Goal: Task Accomplishment & Management: Use online tool/utility

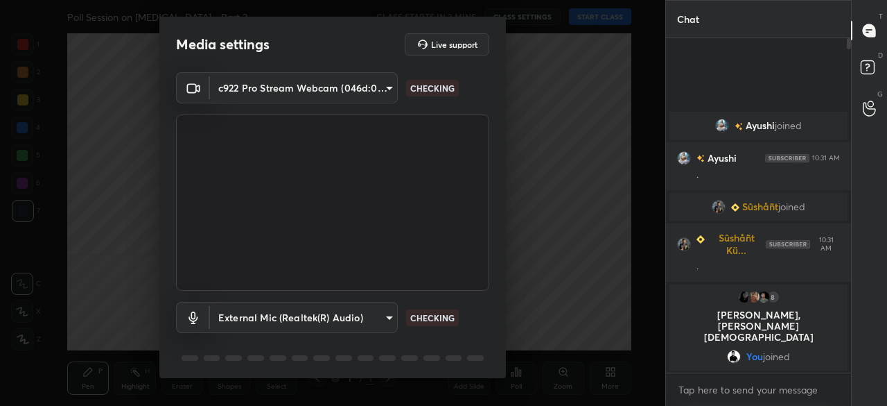
scroll to position [49, 0]
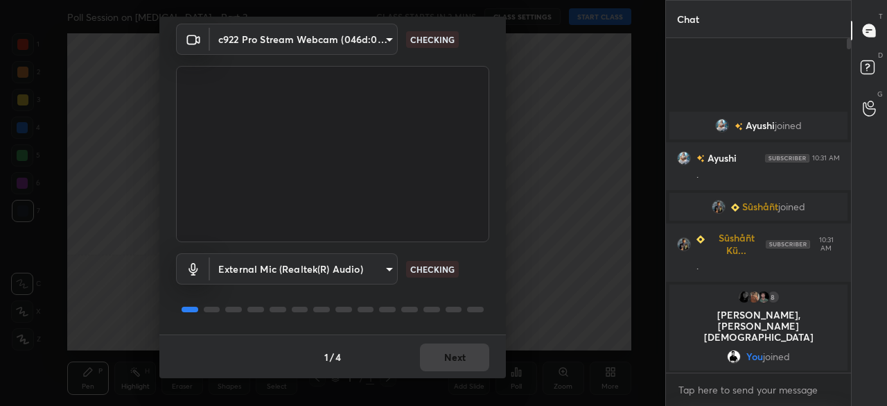
click at [460, 367] on button "Next" at bounding box center [454, 357] width 69 height 28
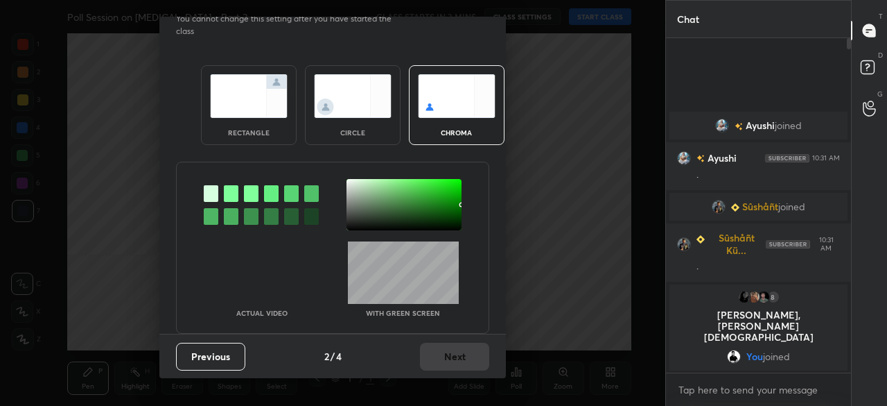
scroll to position [0, 0]
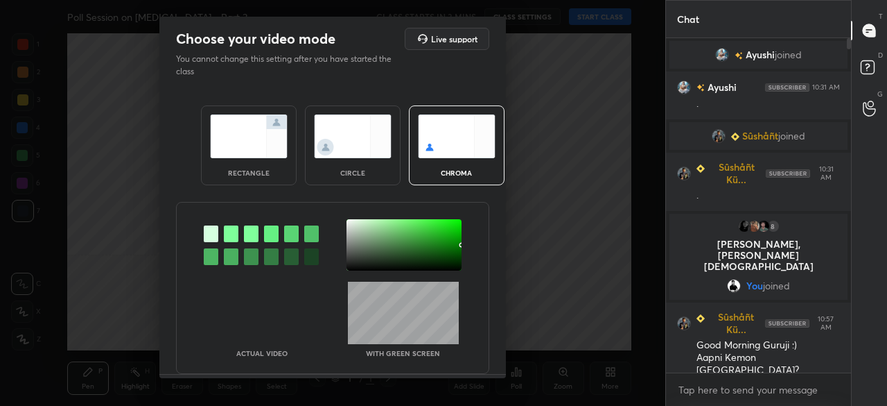
click at [270, 130] on img at bounding box center [249, 136] width 78 height 44
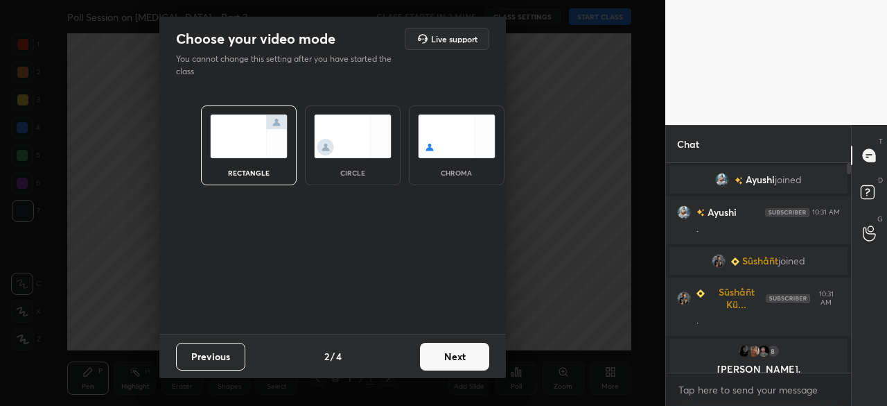
scroll to position [90, 181]
click at [463, 345] on button "Next" at bounding box center [454, 356] width 69 height 28
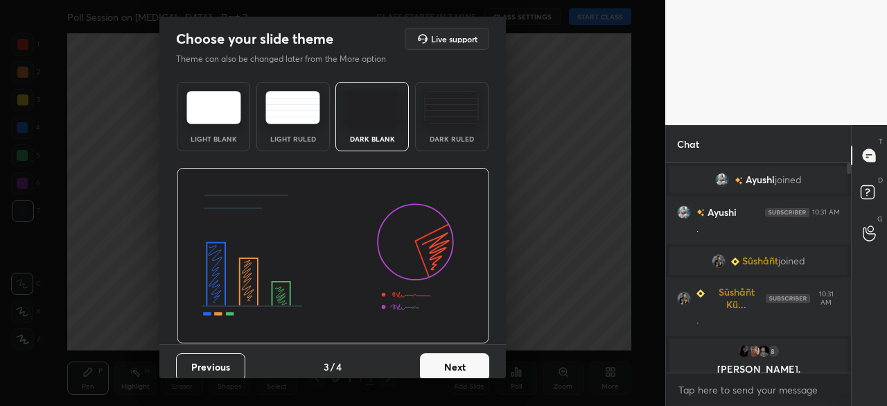
click at [372, 116] on img at bounding box center [372, 107] width 55 height 33
click at [452, 353] on button "Next" at bounding box center [454, 367] width 69 height 28
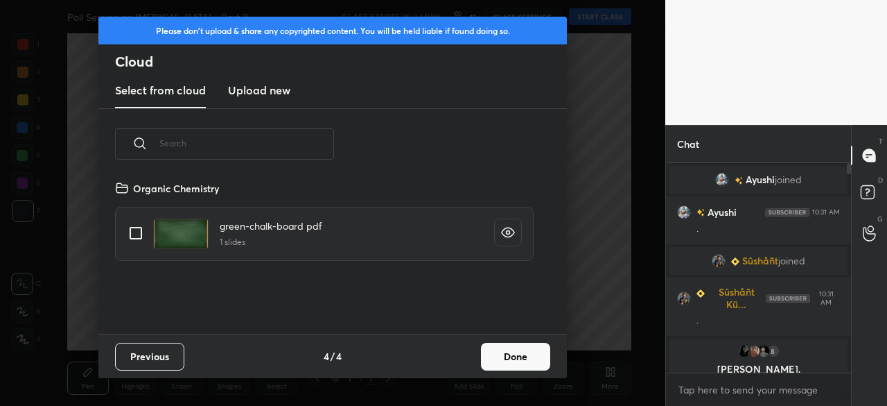
scroll to position [154, 445]
click at [284, 99] on new "Upload new" at bounding box center [259, 90] width 62 height 35
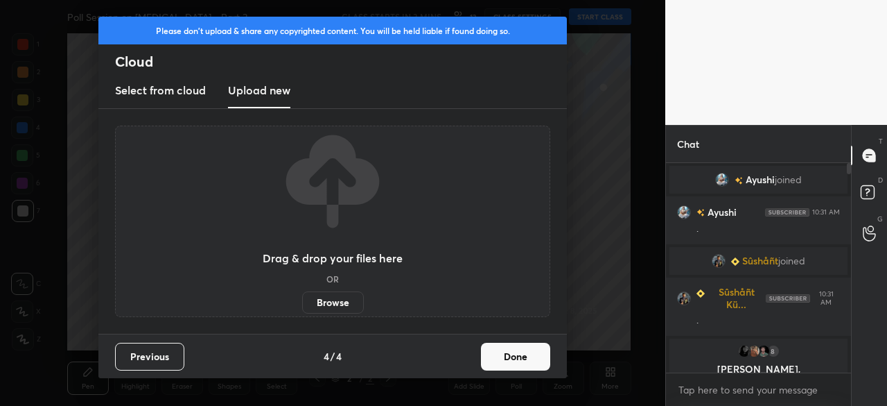
click at [343, 307] on label "Browse" at bounding box center [333, 302] width 62 height 22
click at [302, 307] on input "Browse" at bounding box center [302, 302] width 0 height 22
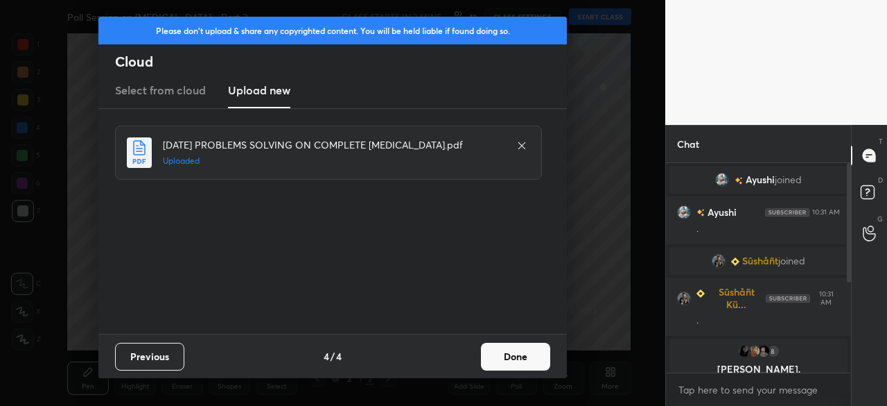
click at [517, 353] on button "Done" at bounding box center [515, 356] width 69 height 28
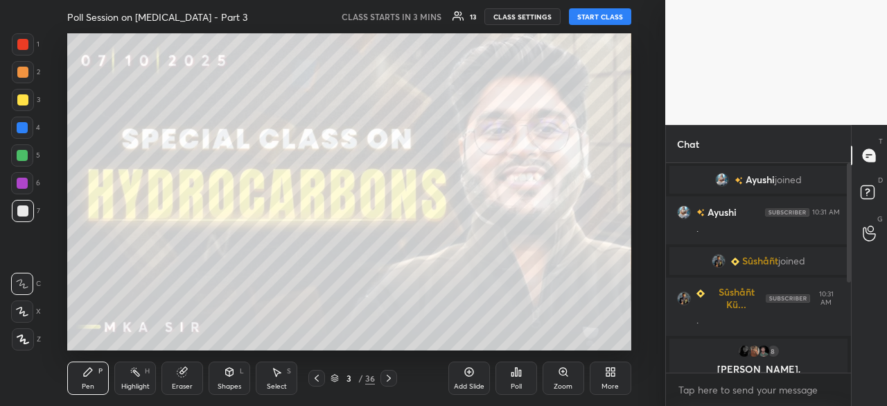
click at [333, 374] on icon at bounding box center [335, 378] width 8 height 8
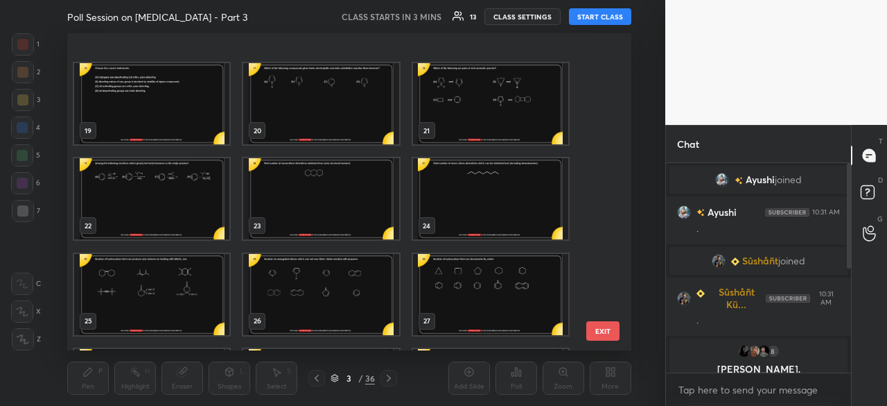
scroll to position [826, 0]
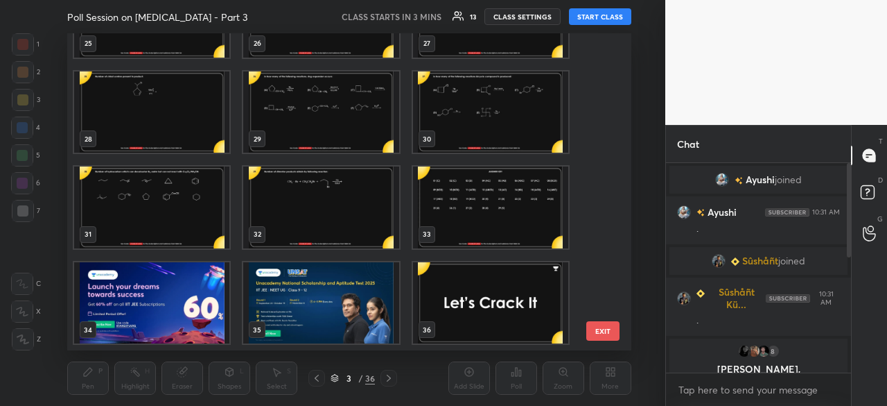
click at [499, 302] on img "grid" at bounding box center [490, 302] width 155 height 81
click at [499, 303] on img "grid" at bounding box center [490, 302] width 155 height 81
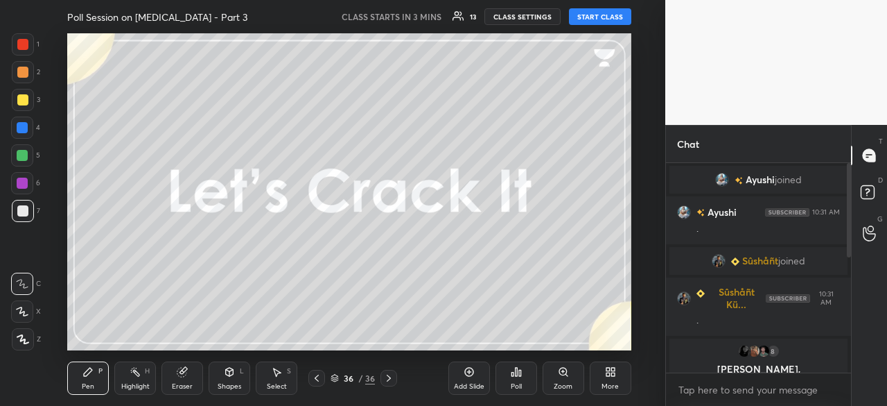
click at [462, 378] on div "Add Slide" at bounding box center [469, 377] width 42 height 33
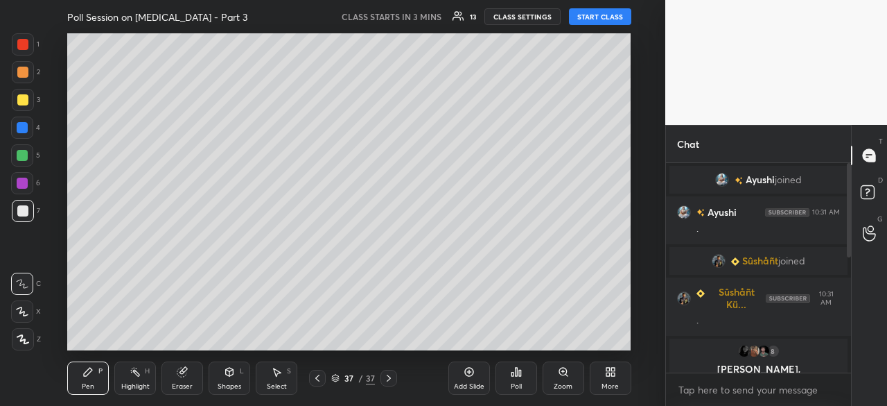
click at [600, 378] on div "More" at bounding box center [611, 377] width 42 height 33
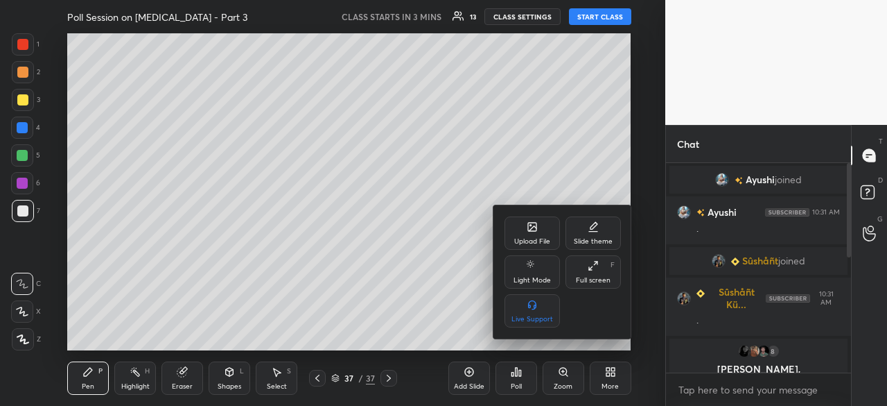
click at [542, 232] on div "Upload File" at bounding box center [532, 232] width 55 height 33
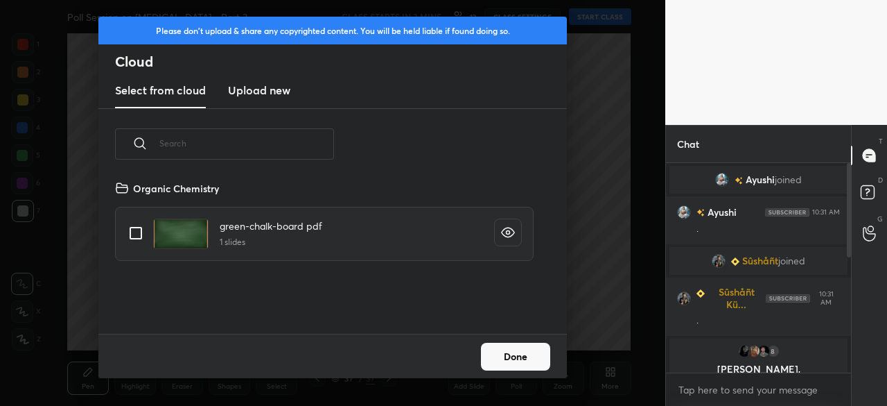
click at [270, 105] on new "Upload new" at bounding box center [259, 90] width 62 height 35
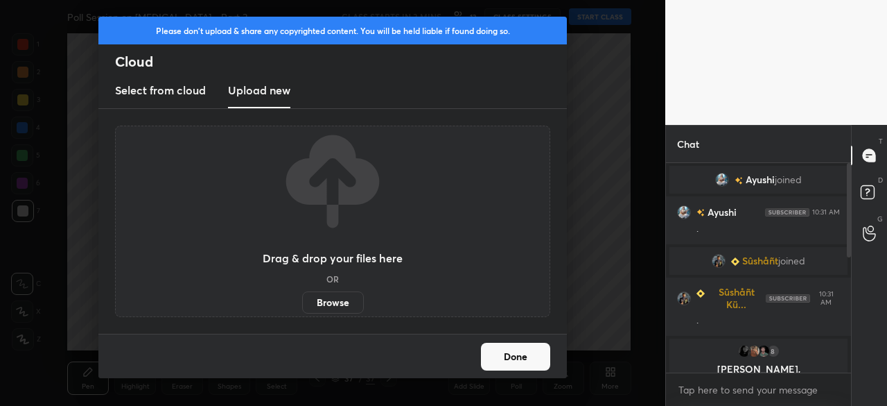
click at [334, 304] on label "Browse" at bounding box center [333, 302] width 62 height 22
click at [302, 304] on input "Browse" at bounding box center [302, 302] width 0 height 22
click at [520, 345] on button "Done" at bounding box center [515, 356] width 69 height 28
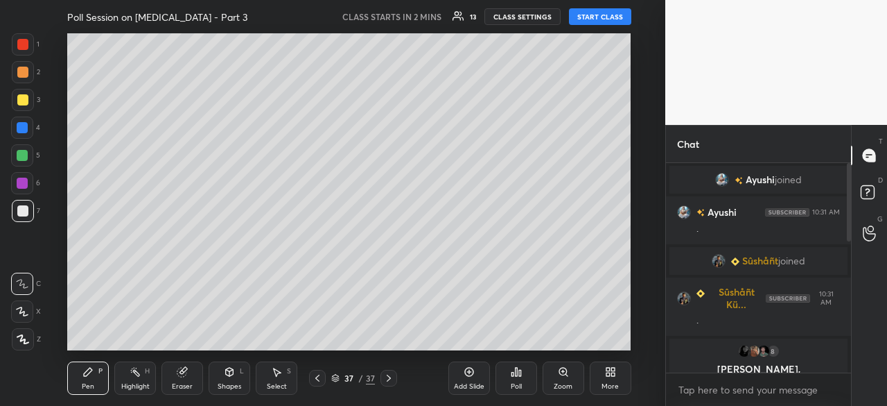
click at [317, 376] on icon at bounding box center [317, 377] width 4 height 7
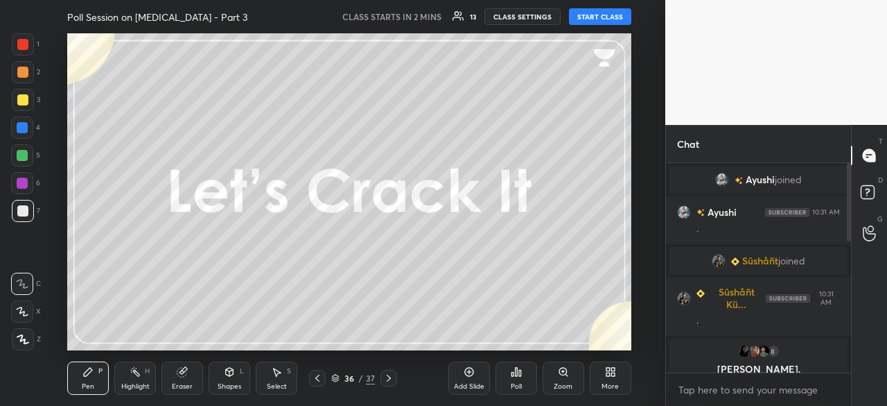
click at [317, 376] on icon at bounding box center [317, 377] width 4 height 7
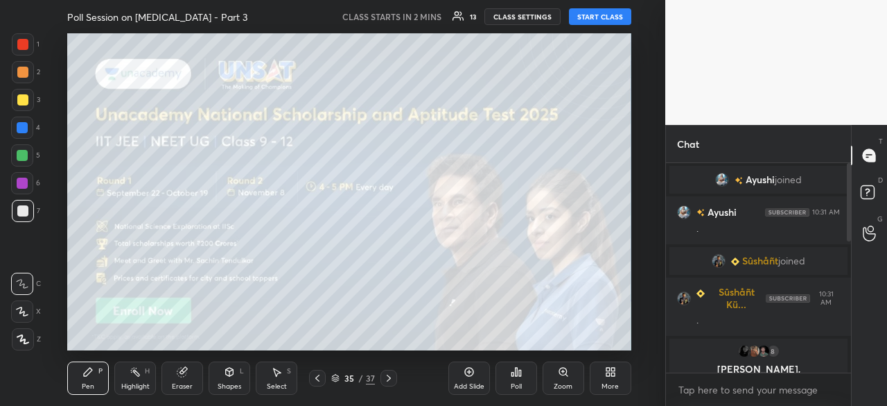
click at [317, 376] on icon at bounding box center [317, 377] width 4 height 7
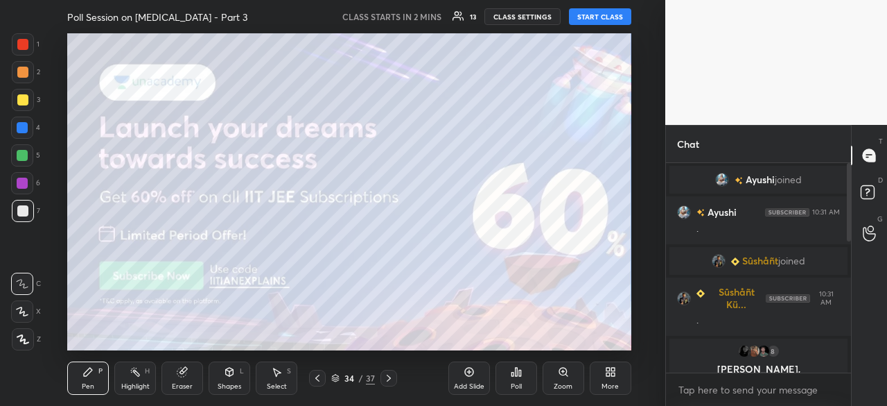
click at [317, 376] on icon at bounding box center [317, 377] width 4 height 7
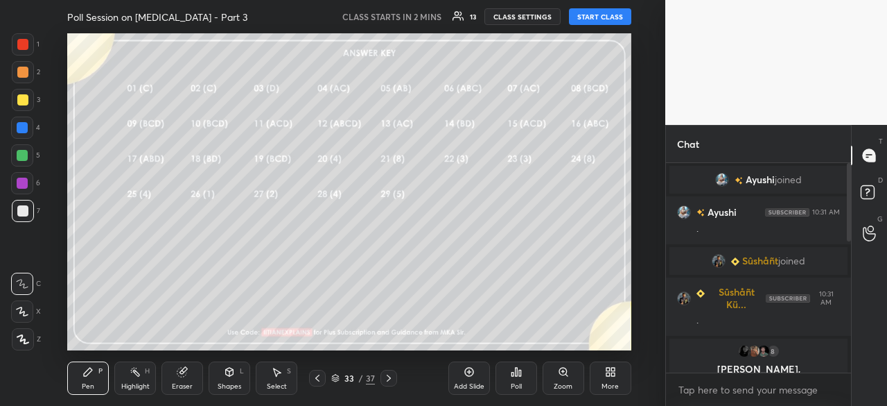
click at [317, 376] on icon at bounding box center [317, 377] width 4 height 7
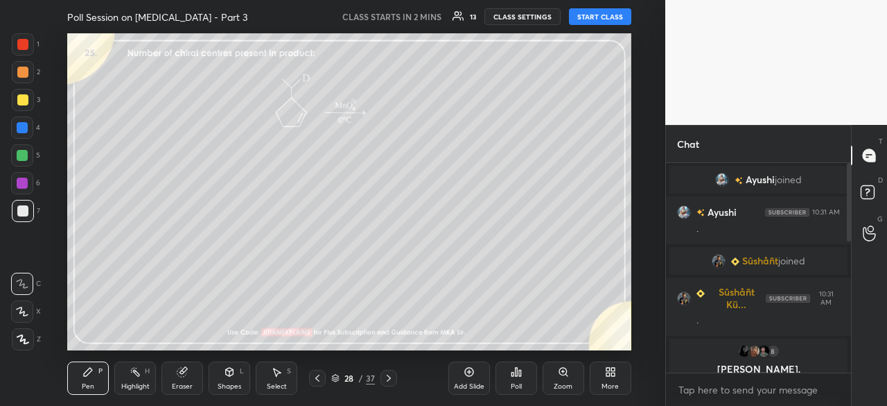
click at [317, 376] on icon at bounding box center [317, 377] width 4 height 7
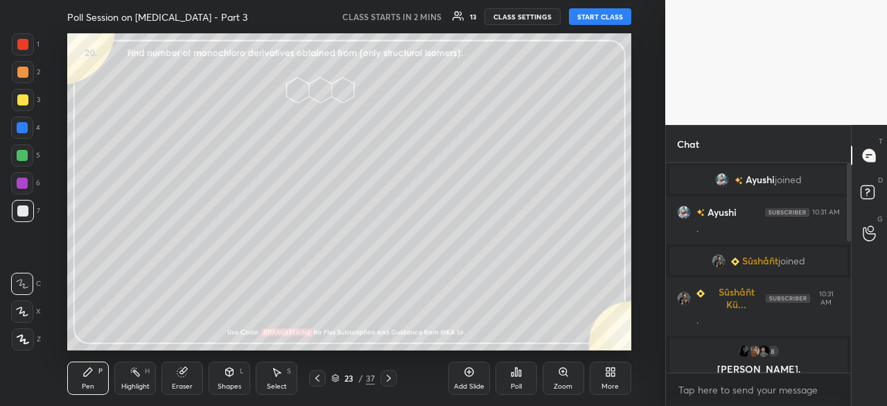
click at [317, 376] on icon at bounding box center [317, 377] width 4 height 7
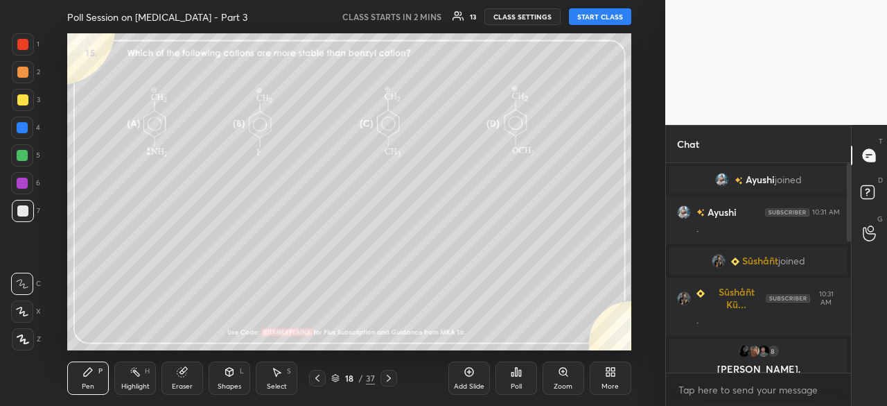
click at [317, 376] on icon at bounding box center [317, 377] width 4 height 7
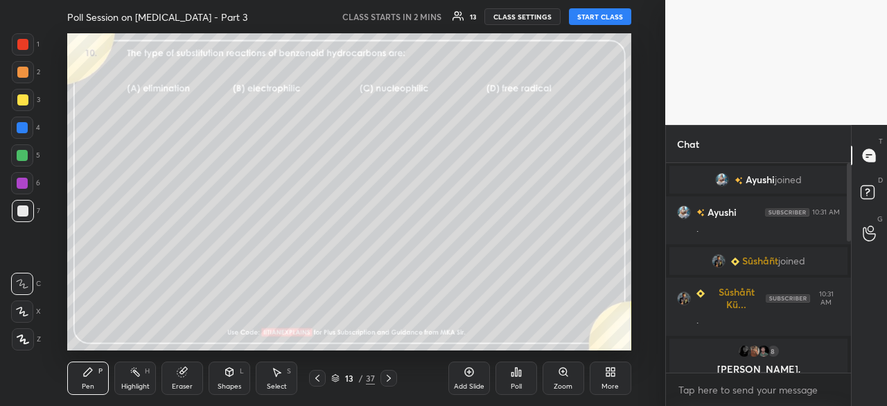
click at [388, 376] on icon at bounding box center [388, 377] width 11 height 11
click at [317, 379] on icon at bounding box center [317, 377] width 4 height 7
click at [455, 378] on div "Add Slide" at bounding box center [469, 377] width 42 height 33
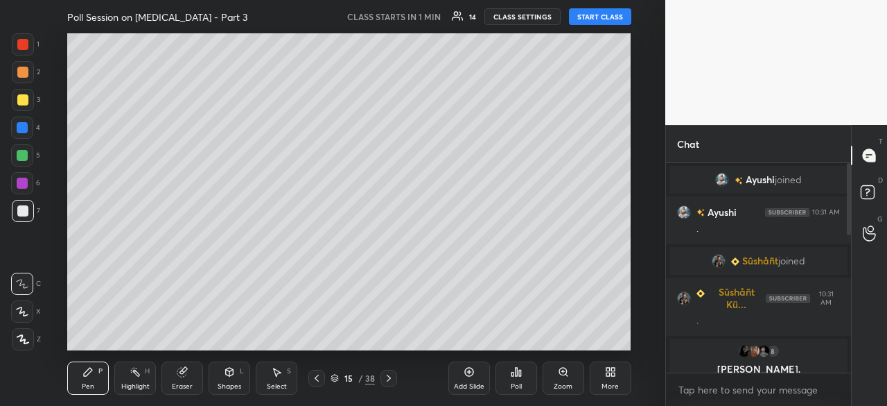
click at [615, 375] on icon at bounding box center [610, 371] width 11 height 11
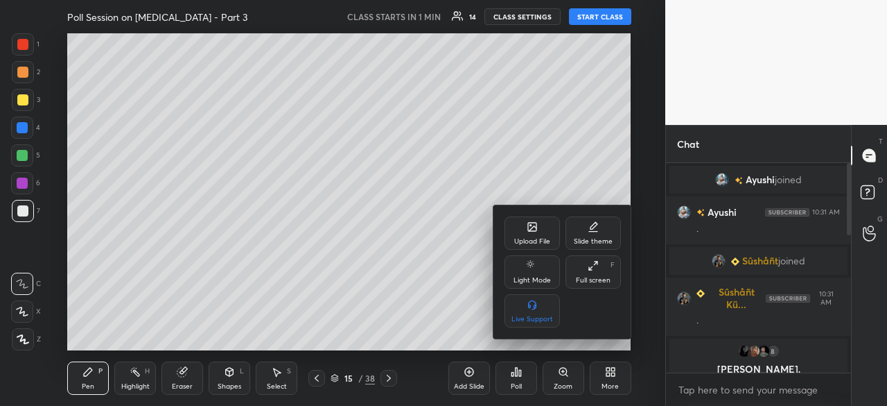
click at [596, 284] on div "Full screen" at bounding box center [593, 280] width 35 height 7
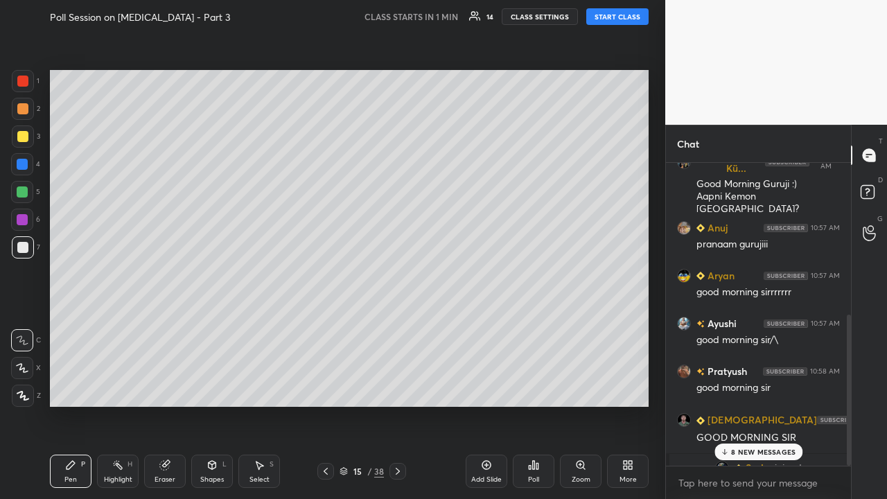
scroll to position [304, 0]
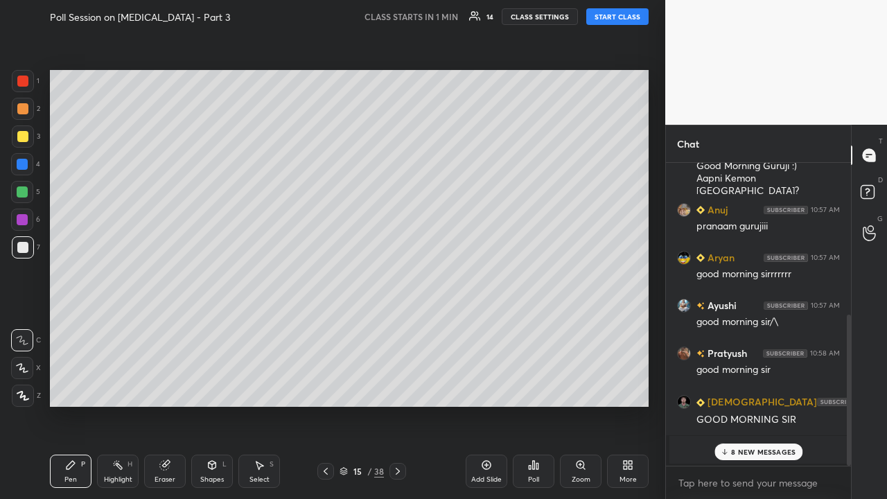
click at [623, 17] on button "START CLASS" at bounding box center [617, 16] width 62 height 17
click at [541, 18] on button "CLASS SETTINGS" at bounding box center [545, 16] width 76 height 17
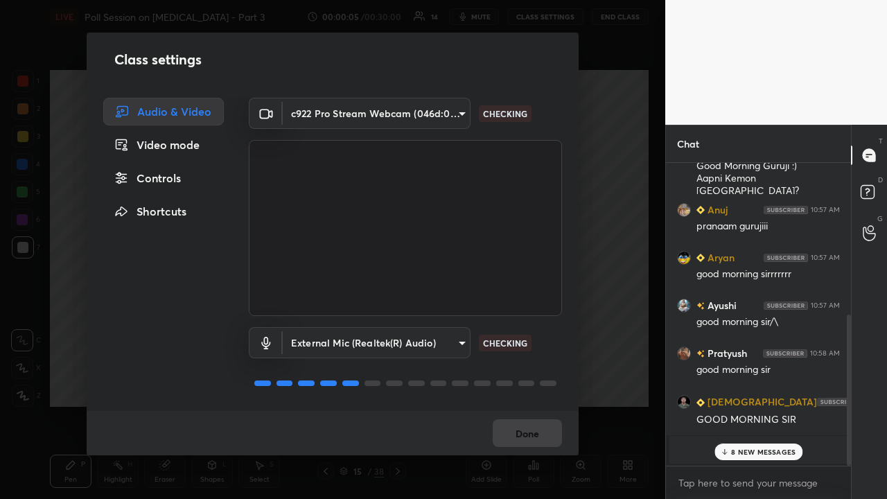
click at [174, 169] on div "Controls" at bounding box center [163, 178] width 121 height 28
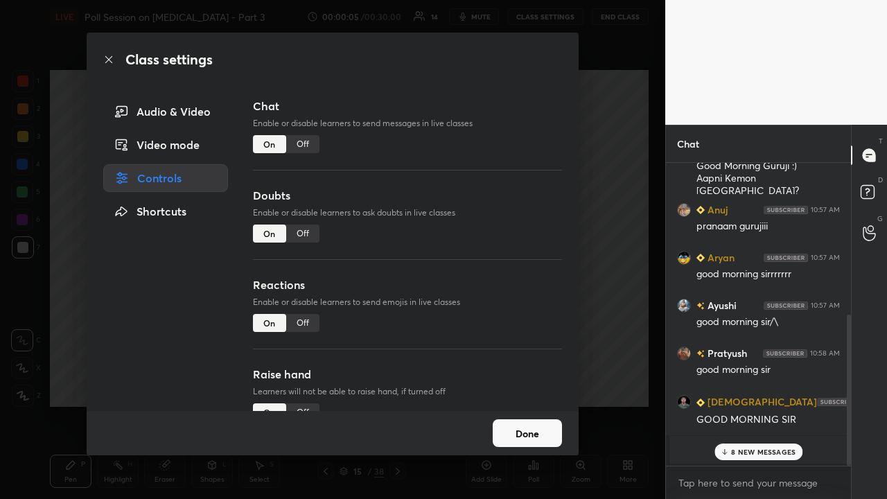
click at [299, 222] on div "Doubts Enable or disable learners to ask doubts in live classes On Off" at bounding box center [407, 231] width 309 height 89
click at [301, 242] on div "Off" at bounding box center [302, 234] width 33 height 18
click at [309, 330] on div "Off" at bounding box center [302, 323] width 33 height 18
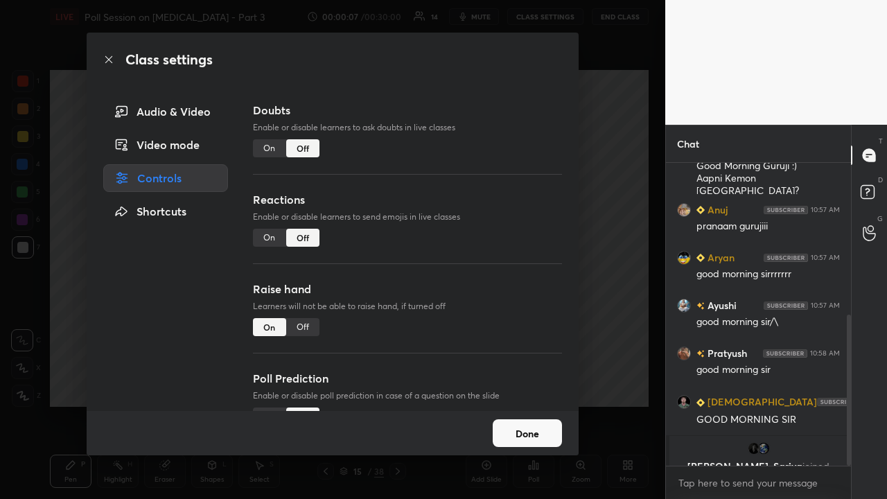
scroll to position [121, 0]
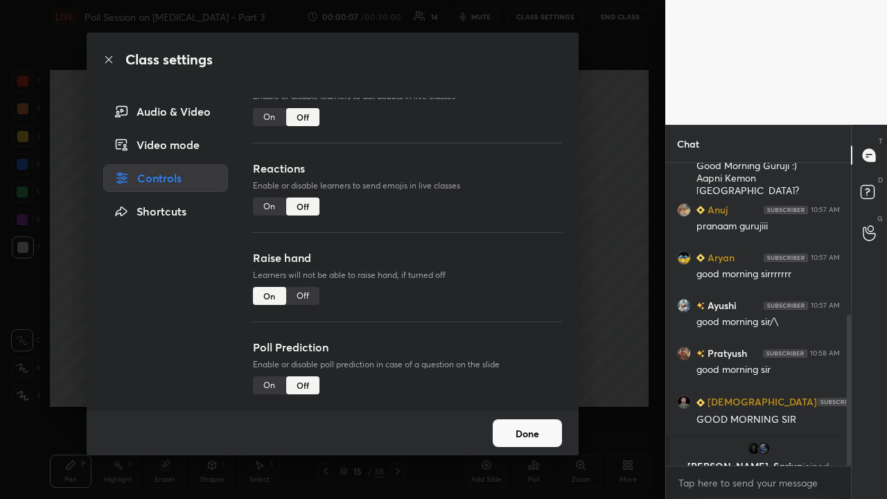
click at [313, 288] on div "Off" at bounding box center [302, 296] width 33 height 18
click at [534, 405] on button "Done" at bounding box center [527, 433] width 69 height 28
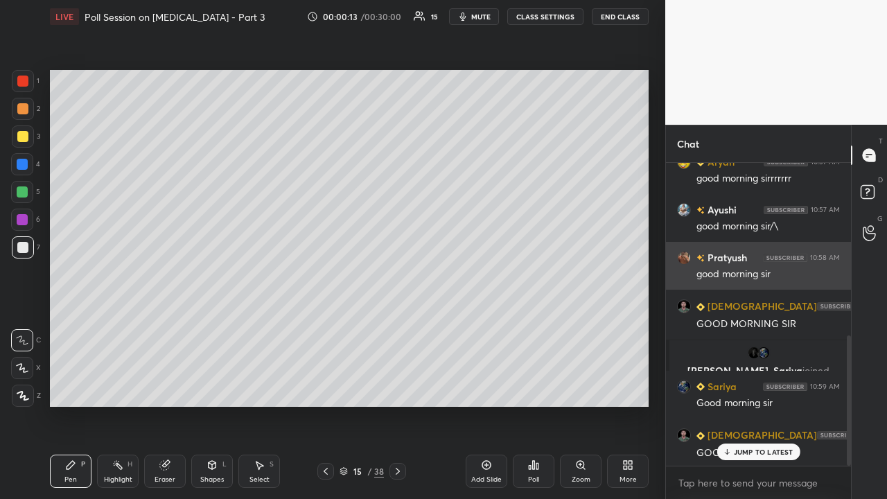
scroll to position [495, 0]
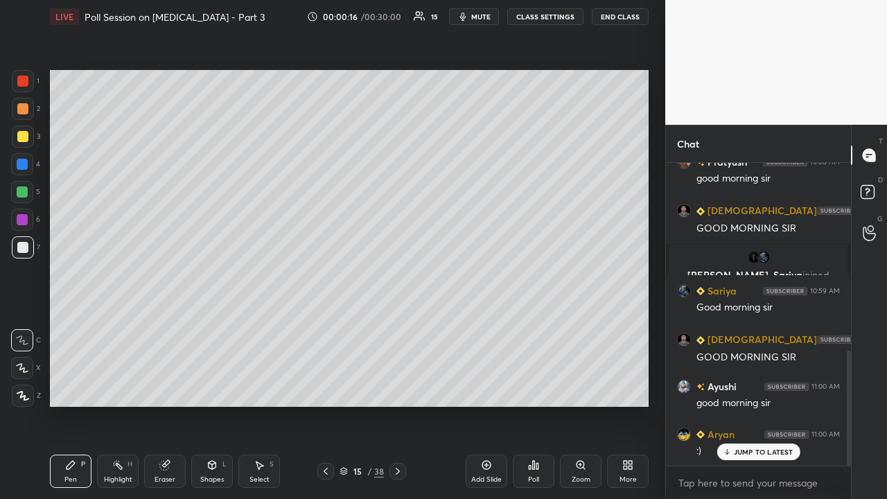
click at [401, 405] on icon at bounding box center [397, 471] width 11 height 11
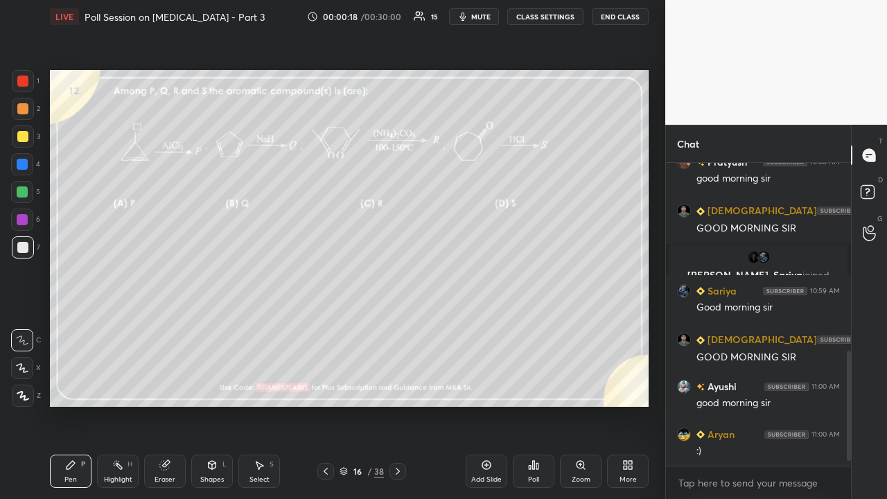
click at [25, 137] on div at bounding box center [22, 136] width 11 height 11
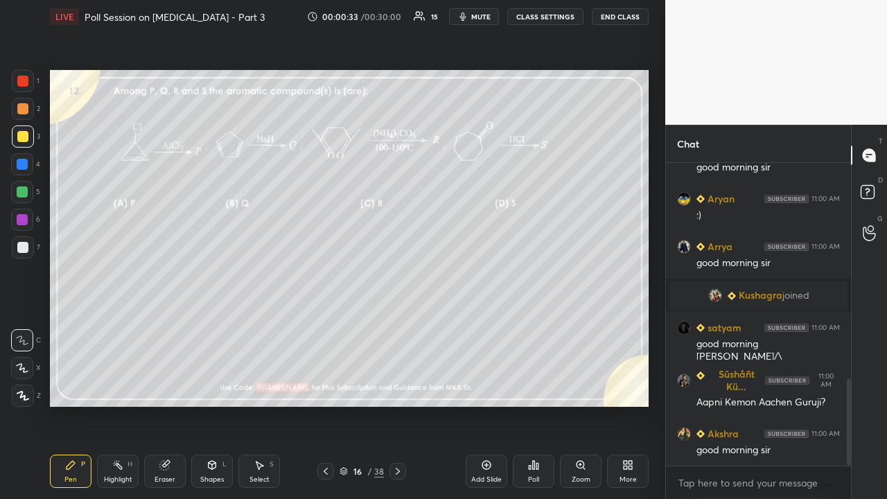
scroll to position [794, 0]
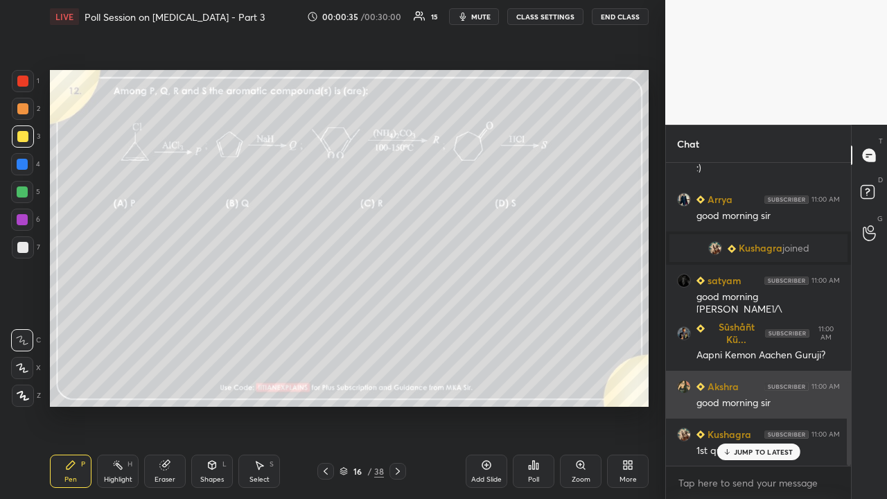
click at [688, 383] on img "grid" at bounding box center [684, 387] width 14 height 14
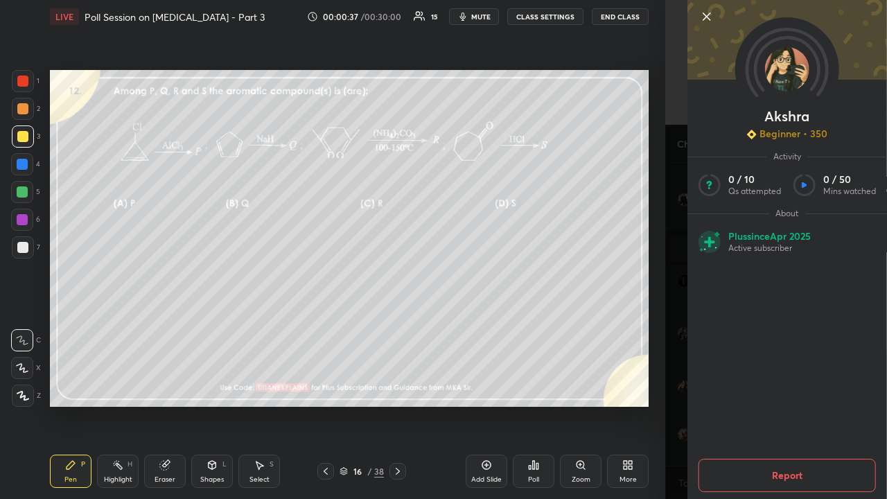
click at [672, 271] on div "Akshra Beginner • 350 Activity 0 / 10 Qs attempted 0 / 50 Mins watched About Pl…" at bounding box center [776, 249] width 222 height 499
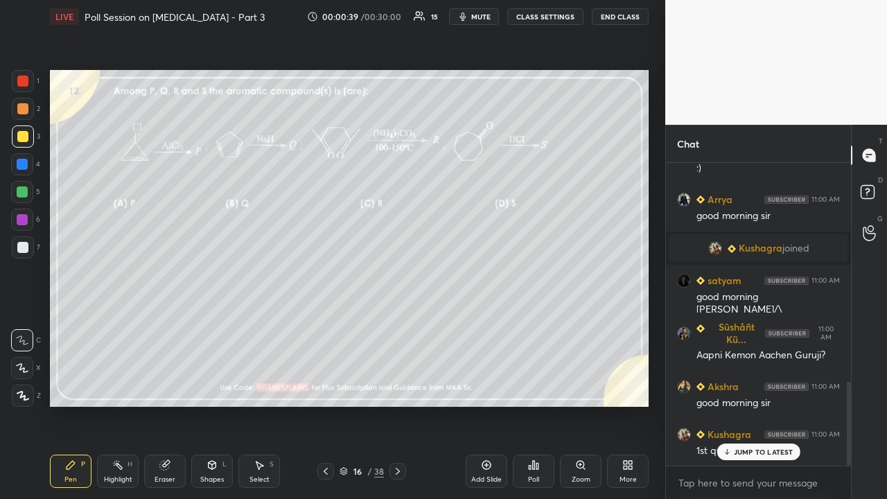
scroll to position [843, 0]
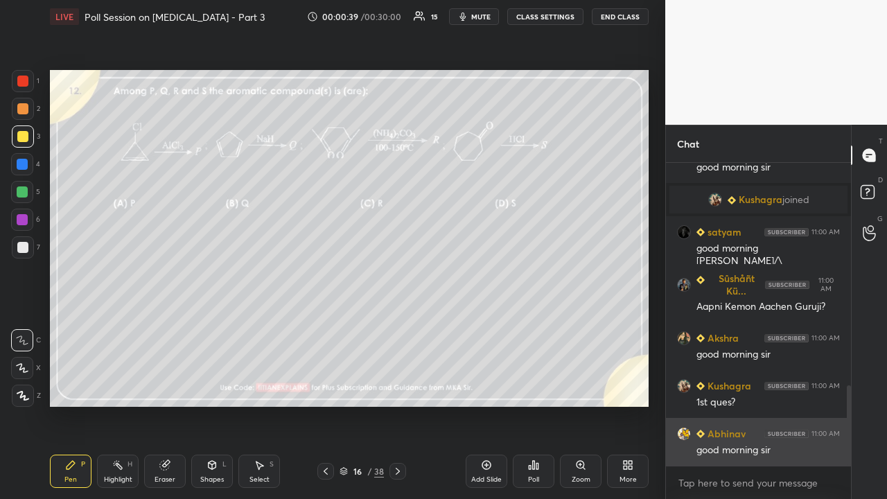
click at [760, 405] on div "good morning sir" at bounding box center [768, 451] width 143 height 14
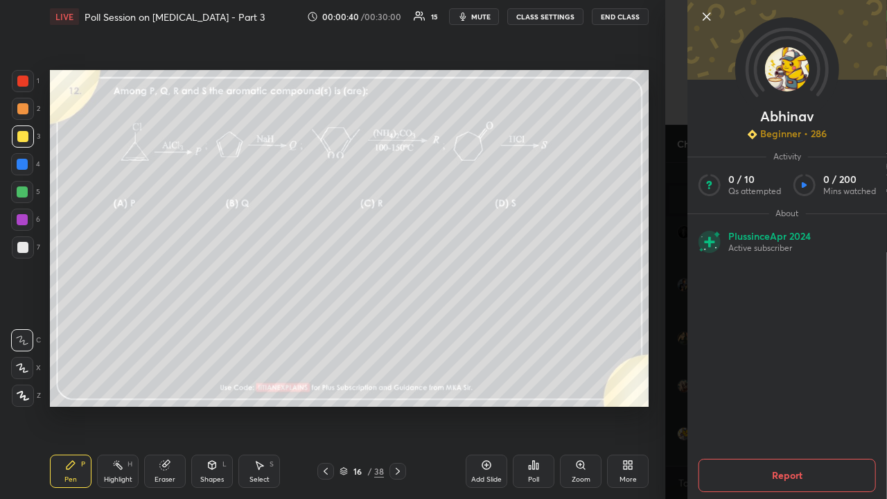
click at [670, 282] on div "[PERSON_NAME] Beginner • 286 Activity 0 / 10 Qs attempted 0 / 200 Mins watched …" at bounding box center [776, 249] width 222 height 499
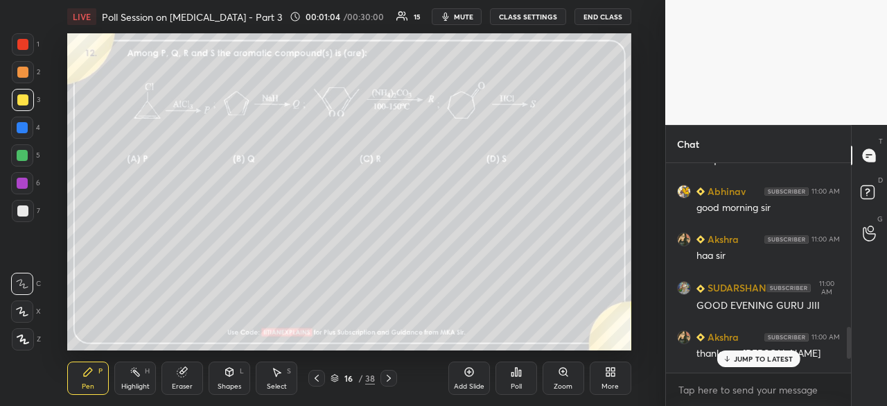
scroll to position [1086, 0]
click at [755, 358] on p "JUMP TO LATEST" at bounding box center [764, 358] width 60 height 8
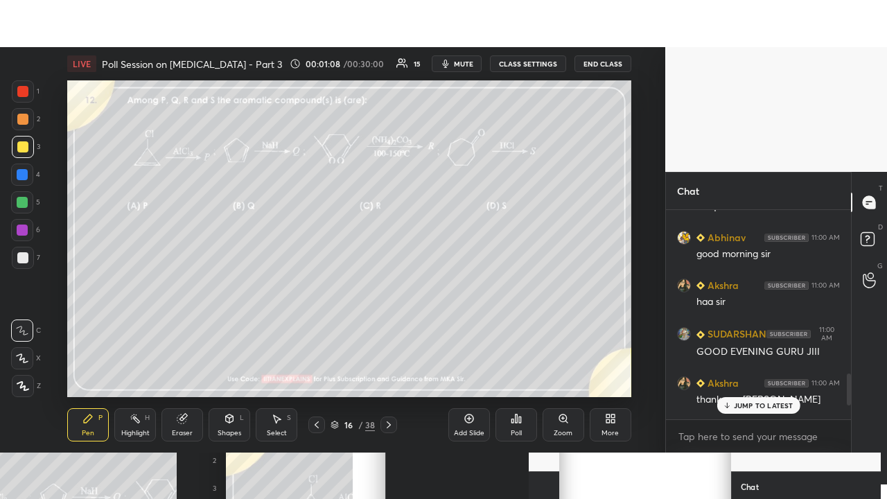
scroll to position [1178, 0]
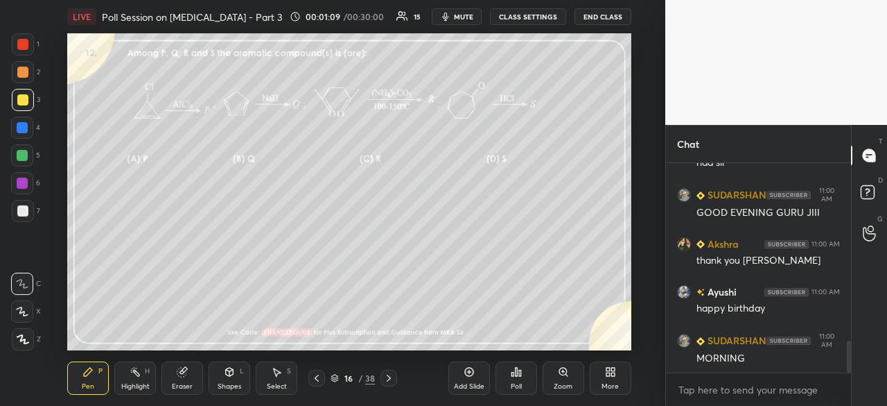
click at [607, 373] on icon at bounding box center [608, 373] width 3 height 3
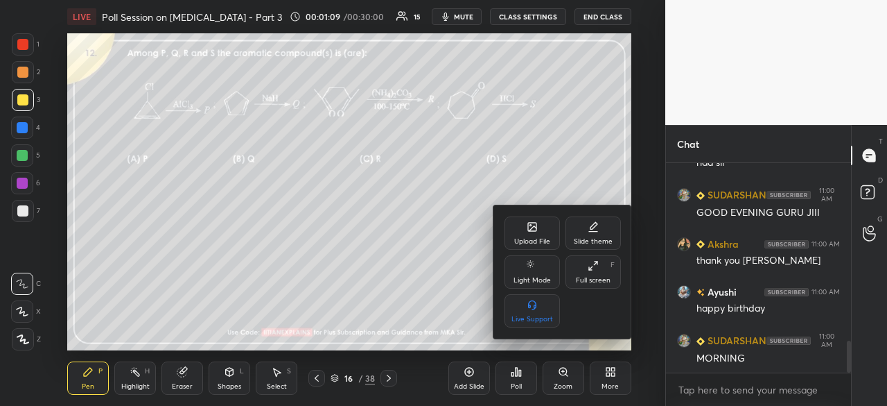
click at [604, 272] on div "Full screen F" at bounding box center [593, 271] width 55 height 33
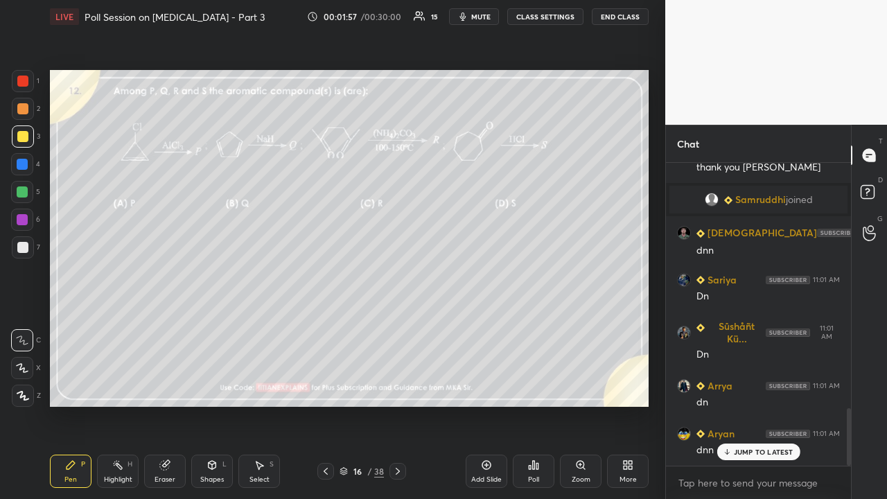
scroll to position [1291, 0]
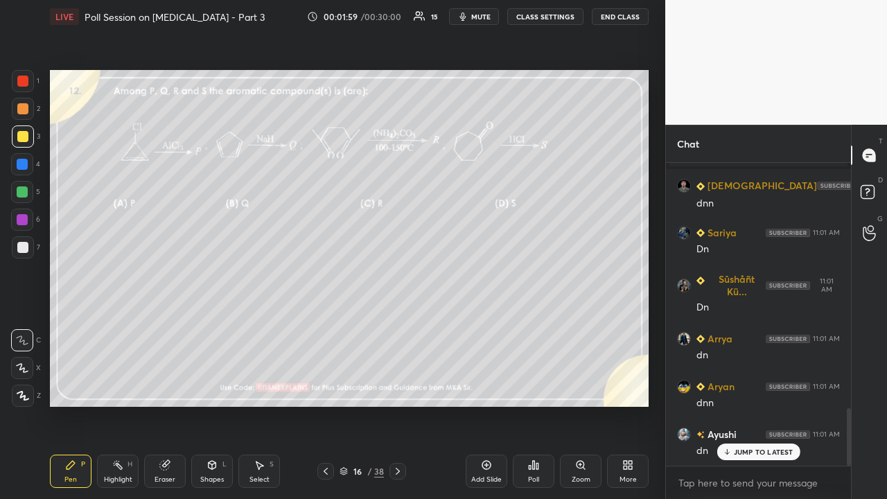
click at [792, 405] on p "JUMP TO LATEST" at bounding box center [764, 452] width 60 height 8
click at [537, 405] on div "Poll" at bounding box center [533, 479] width 11 height 7
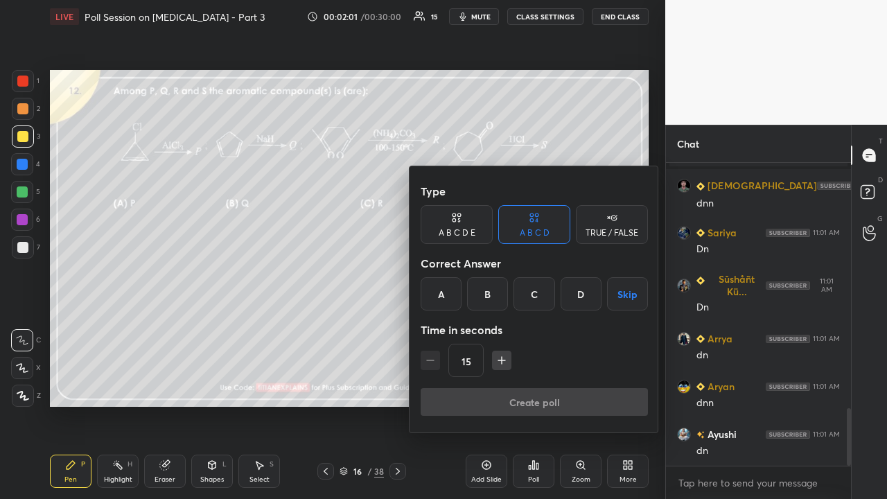
click at [345, 345] on div at bounding box center [443, 249] width 887 height 499
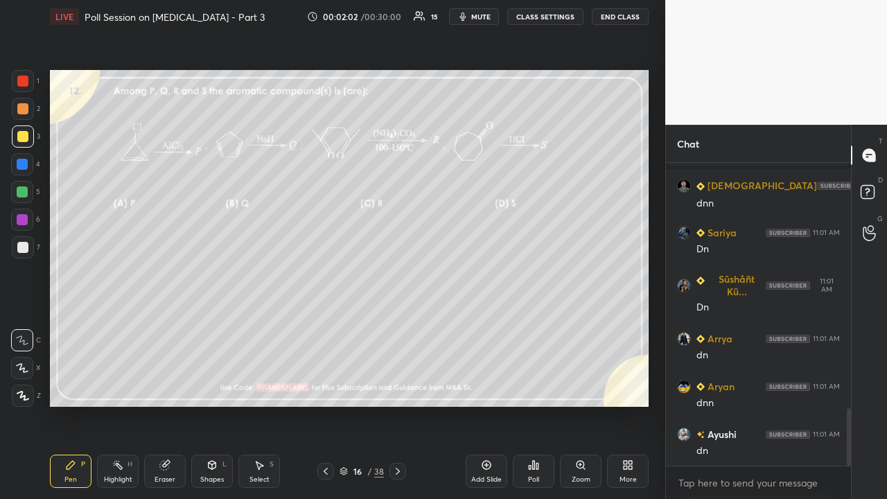
click at [535, 405] on div "Poll" at bounding box center [533, 479] width 11 height 7
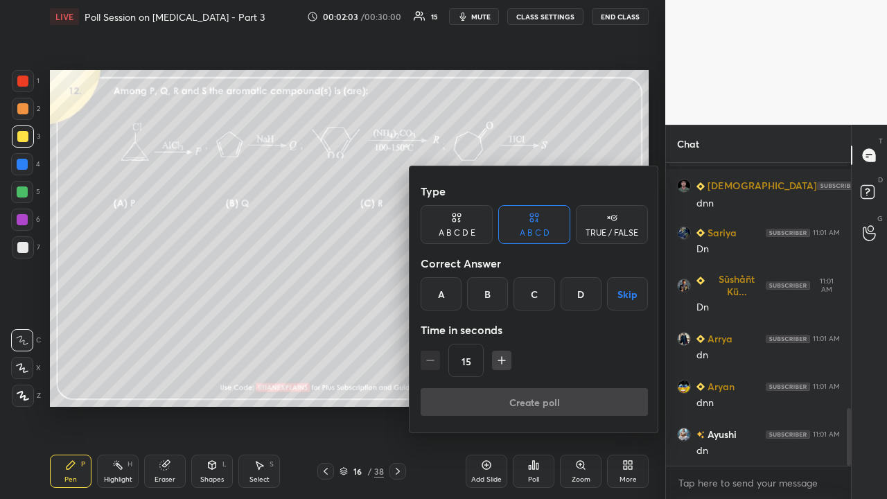
click at [449, 229] on div "A B C D E" at bounding box center [457, 233] width 37 height 8
click at [542, 288] on div "D" at bounding box center [553, 293] width 33 height 33
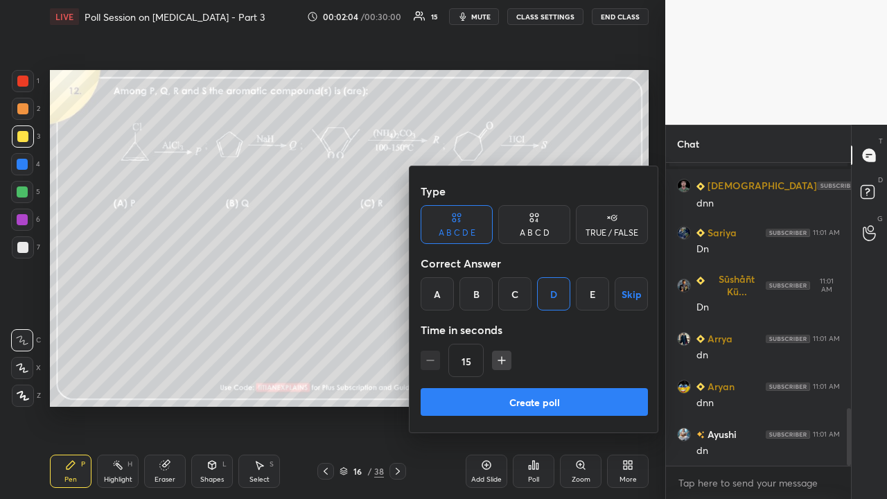
click at [531, 402] on button "Create poll" at bounding box center [534, 402] width 227 height 28
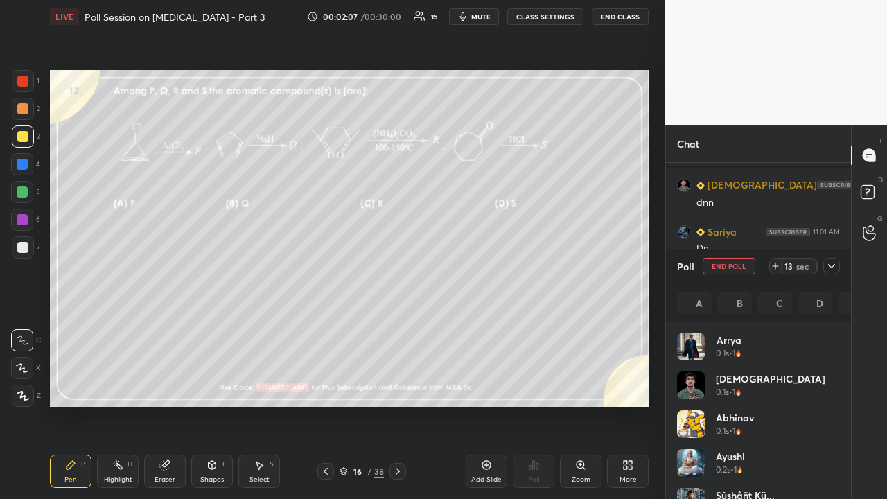
scroll to position [162, 159]
click at [833, 268] on icon at bounding box center [831, 266] width 11 height 11
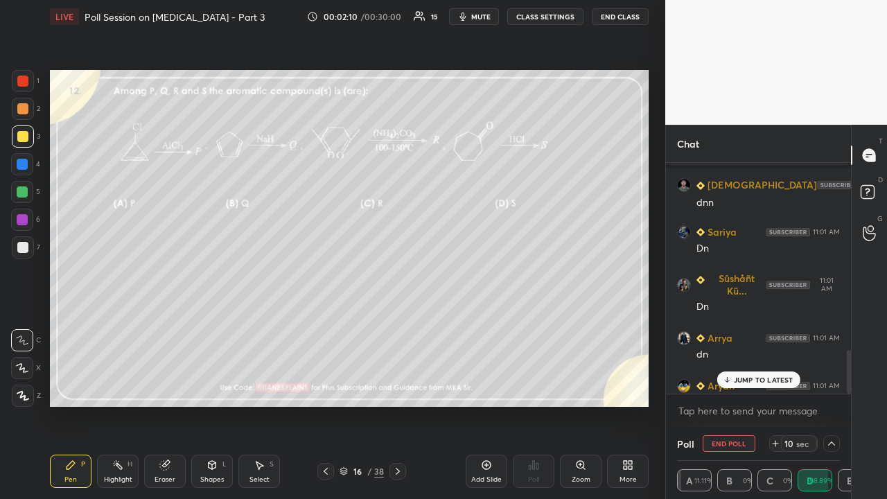
scroll to position [1, 4]
click at [745, 381] on p "JUMP TO LATEST" at bounding box center [764, 380] width 60 height 8
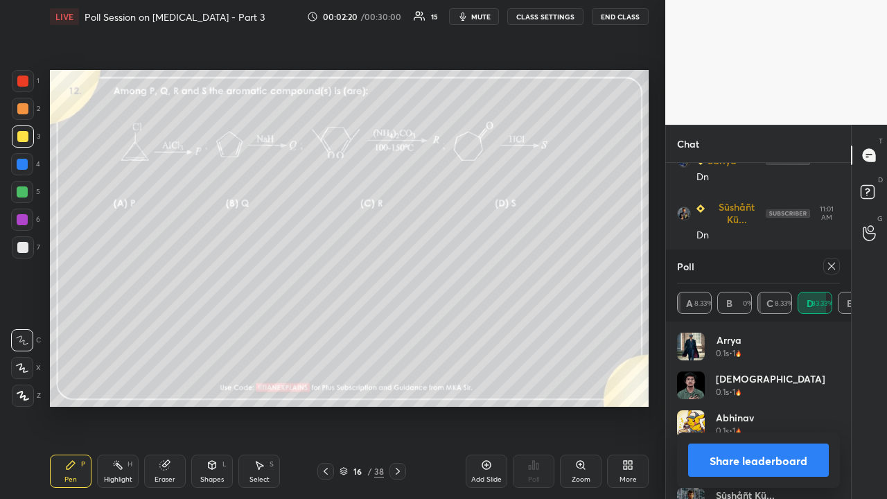
scroll to position [162, 159]
click at [832, 268] on icon at bounding box center [831, 266] width 11 height 11
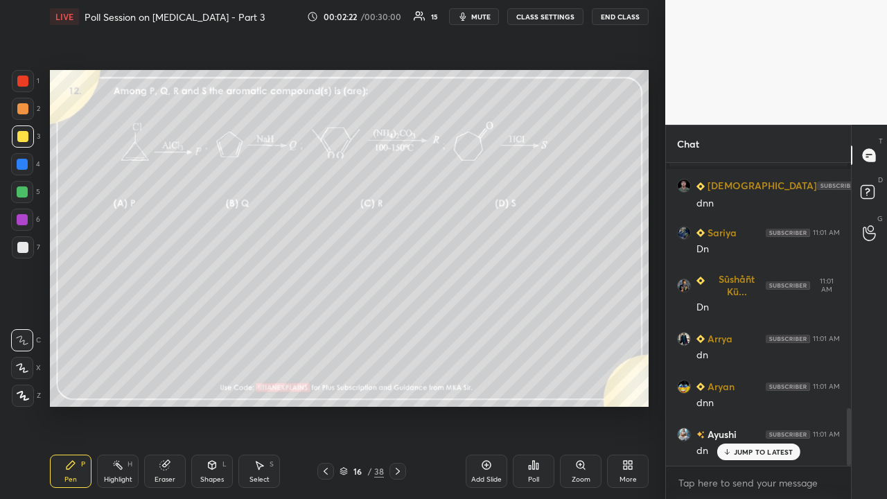
click at [171, 405] on div "Eraser" at bounding box center [165, 479] width 21 height 7
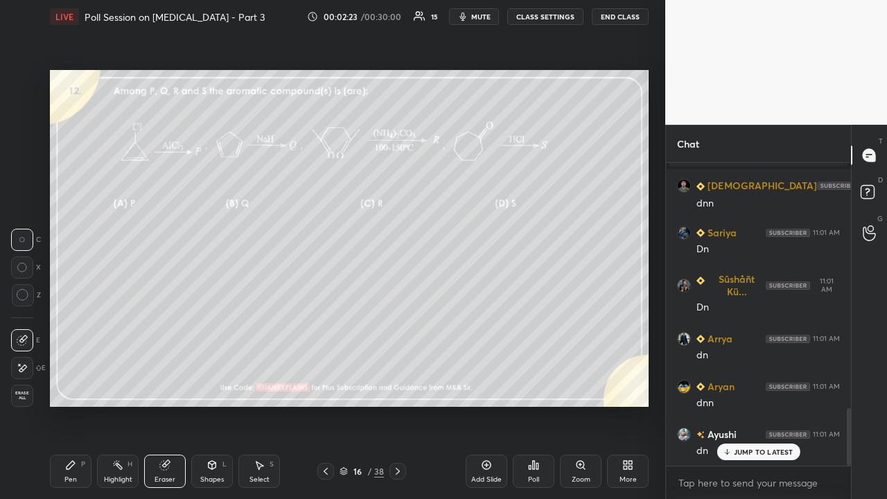
click at [25, 393] on span "Erase all" at bounding box center [22, 396] width 21 height 10
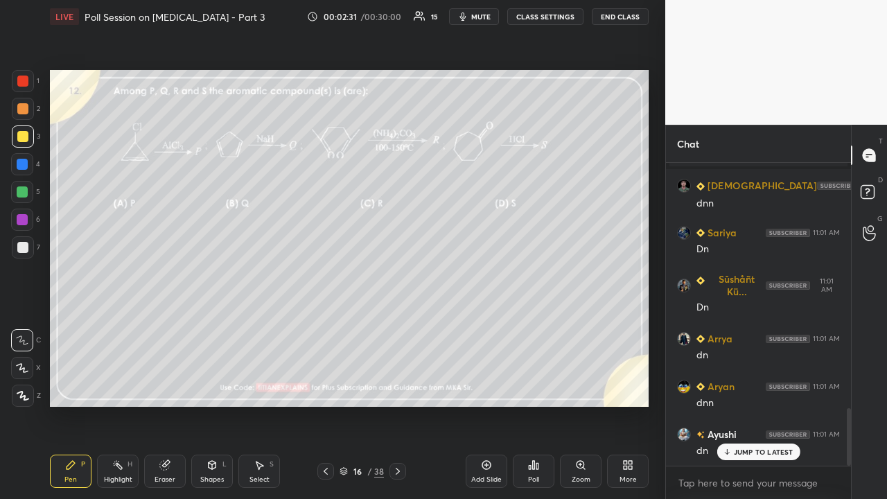
click at [23, 253] on div at bounding box center [23, 247] width 22 height 22
click at [21, 142] on div at bounding box center [23, 136] width 22 height 22
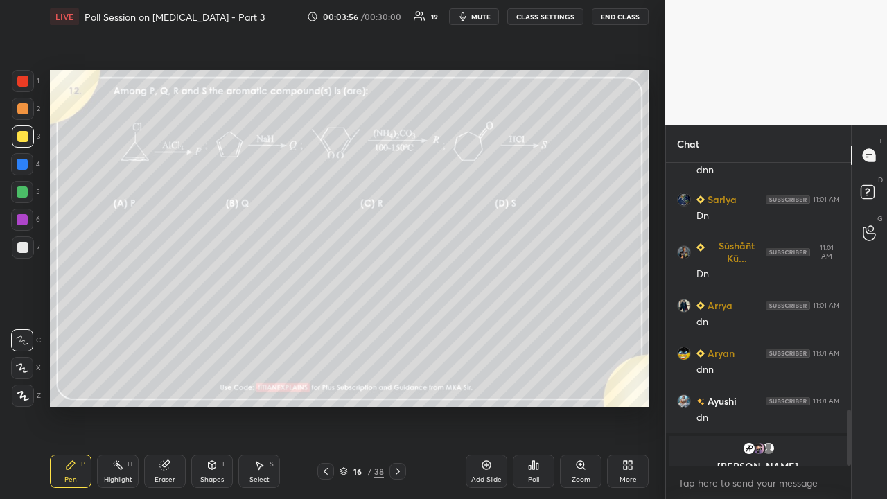
click at [530, 405] on div "Poll" at bounding box center [534, 471] width 42 height 33
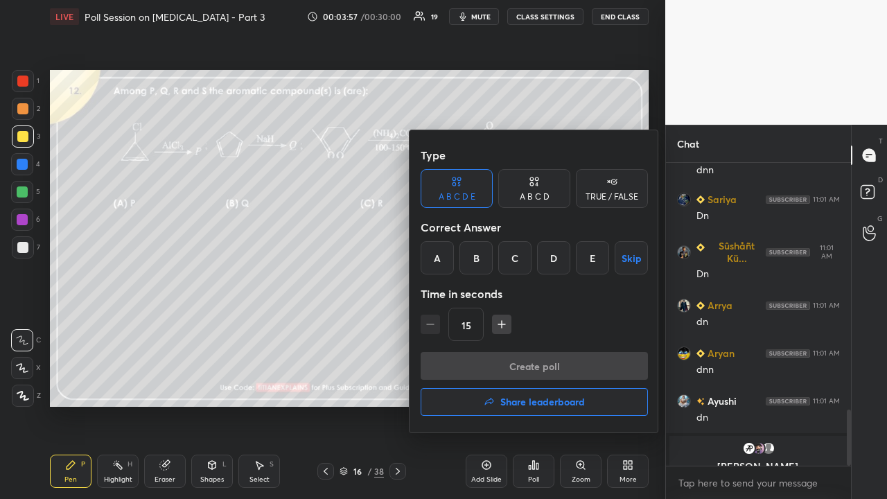
click at [531, 395] on button "Share leaderboard" at bounding box center [534, 402] width 227 height 28
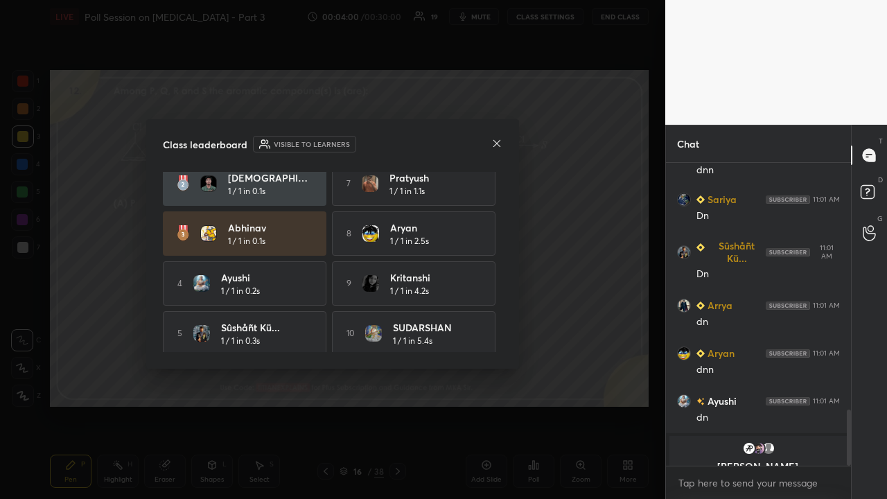
scroll to position [68, 0]
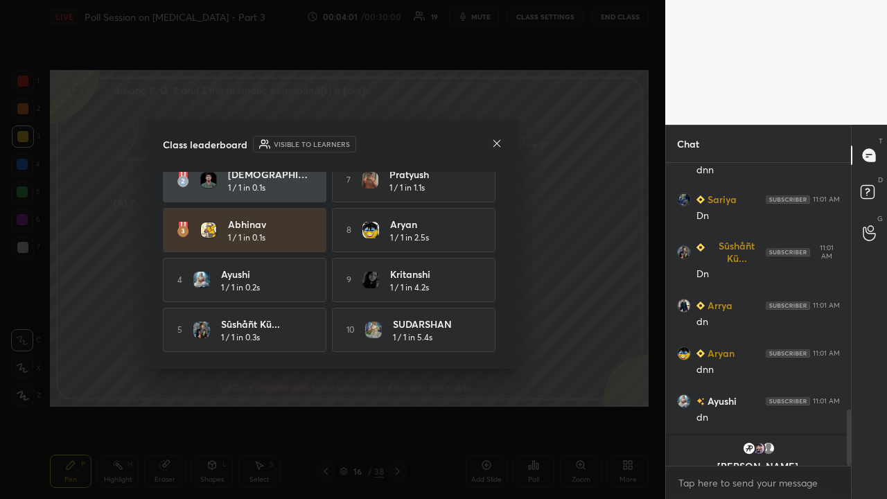
click at [495, 140] on icon at bounding box center [496, 143] width 11 height 11
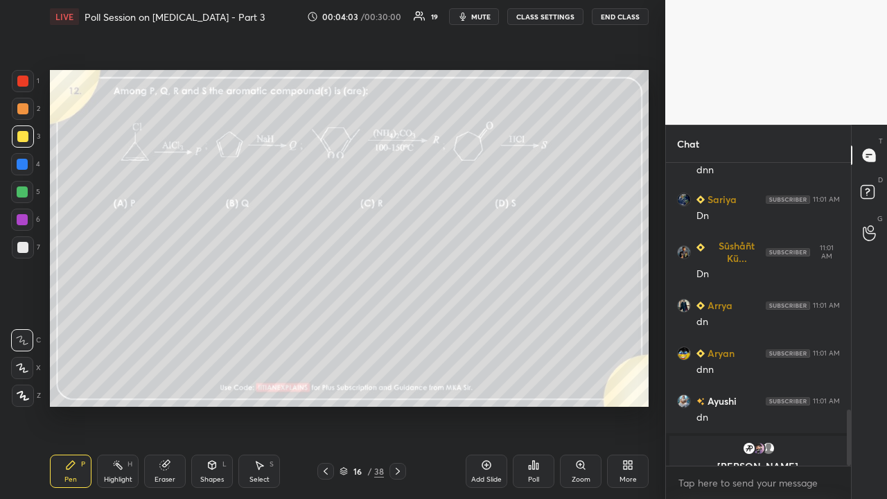
scroll to position [1373, 0]
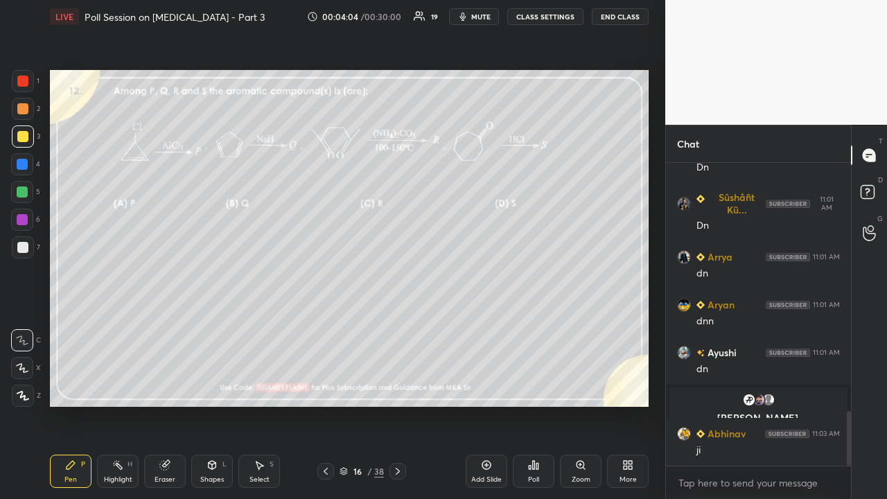
click at [395, 405] on icon at bounding box center [397, 471] width 11 height 11
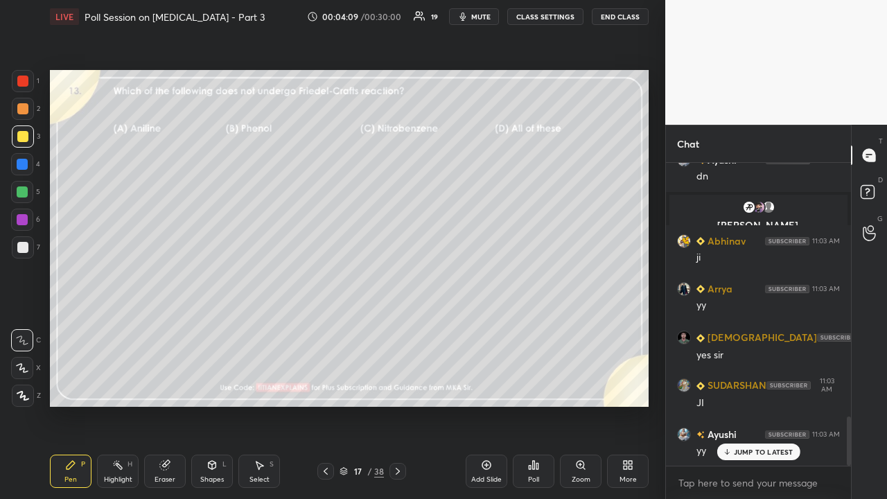
scroll to position [1614, 0]
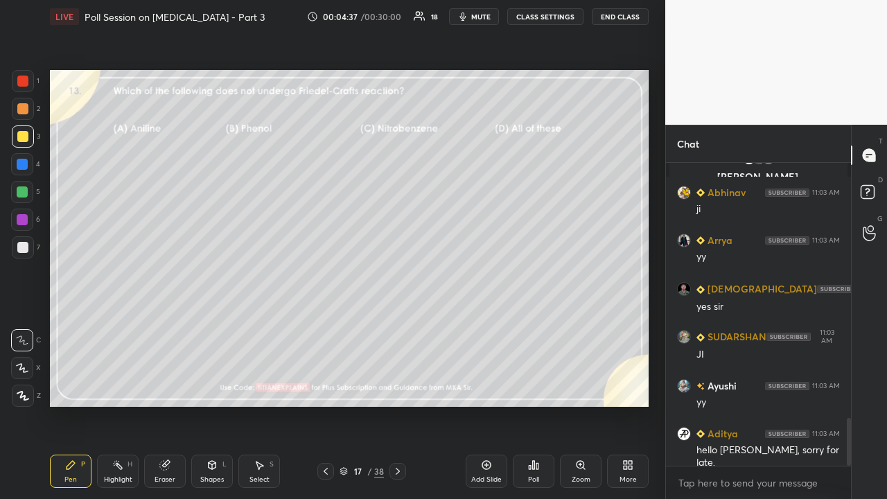
click at [537, 405] on div "Poll" at bounding box center [533, 479] width 11 height 7
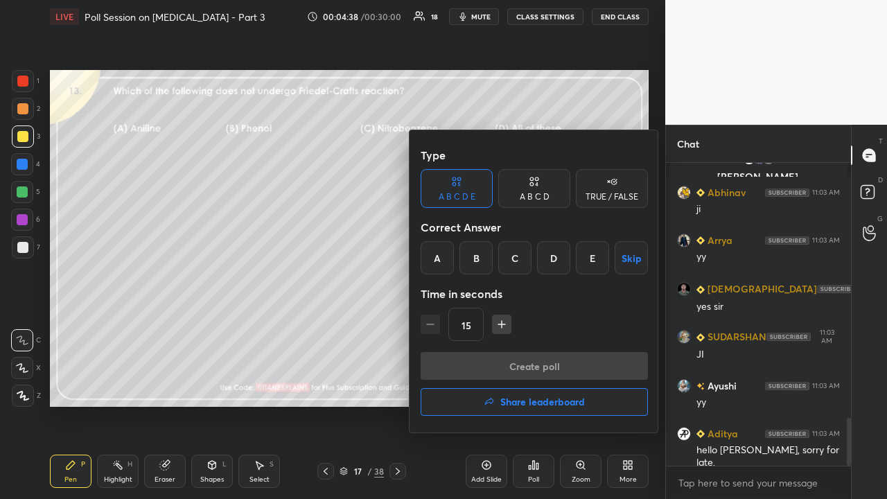
click at [546, 192] on div "A B C D" at bounding box center [534, 188] width 72 height 39
click at [590, 258] on div "D" at bounding box center [581, 257] width 41 height 33
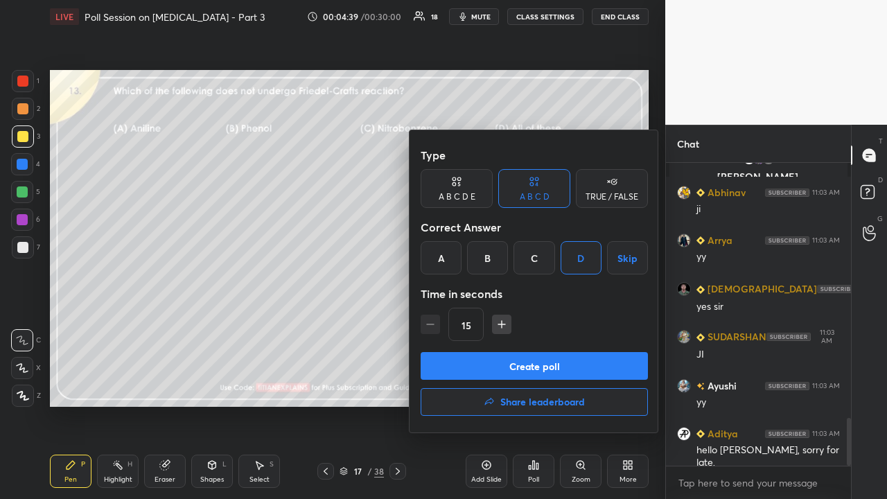
click at [503, 359] on button "Create poll" at bounding box center [534, 366] width 227 height 28
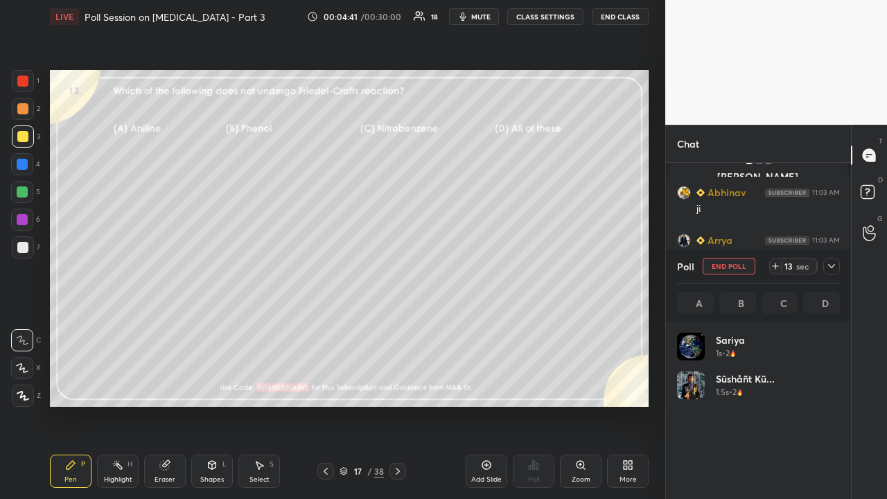
scroll to position [162, 159]
drag, startPoint x: 790, startPoint y: 266, endPoint x: 774, endPoint y: 275, distance: 18.0
click at [791, 266] on div "11" at bounding box center [788, 266] width 11 height 11
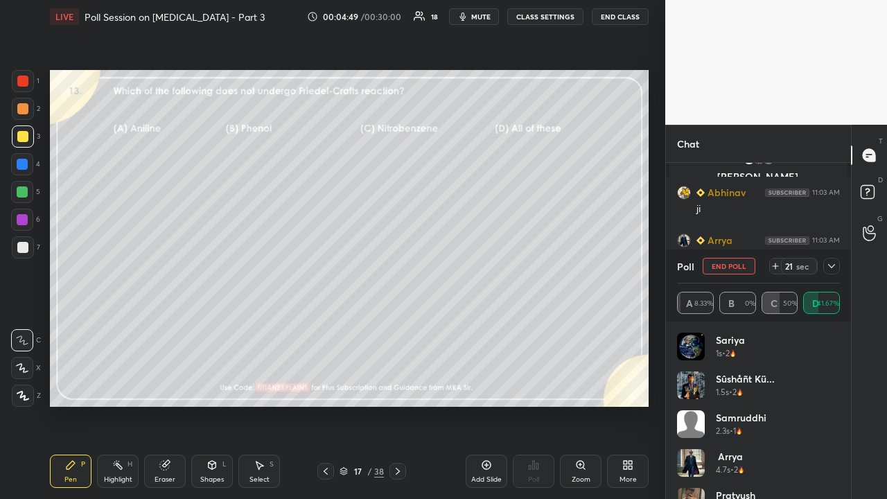
click at [832, 265] on icon at bounding box center [831, 266] width 11 height 11
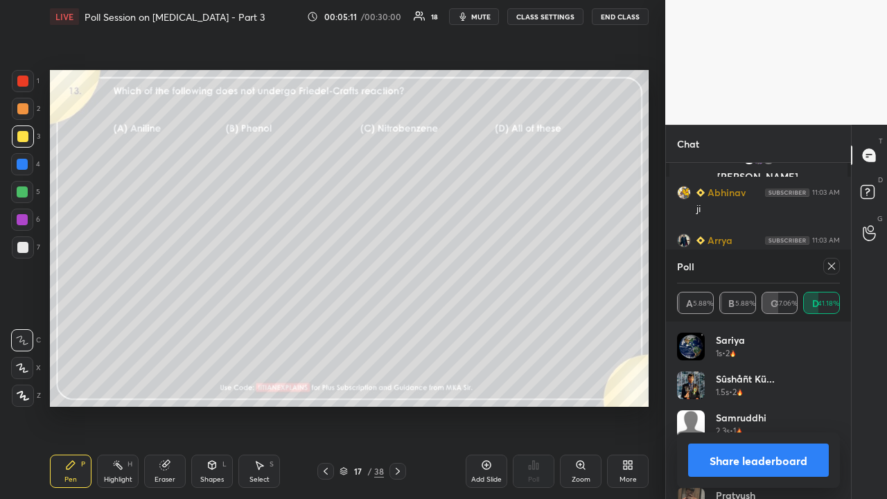
click at [832, 263] on icon at bounding box center [831, 266] width 11 height 11
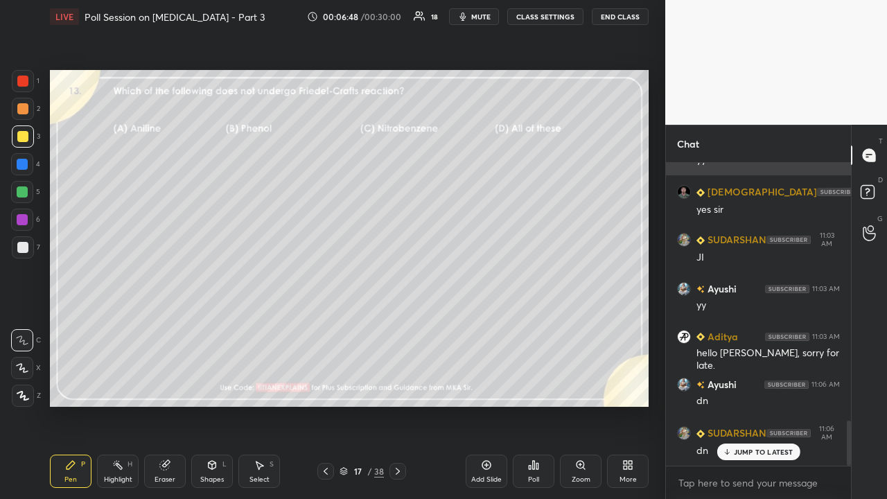
scroll to position [1744, 0]
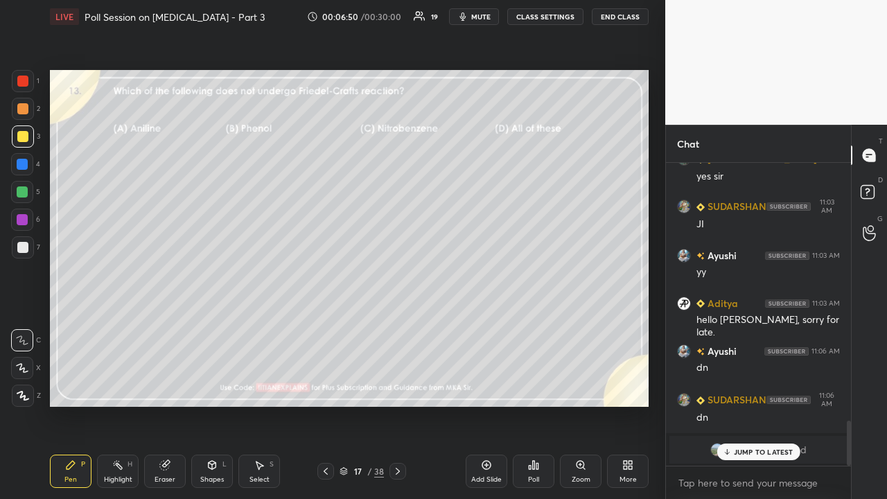
drag, startPoint x: 397, startPoint y: 464, endPoint x: 385, endPoint y: 463, distance: 11.9
click at [397, 405] on div at bounding box center [398, 471] width 17 height 17
drag, startPoint x: 755, startPoint y: 452, endPoint x: 704, endPoint y: 471, distance: 54.0
click at [753, 405] on p "JUMP TO LATEST" at bounding box center [764, 452] width 60 height 8
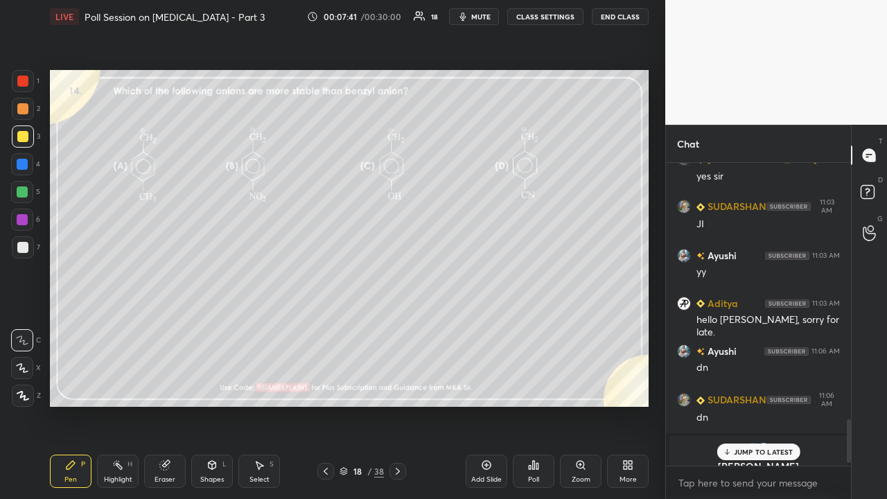
click at [538, 405] on div "Poll" at bounding box center [534, 471] width 42 height 33
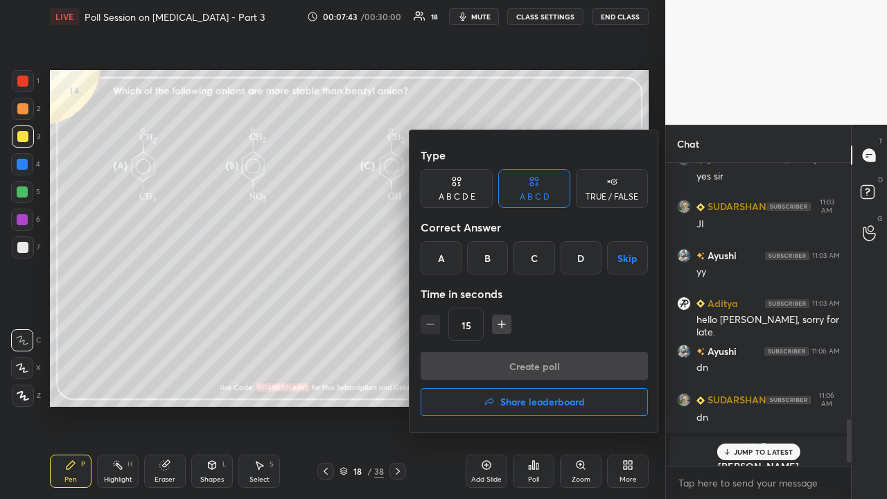
click at [457, 193] on div "A B C D E" at bounding box center [457, 197] width 37 height 8
click at [364, 332] on div at bounding box center [443, 249] width 887 height 499
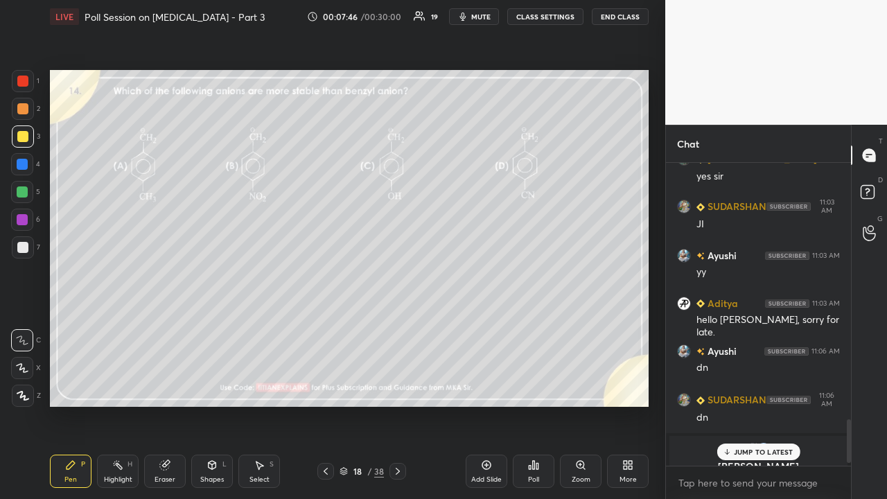
click at [537, 405] on div "Poll" at bounding box center [533, 479] width 11 height 7
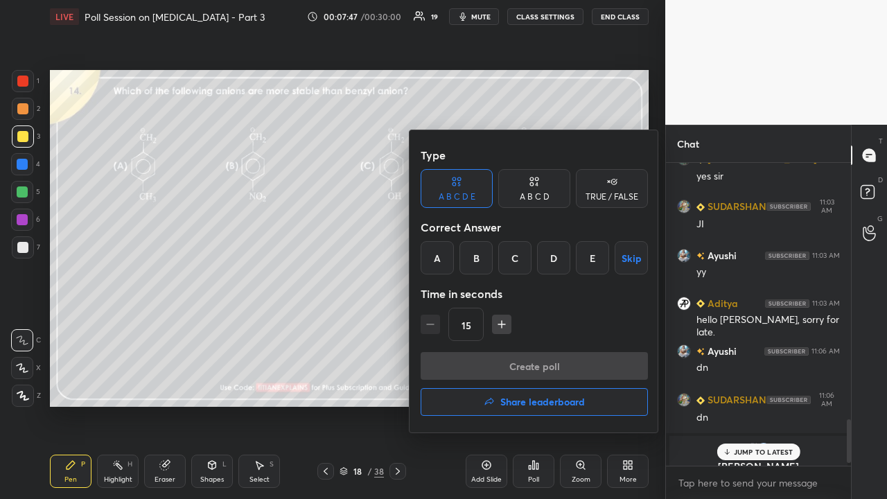
click at [516, 256] on div "C" at bounding box center [514, 257] width 33 height 33
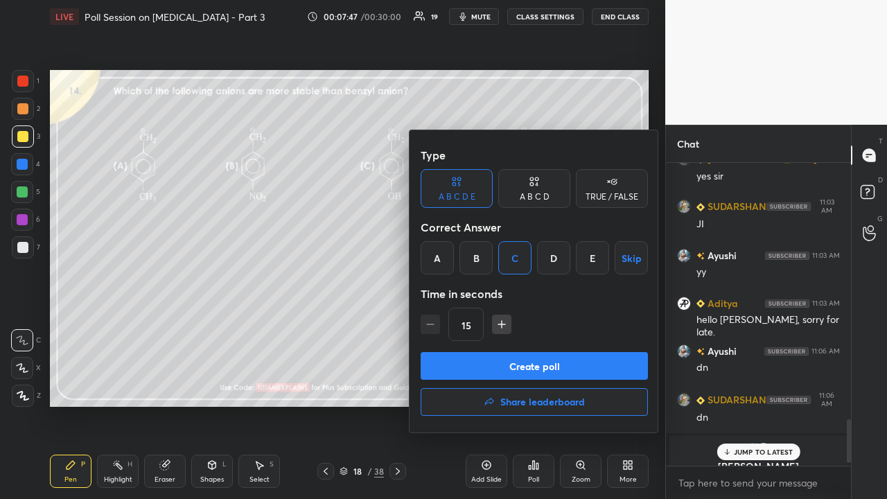
click at [516, 369] on button "Create poll" at bounding box center [534, 366] width 227 height 28
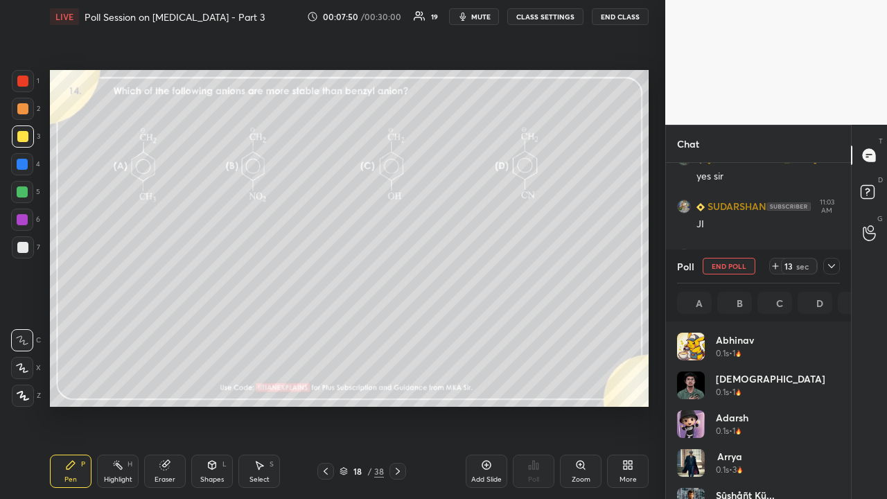
scroll to position [162, 159]
click at [24, 132] on div at bounding box center [22, 136] width 11 height 11
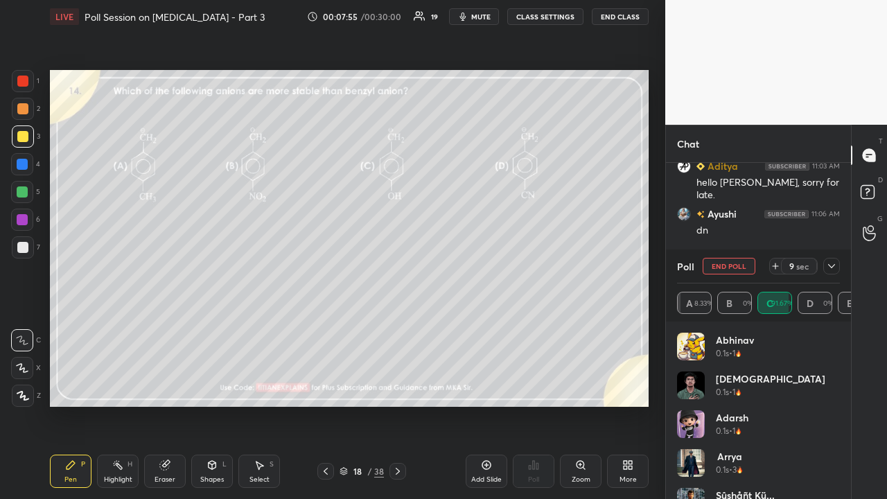
scroll to position [1673, 0]
click at [833, 269] on icon at bounding box center [831, 266] width 11 height 11
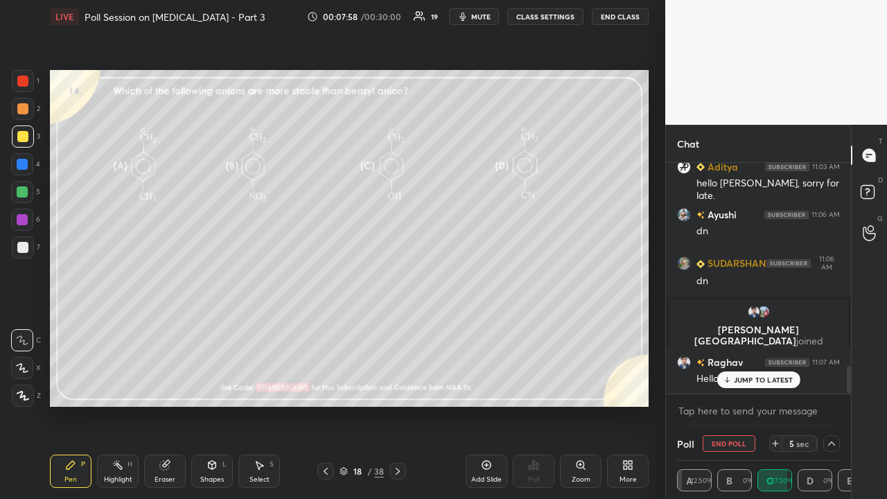
scroll to position [0, 0]
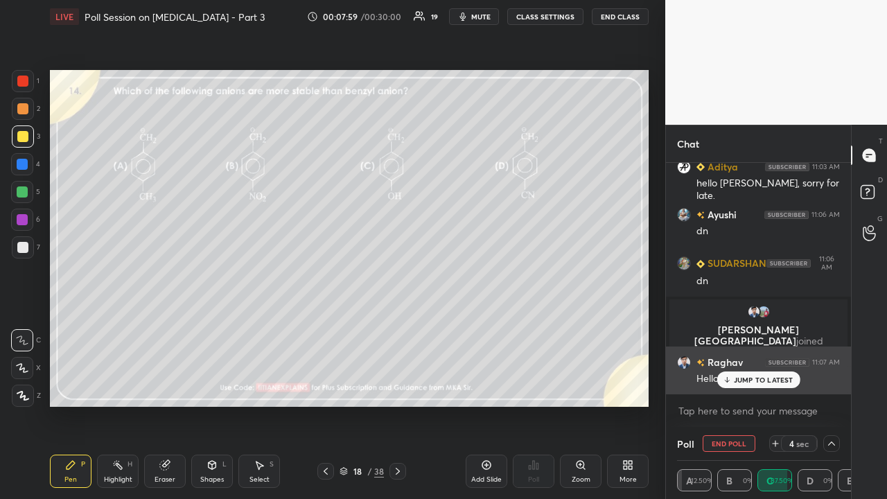
click at [766, 381] on p "JUMP TO LATEST" at bounding box center [764, 380] width 60 height 8
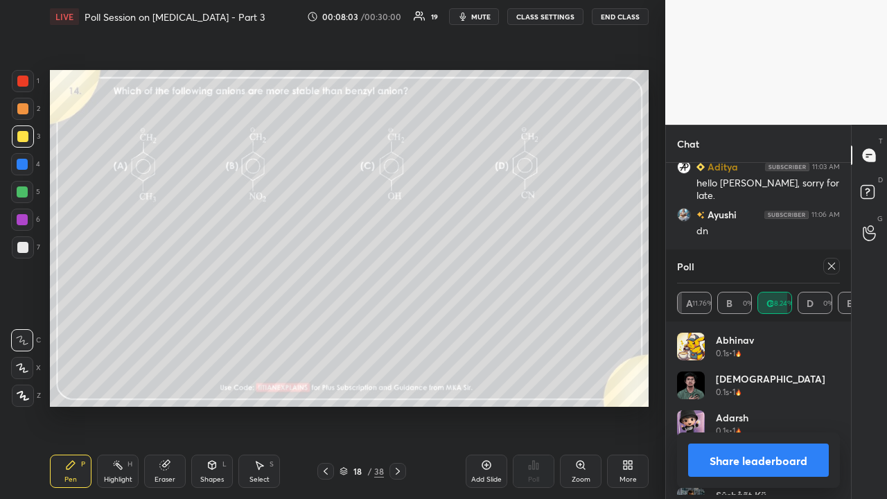
scroll to position [162, 159]
click at [826, 276] on div "Poll" at bounding box center [758, 266] width 163 height 33
click at [166, 405] on div "Eraser" at bounding box center [165, 479] width 21 height 7
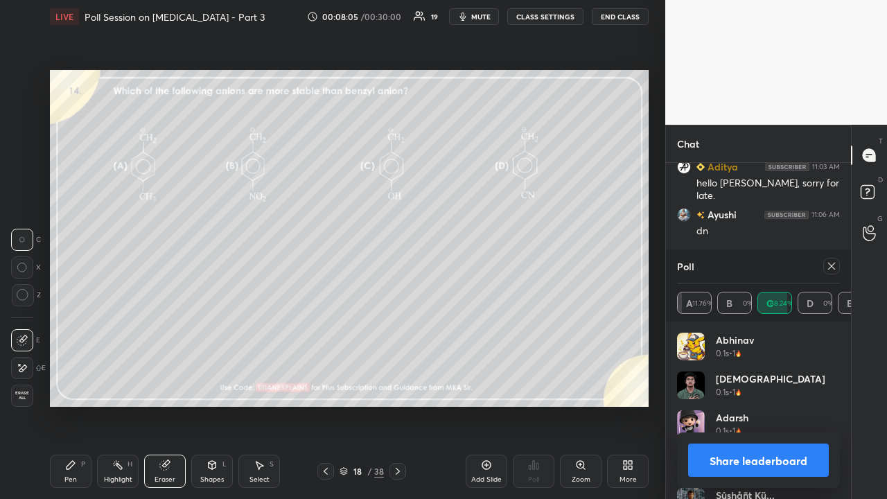
click at [19, 390] on div "Erase all" at bounding box center [22, 396] width 22 height 22
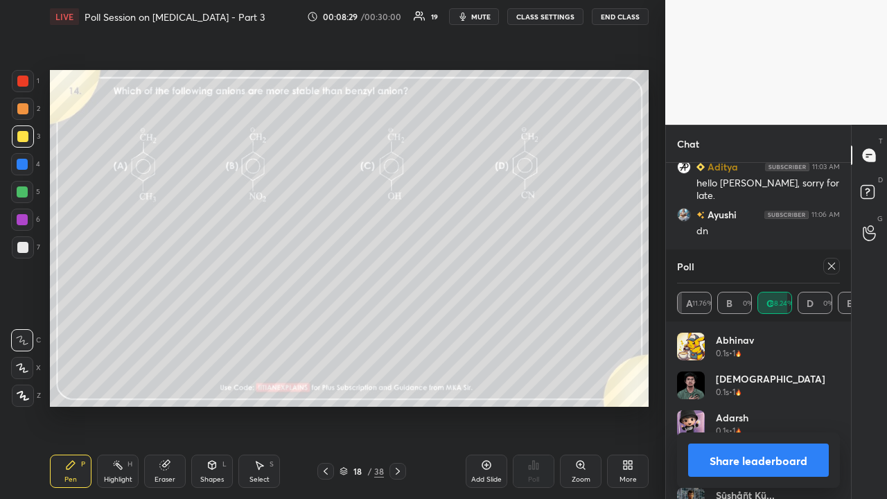
click at [835, 263] on icon at bounding box center [831, 266] width 7 height 7
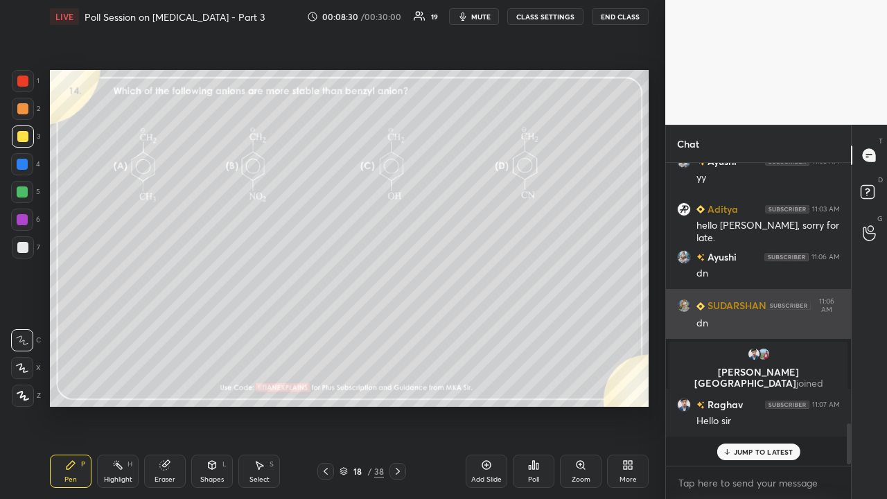
scroll to position [298, 181]
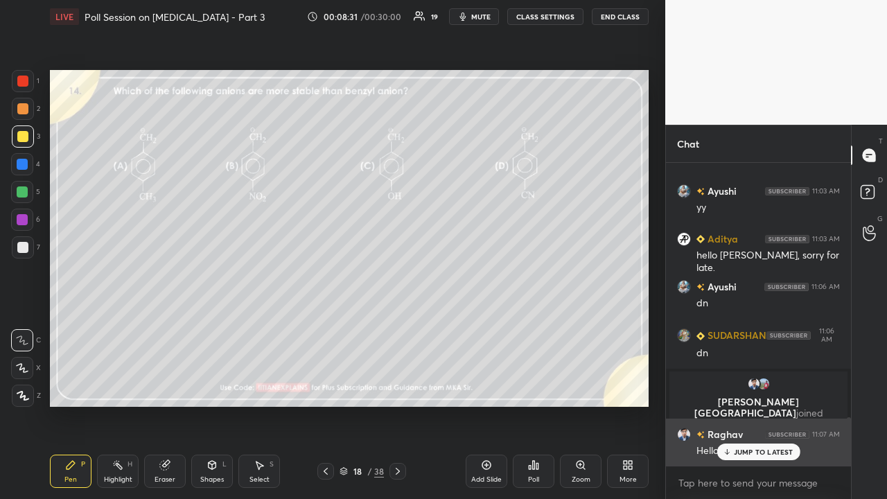
click at [751, 405] on p "JUMP TO LATEST" at bounding box center [764, 452] width 60 height 8
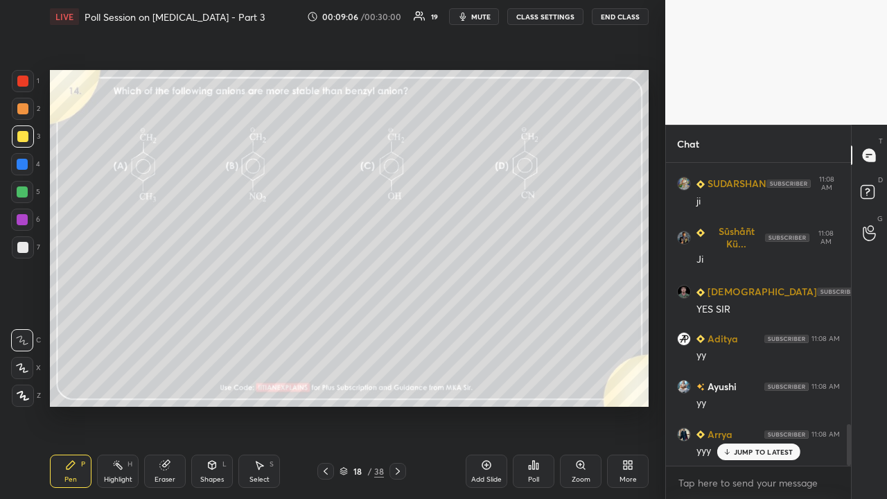
scroll to position [1949, 0]
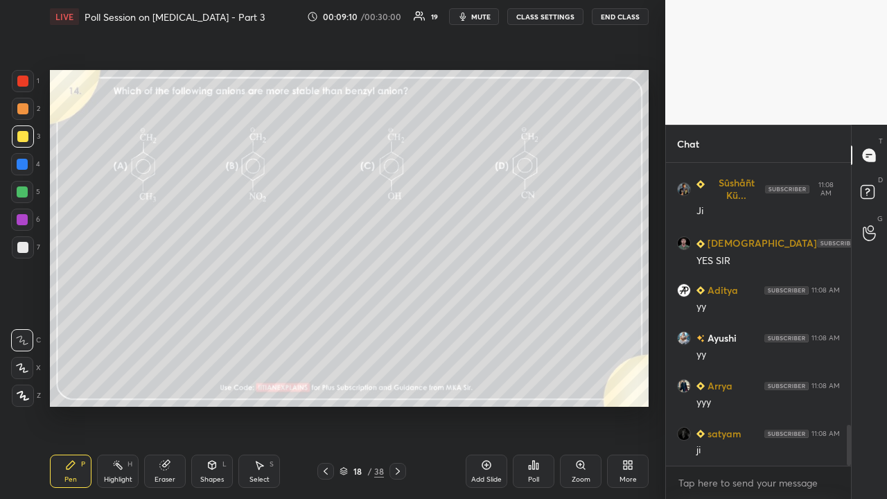
click at [397, 405] on icon at bounding box center [397, 471] width 11 height 11
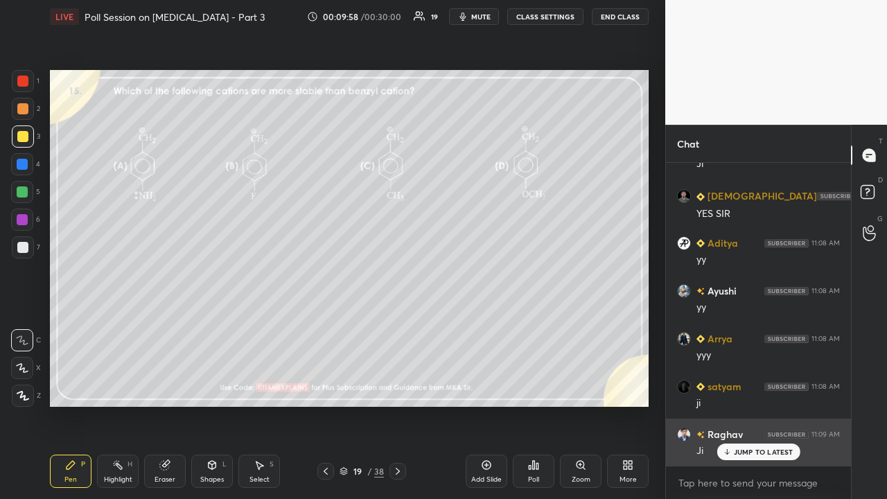
click at [766, 405] on p "JUMP TO LATEST" at bounding box center [764, 452] width 60 height 8
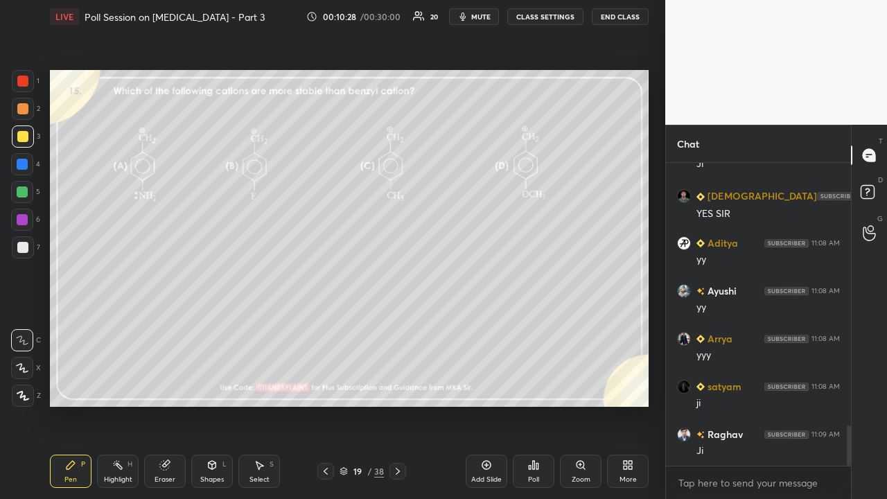
click at [534, 405] on div "Poll" at bounding box center [533, 479] width 11 height 7
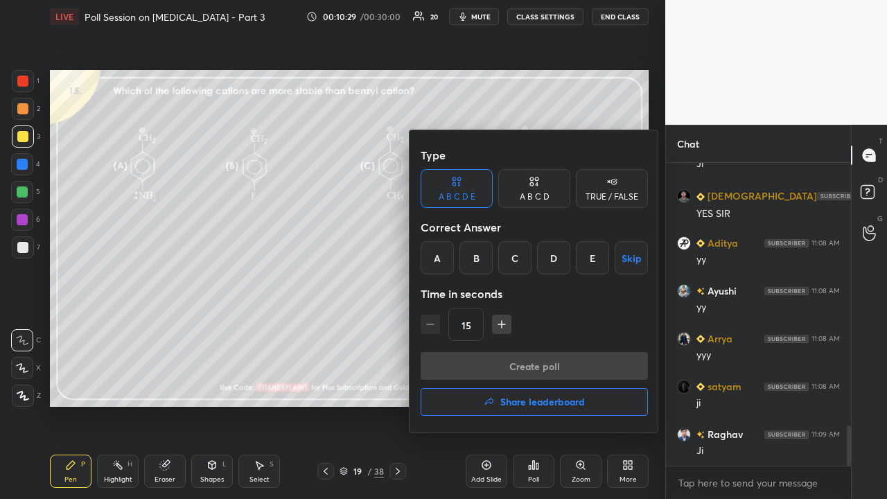
click at [550, 263] on div "D" at bounding box center [553, 257] width 33 height 33
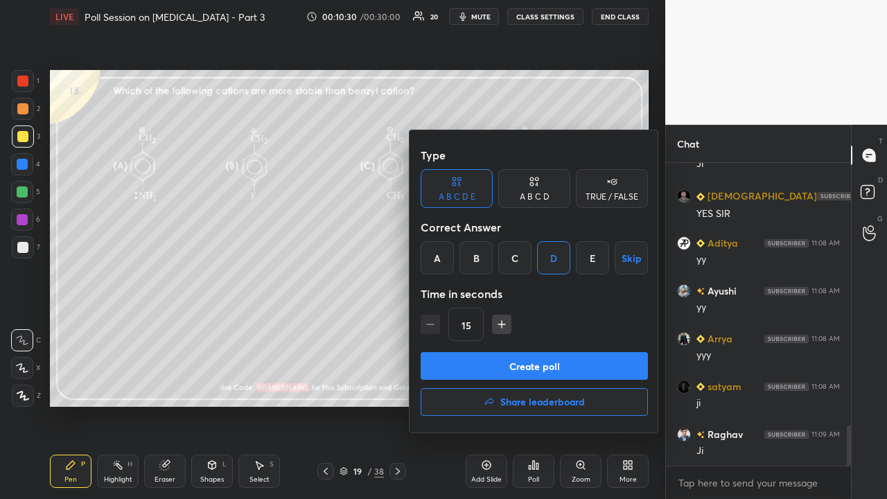
click at [527, 369] on button "Create poll" at bounding box center [534, 366] width 227 height 28
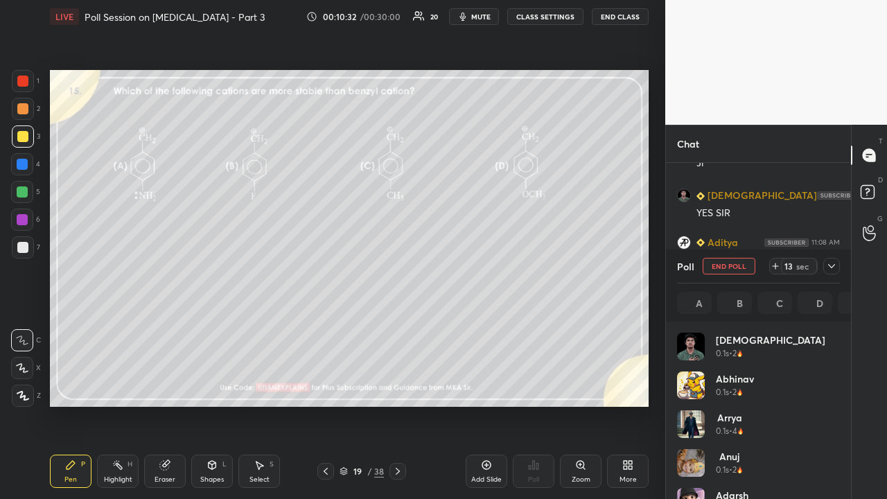
scroll to position [162, 159]
click at [835, 261] on icon at bounding box center [831, 266] width 11 height 11
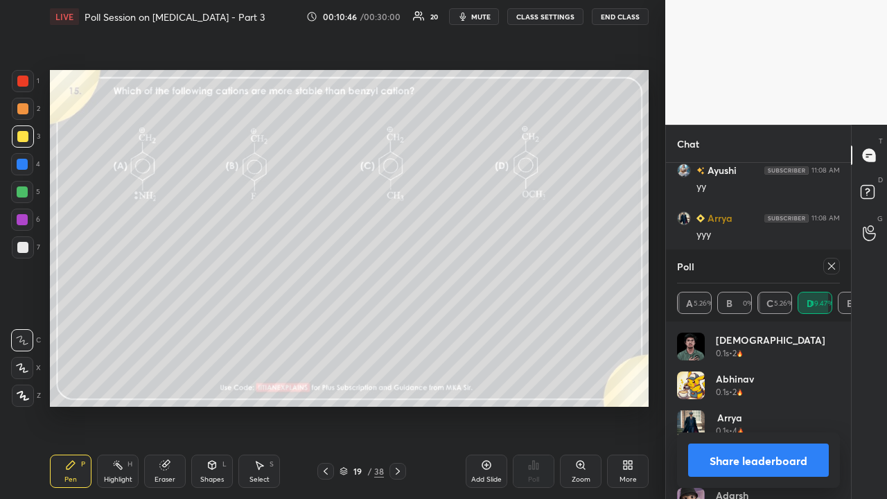
click at [835, 267] on icon at bounding box center [831, 266] width 11 height 11
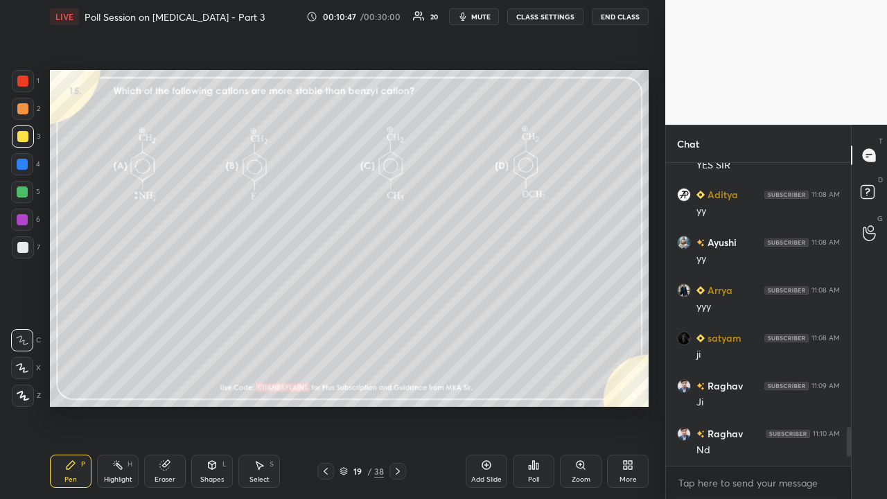
scroll to position [299, 181]
click at [164, 405] on div "Eraser" at bounding box center [165, 471] width 42 height 33
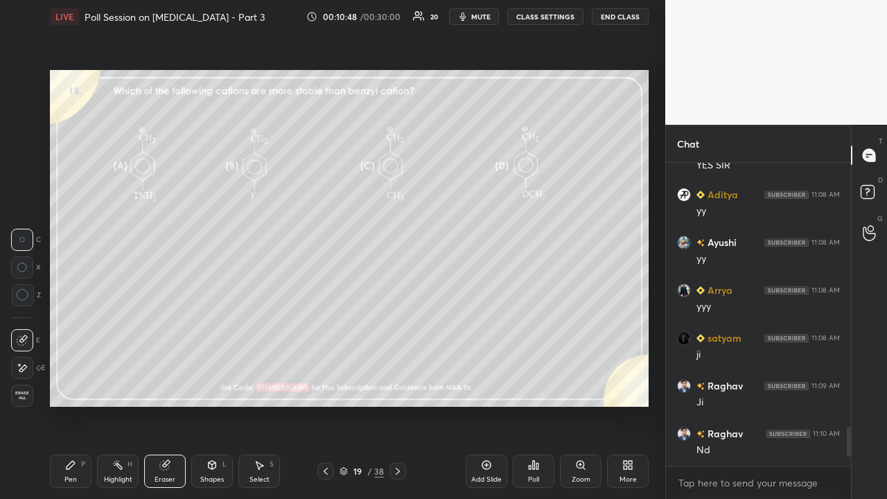
click at [19, 397] on span "Erase all" at bounding box center [22, 396] width 21 height 10
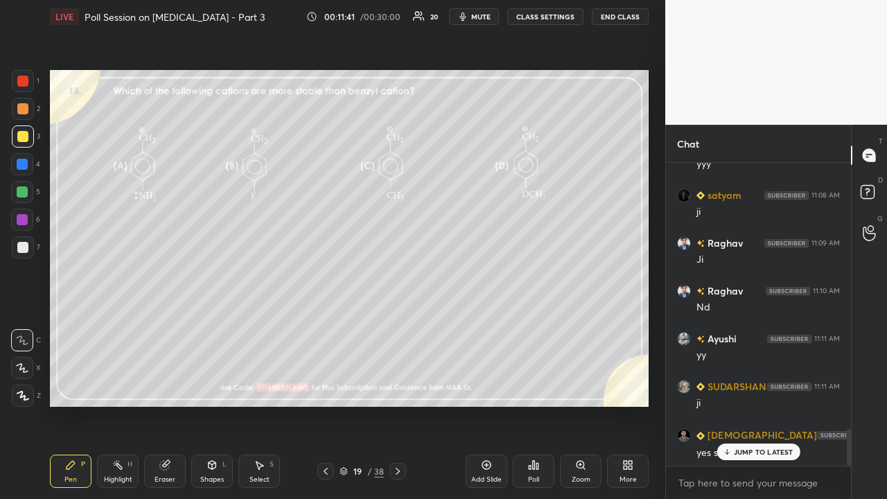
scroll to position [2236, 0]
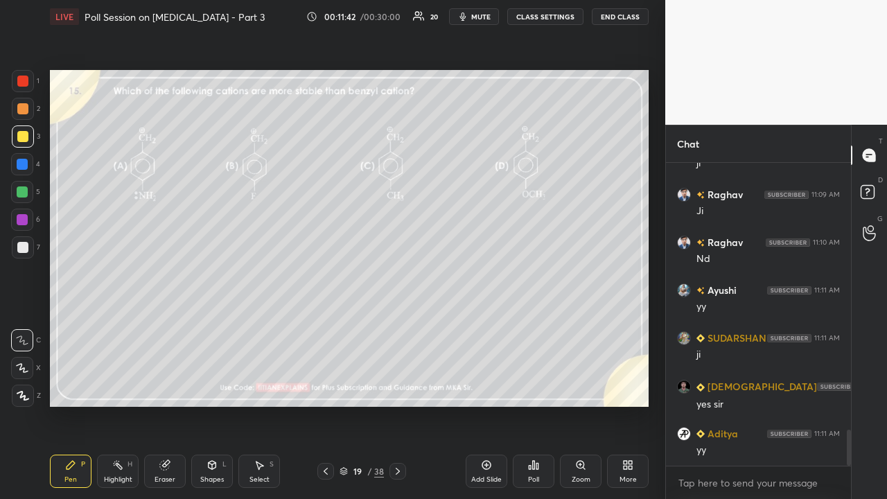
click at [401, 405] on icon at bounding box center [397, 471] width 11 height 11
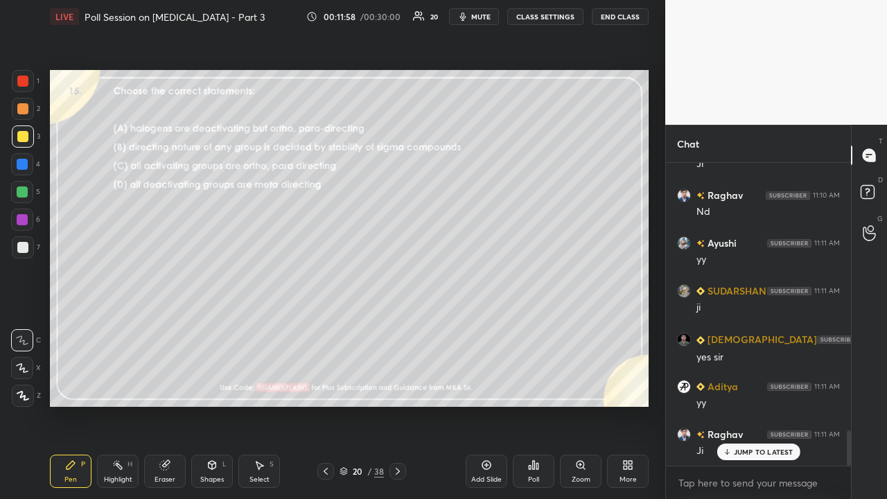
click at [744, 405] on p "JUMP TO LATEST" at bounding box center [764, 452] width 60 height 8
click at [869, 191] on icon at bounding box center [869, 194] width 25 height 25
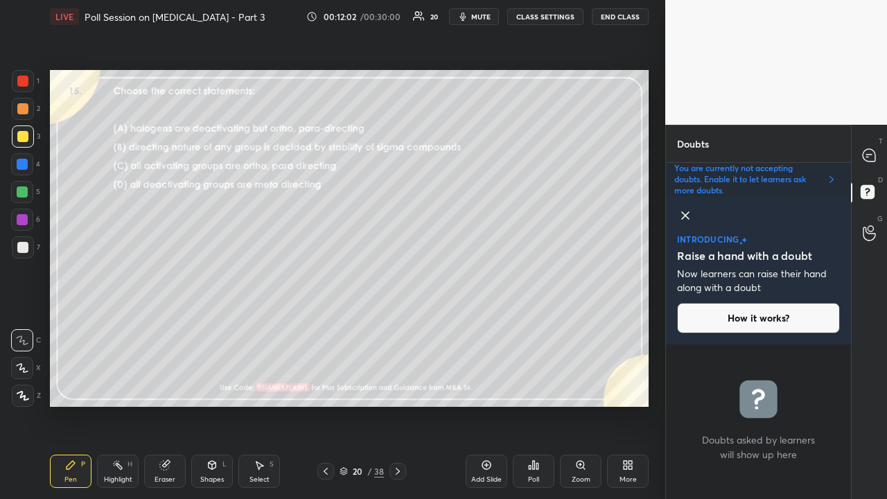
click at [682, 214] on icon at bounding box center [685, 215] width 17 height 17
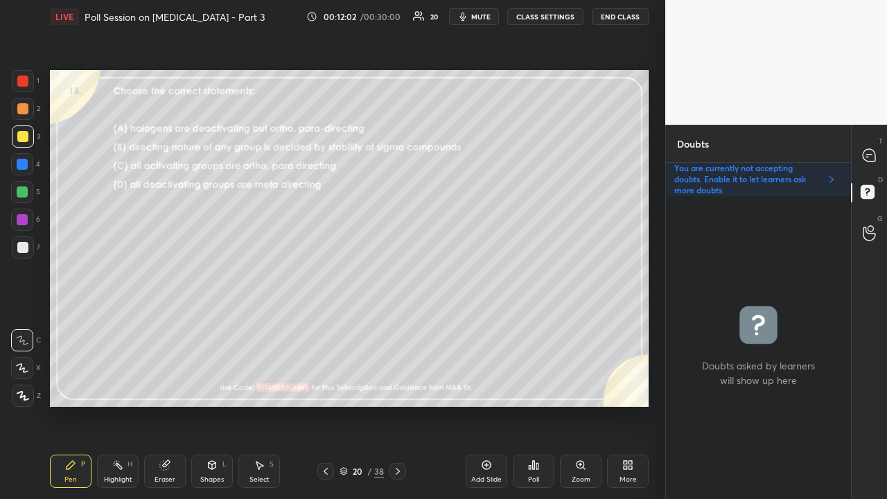
click at [869, 155] on icon at bounding box center [869, 155] width 12 height 12
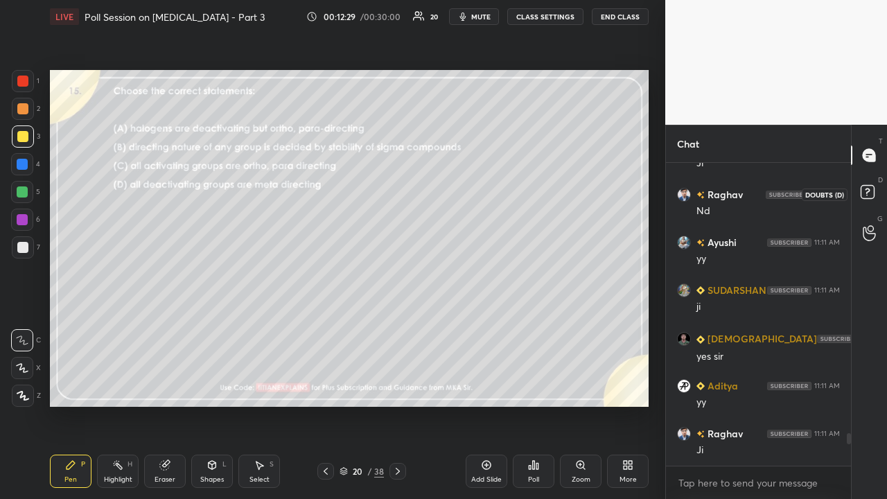
click at [872, 187] on rect at bounding box center [867, 192] width 13 height 13
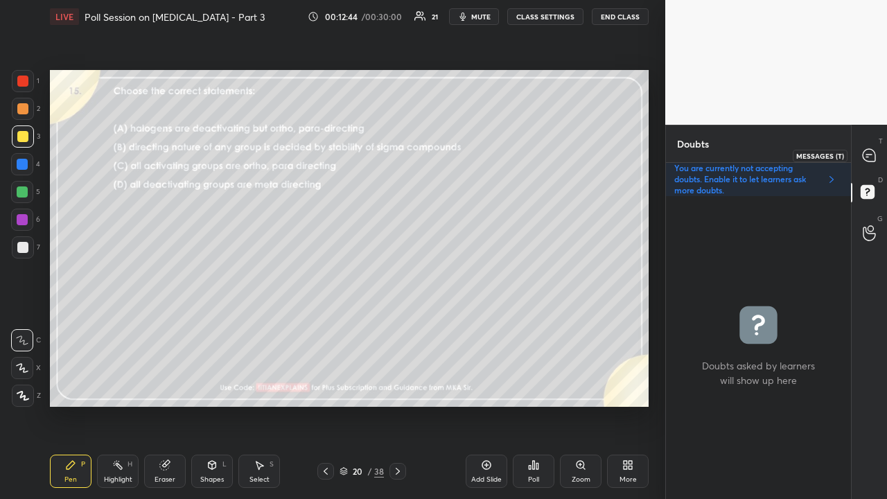
click at [874, 151] on icon at bounding box center [869, 155] width 12 height 12
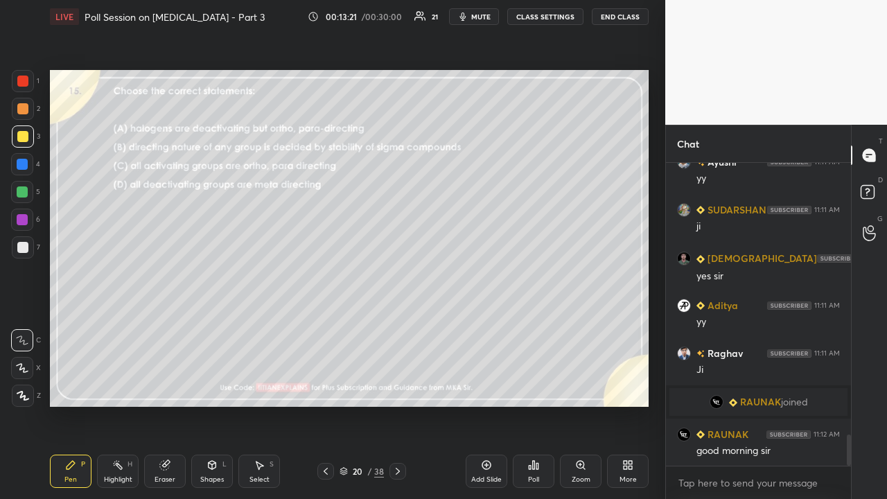
scroll to position [2651, 0]
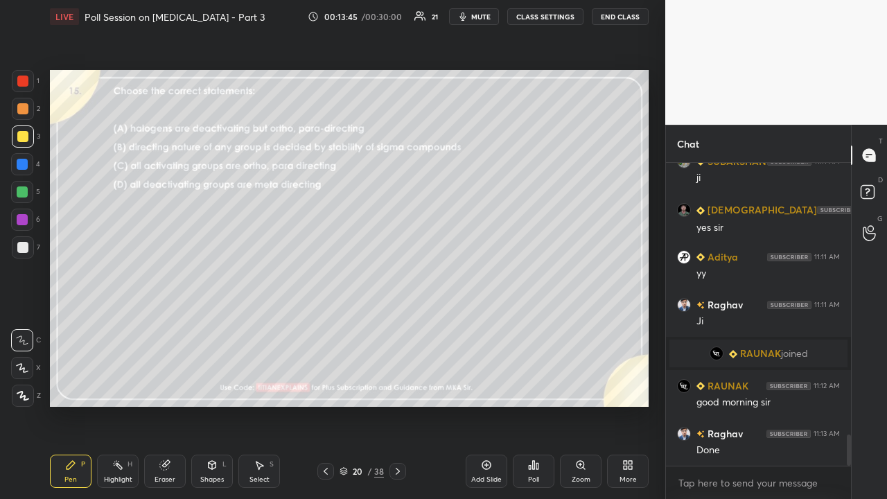
click at [529, 405] on div "Poll" at bounding box center [533, 479] width 11 height 7
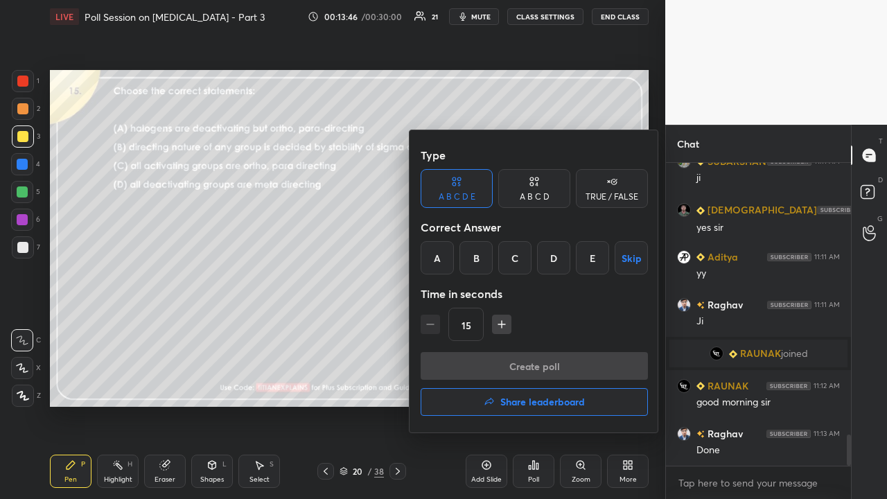
click at [595, 254] on div "E" at bounding box center [592, 257] width 33 height 33
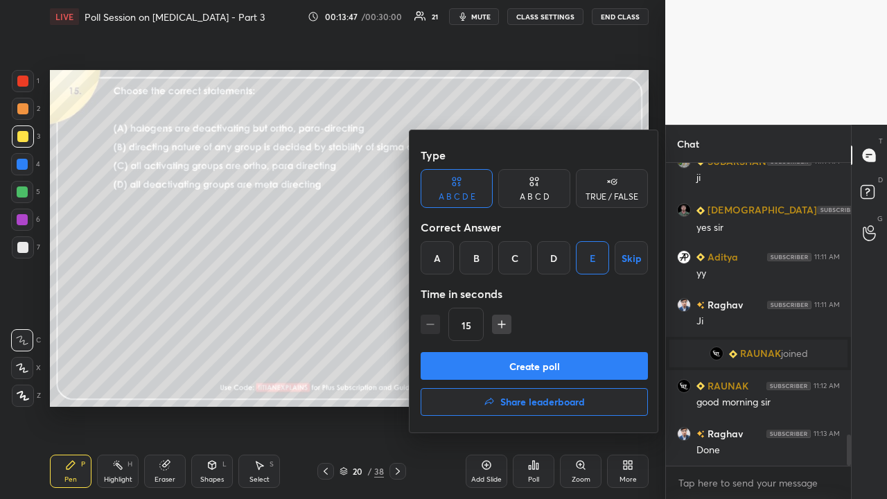
click at [590, 258] on div "E" at bounding box center [592, 257] width 33 height 33
click at [528, 369] on button "Create poll" at bounding box center [534, 366] width 227 height 28
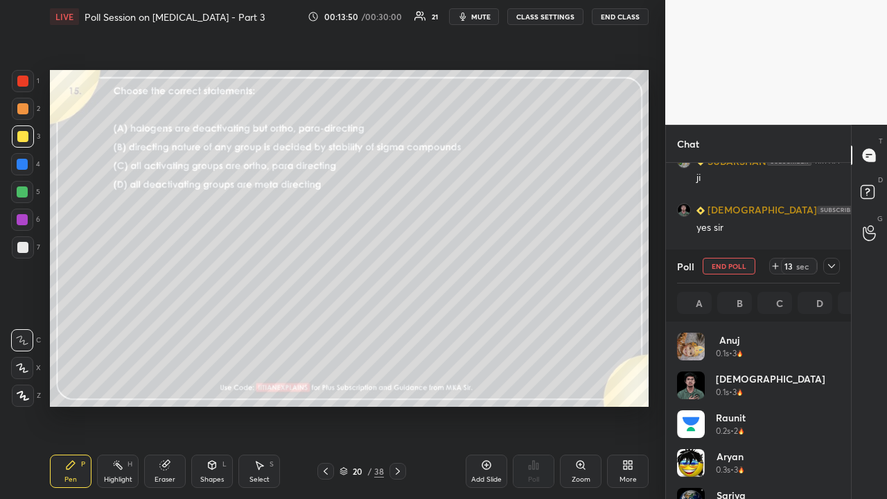
scroll to position [162, 159]
click at [842, 265] on div "Poll End Poll 10 sec A 7.14% B 14.29% C 14.29% D 21.43% E 42.85%" at bounding box center [758, 286] width 185 height 72
click at [833, 270] on icon at bounding box center [831, 266] width 11 height 11
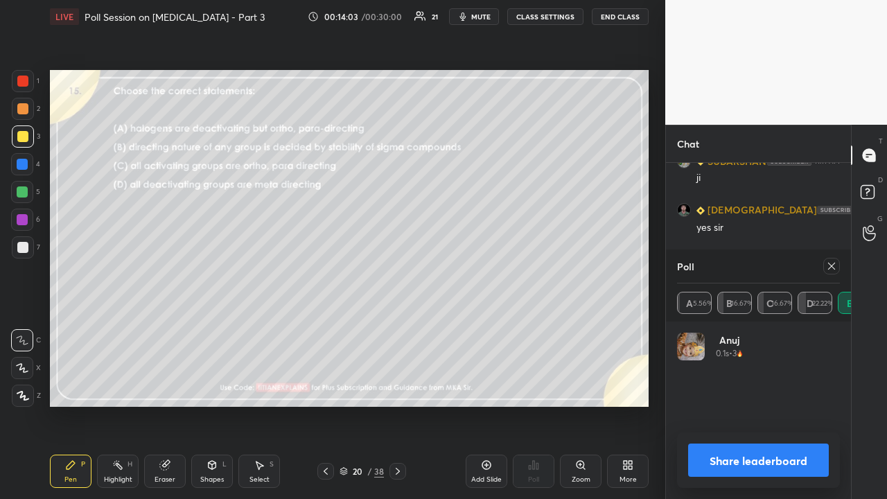
scroll to position [5, 4]
click at [833, 268] on icon at bounding box center [831, 266] width 11 height 11
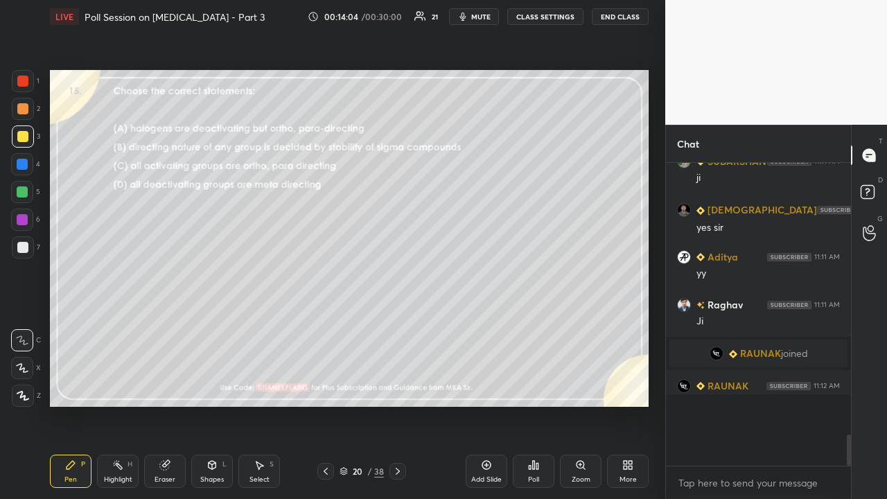
scroll to position [324, 181]
click at [158, 405] on div "Eraser" at bounding box center [165, 479] width 21 height 7
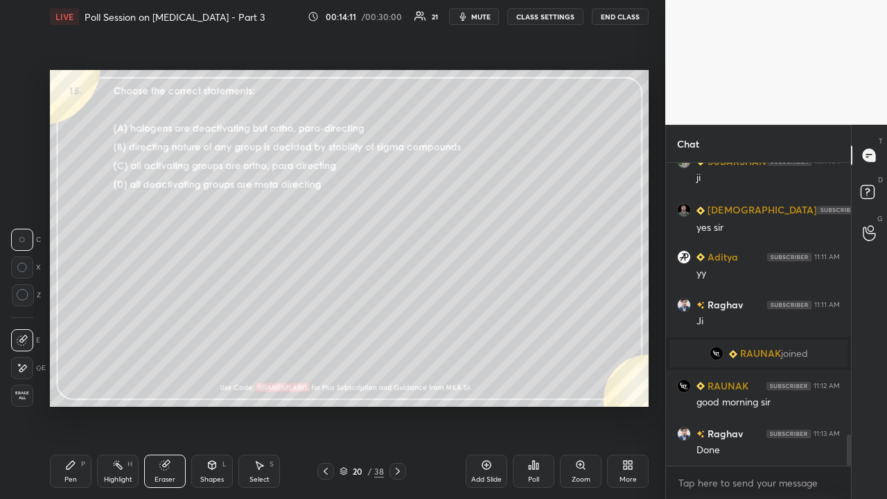
click at [25, 387] on div "Erase all" at bounding box center [22, 396] width 22 height 22
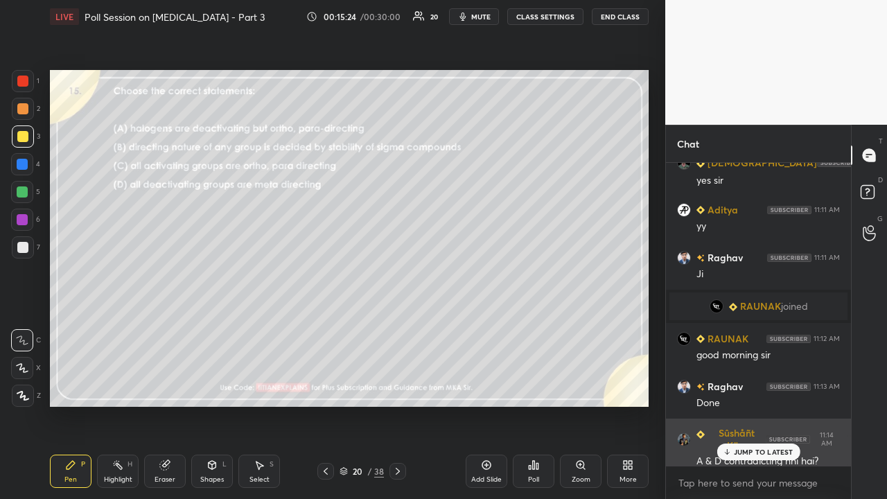
click at [769, 405] on p "JUMP TO LATEST" at bounding box center [764, 452] width 60 height 8
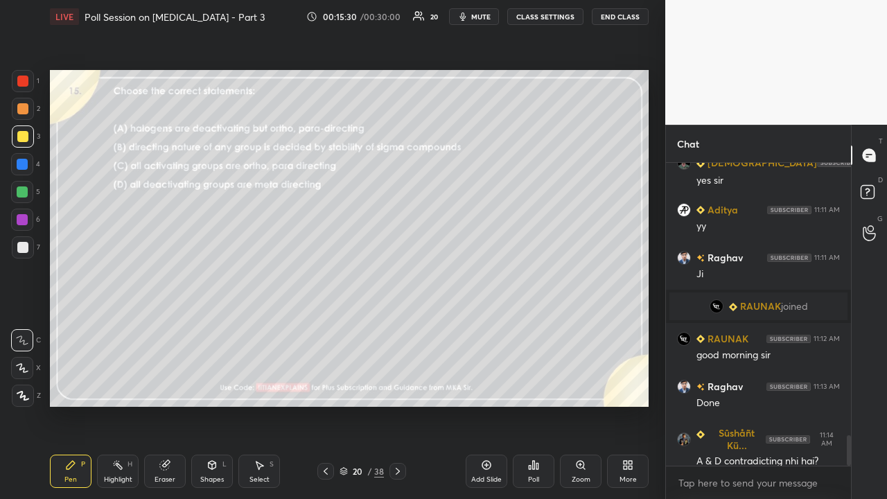
scroll to position [2746, 0]
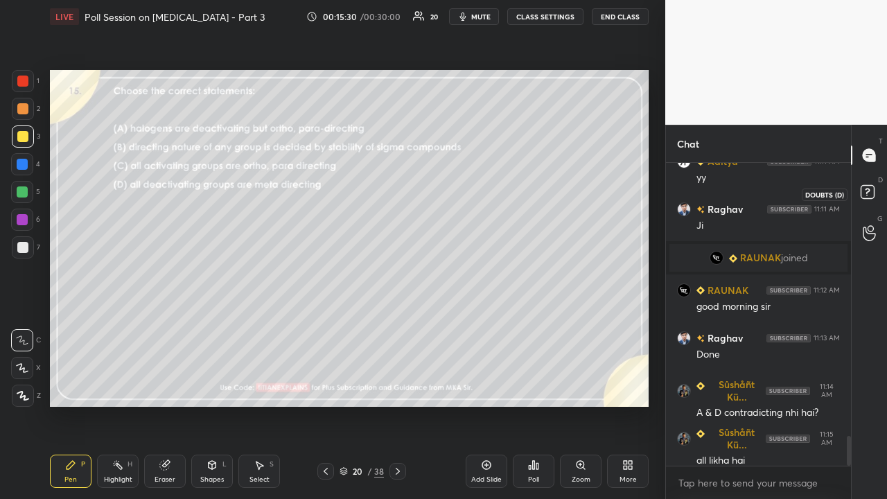
click at [869, 195] on rect at bounding box center [867, 192] width 13 height 13
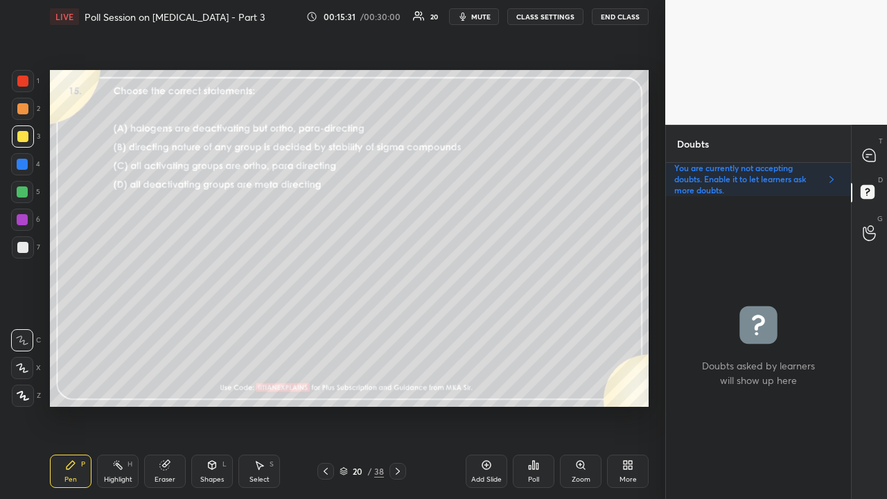
scroll to position [4, 4]
click at [399, 405] on icon at bounding box center [397, 471] width 11 height 11
click at [866, 162] on div at bounding box center [870, 155] width 28 height 25
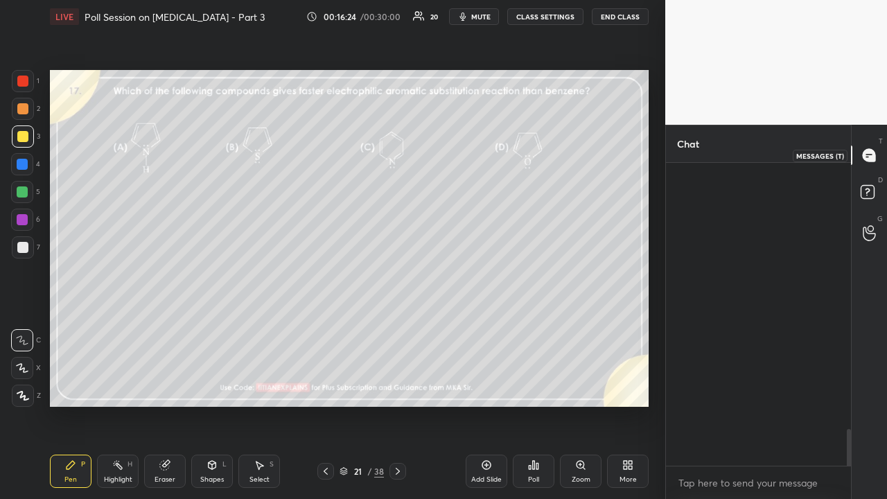
scroll to position [299, 181]
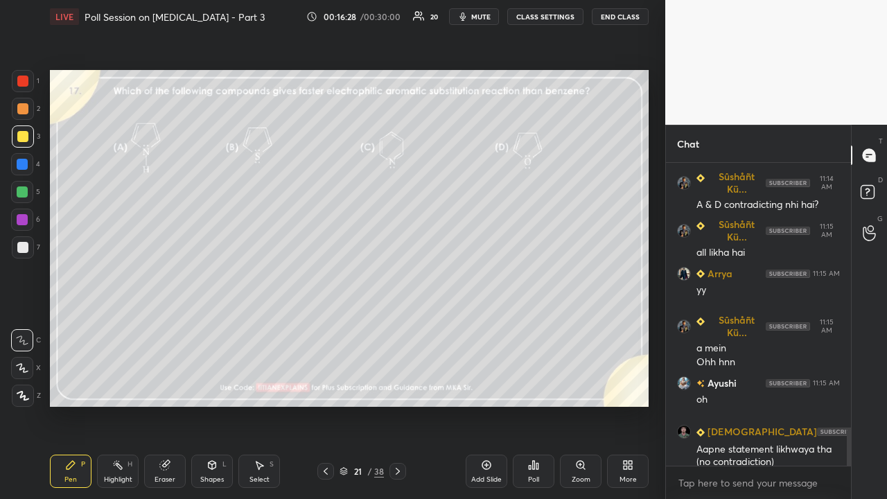
click at [869, 186] on rect at bounding box center [867, 192] width 13 height 13
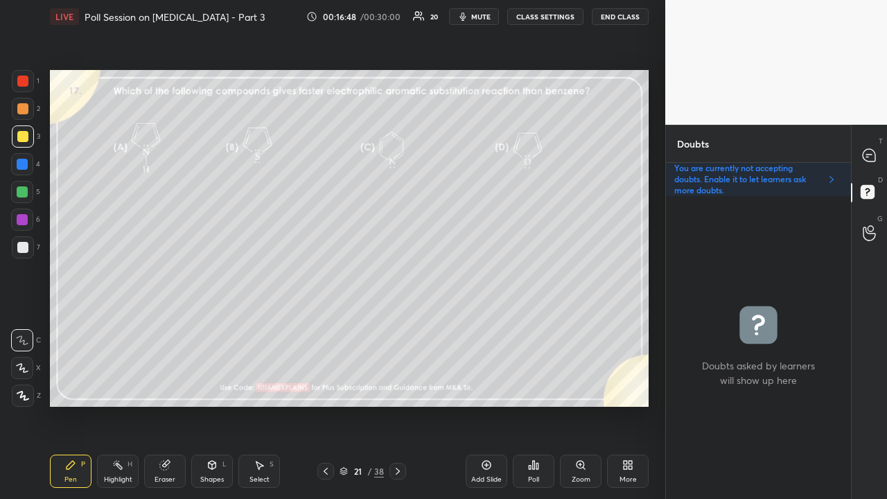
drag, startPoint x: 166, startPoint y: 460, endPoint x: 125, endPoint y: 416, distance: 60.8
click at [167, 405] on icon at bounding box center [164, 465] width 11 height 11
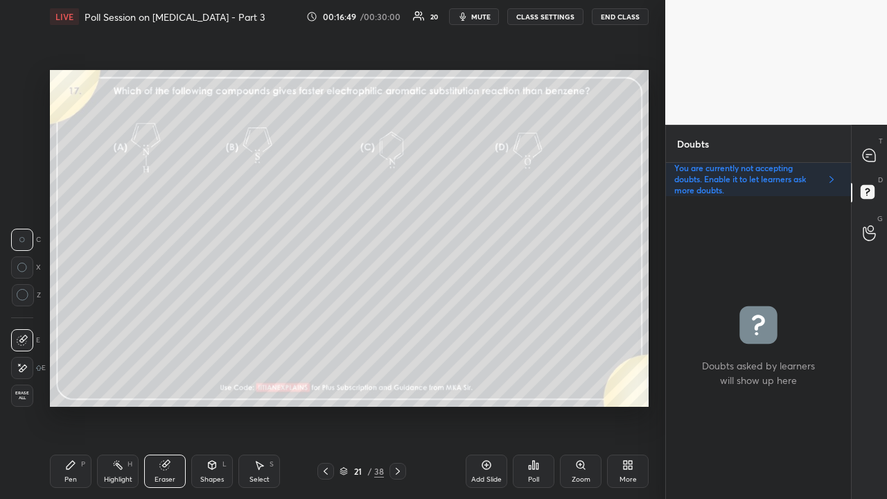
click at [27, 394] on span "Erase all" at bounding box center [22, 396] width 21 height 10
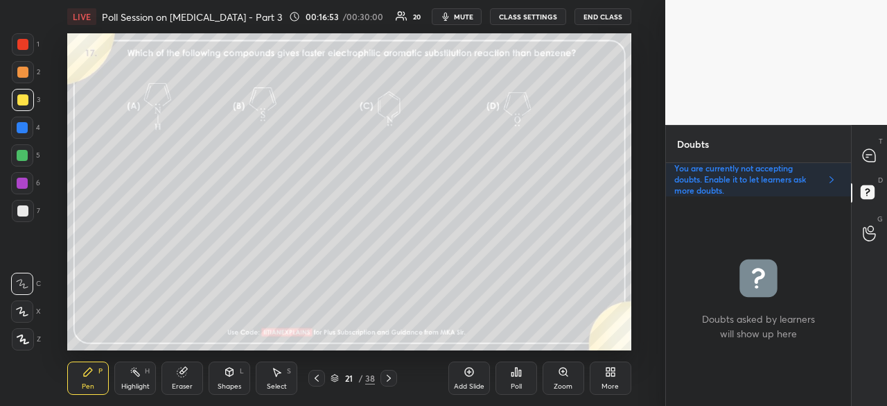
scroll to position [5, 4]
click at [615, 385] on div "More" at bounding box center [610, 386] width 17 height 7
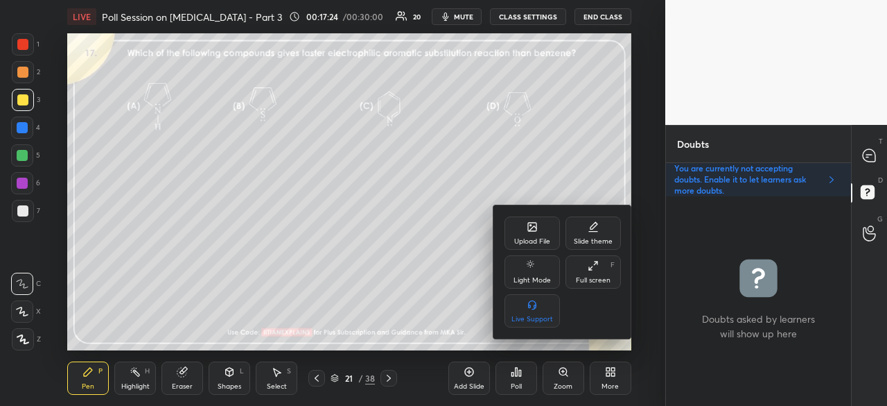
click at [438, 274] on div at bounding box center [443, 203] width 887 height 406
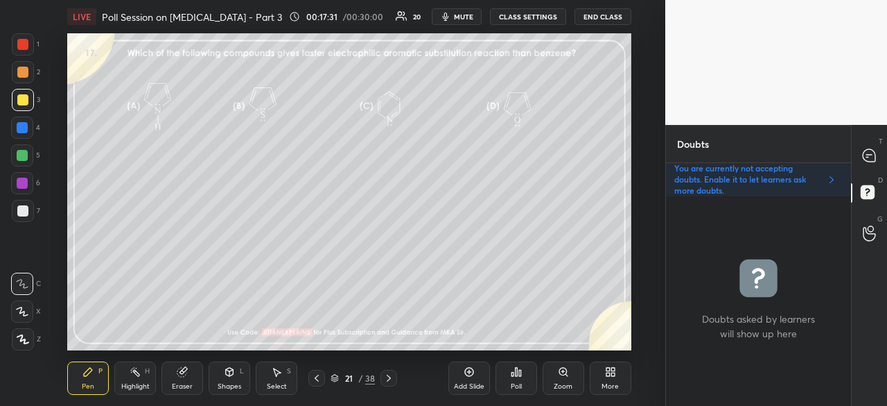
click at [853, 141] on div "T Messages (T)" at bounding box center [869, 155] width 35 height 39
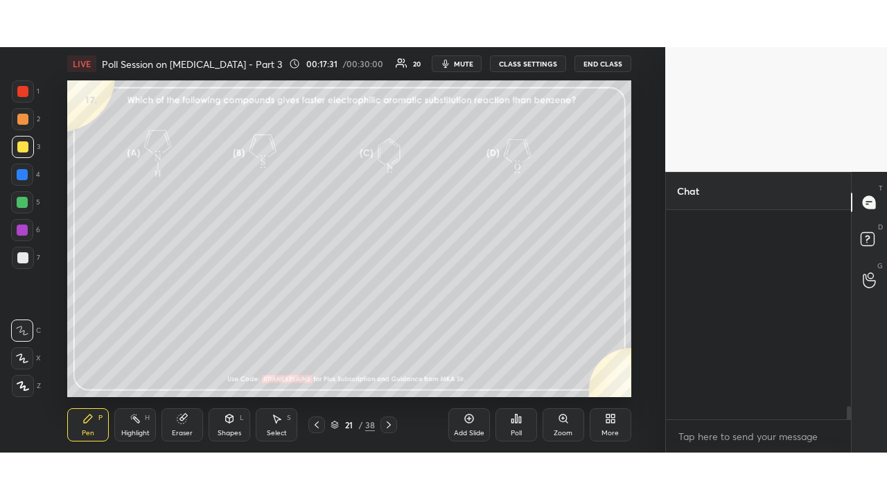
scroll to position [205, 181]
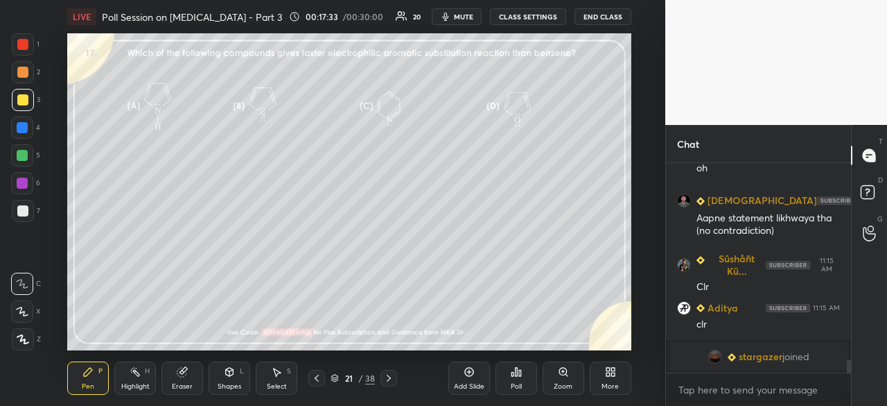
click at [767, 359] on span "stargazer" at bounding box center [761, 356] width 44 height 11
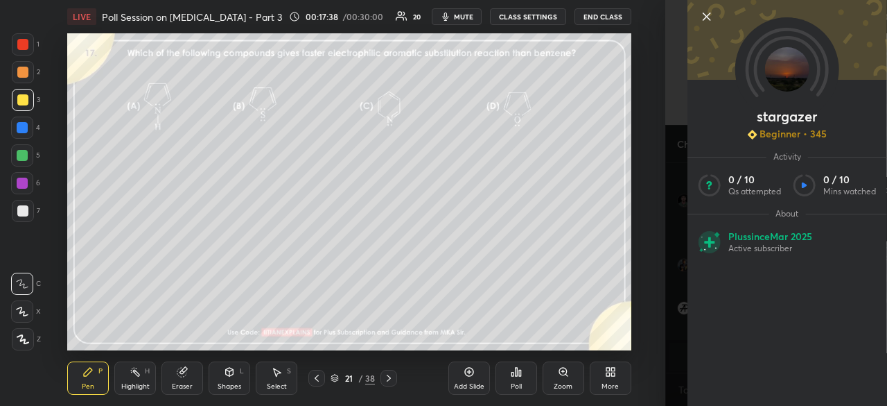
click at [673, 178] on div "stargazer Beginner • 345 Activity 0 / 10 Qs attempted 0 / 10 Mins watched About…" at bounding box center [776, 203] width 222 height 406
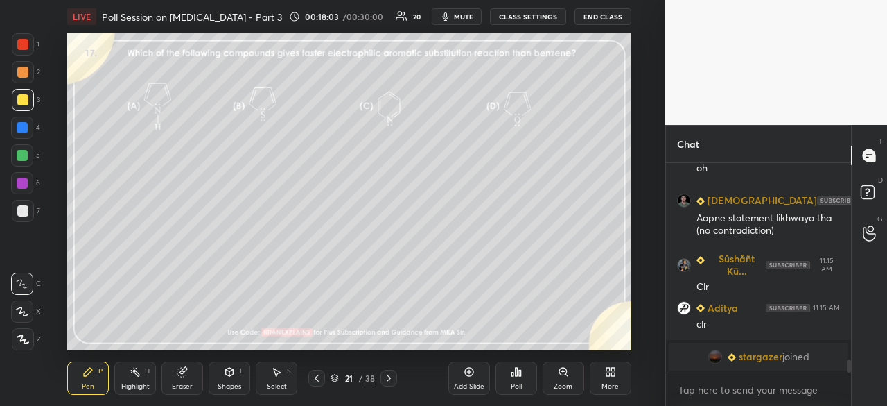
click at [599, 379] on div "More" at bounding box center [611, 377] width 42 height 33
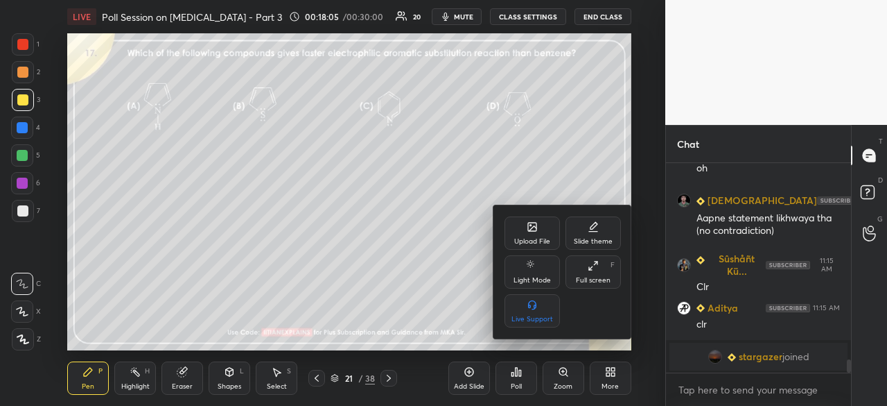
drag, startPoint x: 597, startPoint y: 281, endPoint x: 596, endPoint y: 341, distance: 60.3
click at [598, 281] on div "Full screen" at bounding box center [593, 280] width 35 height 7
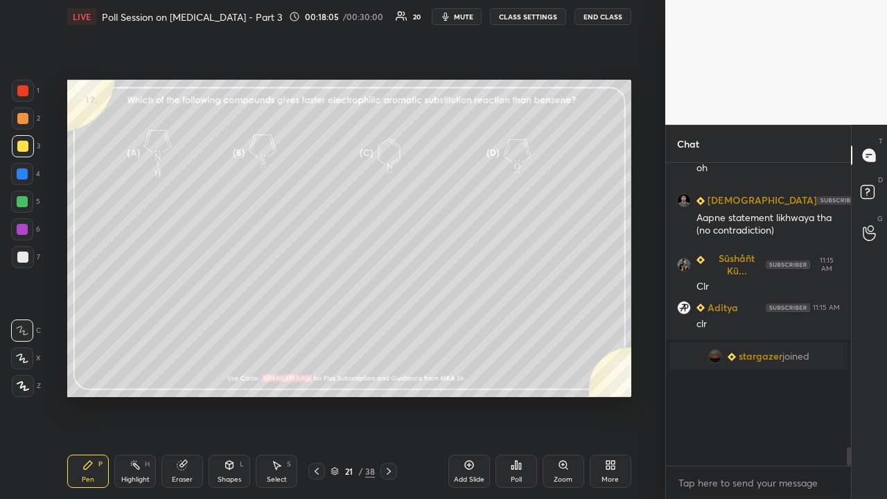
scroll to position [3093, 0]
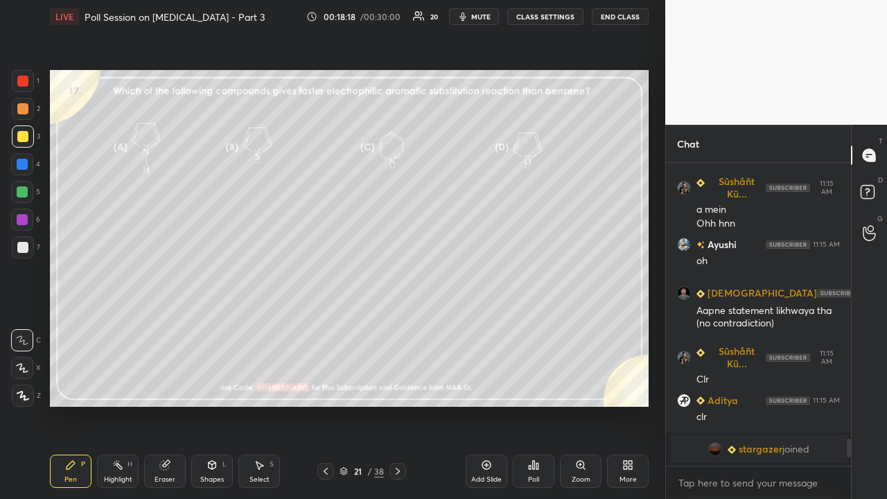
click at [531, 405] on div "Poll" at bounding box center [534, 471] width 42 height 33
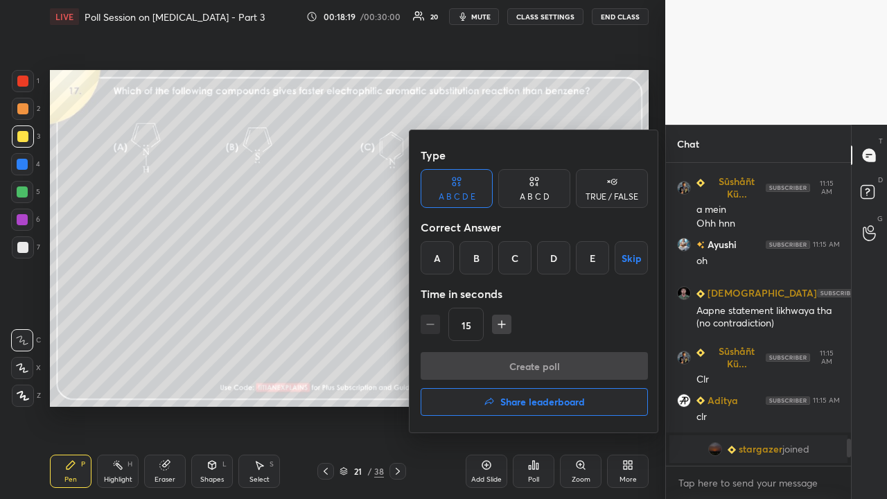
drag, startPoint x: 519, startPoint y: 258, endPoint x: 519, endPoint y: 247, distance: 11.1
click at [519, 256] on div "C" at bounding box center [514, 257] width 33 height 33
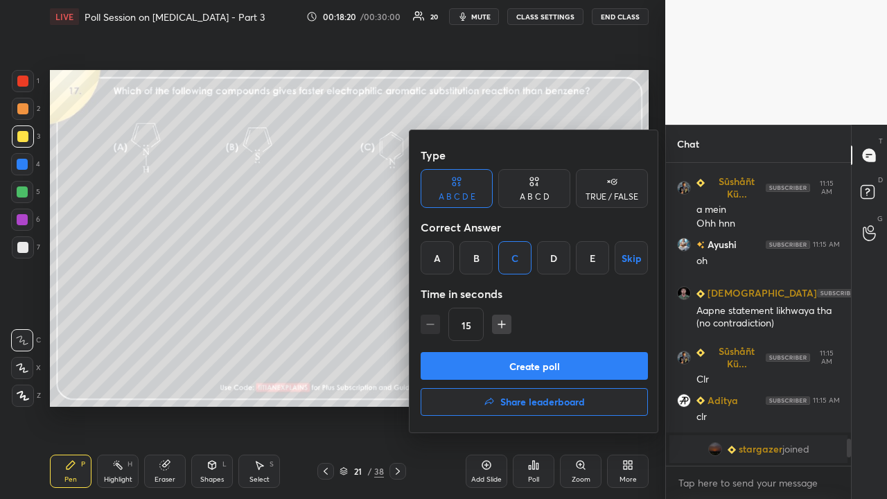
click at [499, 345] on div "Type A B C D E A B C D TRUE / FALSE Correct Answer A B C D E Skip Time in secon…" at bounding box center [534, 246] width 227 height 211
click at [515, 363] on button "Create poll" at bounding box center [534, 366] width 227 height 28
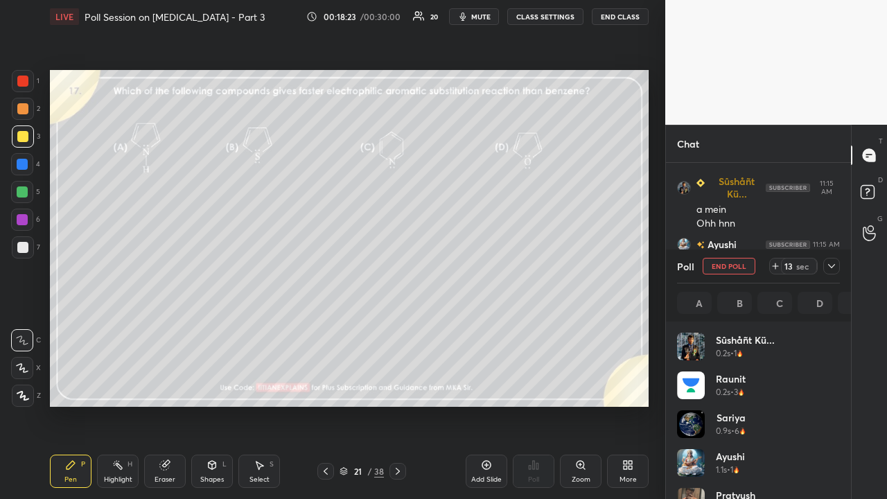
scroll to position [162, 159]
click at [835, 266] on icon at bounding box center [831, 266] width 11 height 11
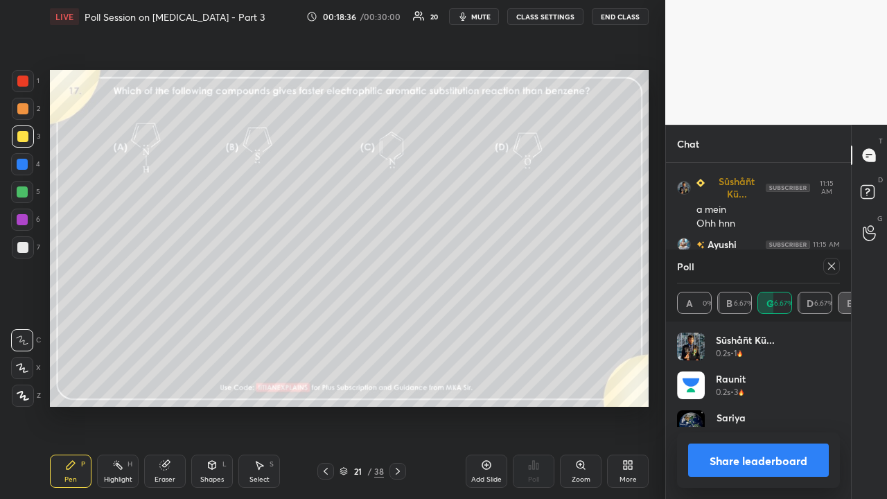
scroll to position [5, 4]
click at [836, 269] on icon at bounding box center [831, 266] width 11 height 11
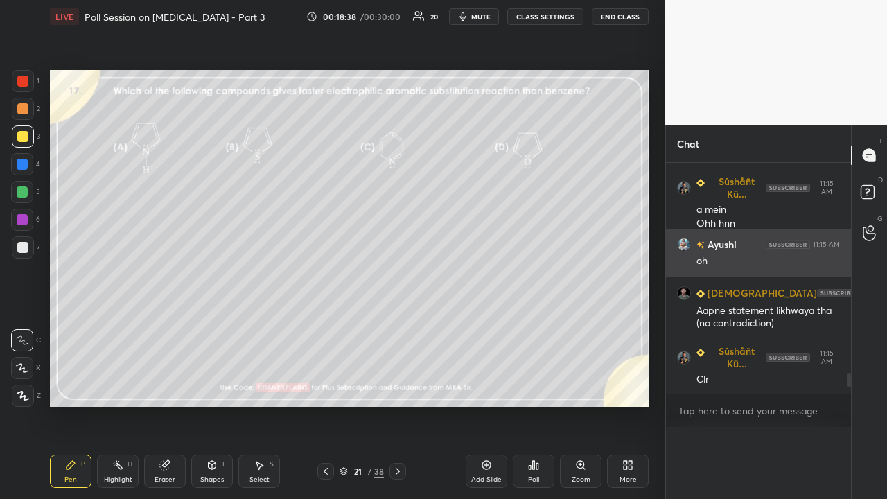
click at [836, 268] on div "oh" at bounding box center [768, 261] width 143 height 14
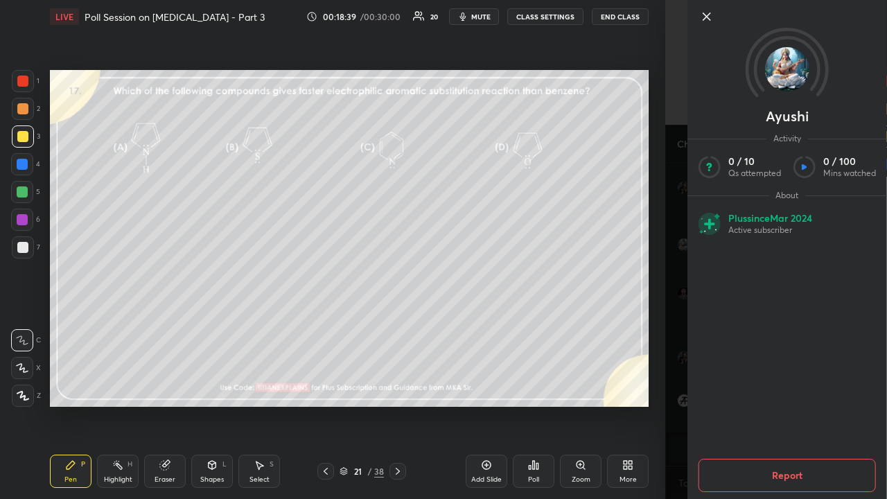
click at [668, 356] on div "[PERSON_NAME] Activity 0 / 10 Qs attempted 0 / 100 Mins watched About Plus sinc…" at bounding box center [776, 249] width 222 height 499
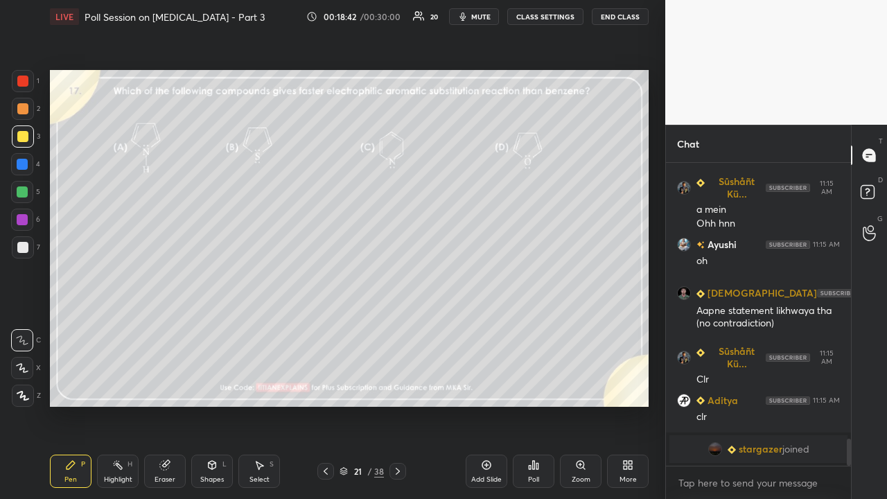
click at [177, 405] on div "Eraser" at bounding box center [165, 471] width 42 height 33
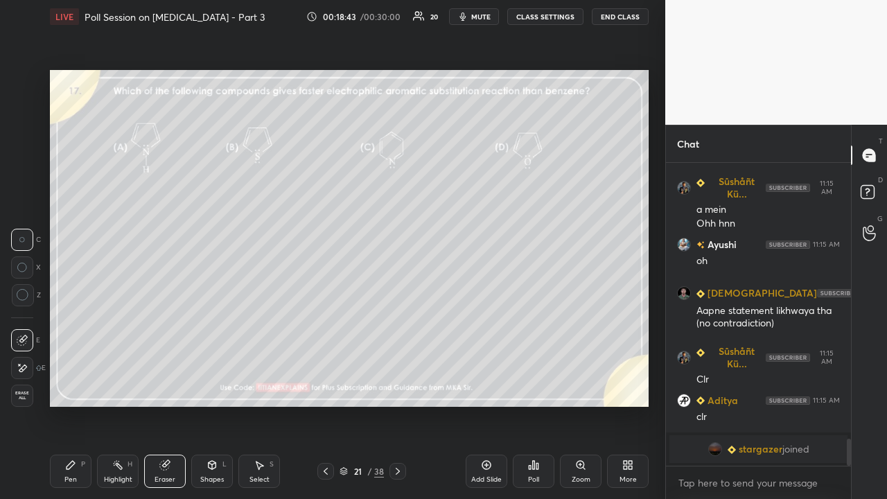
click at [35, 405] on div "Erase all" at bounding box center [23, 396] width 25 height 22
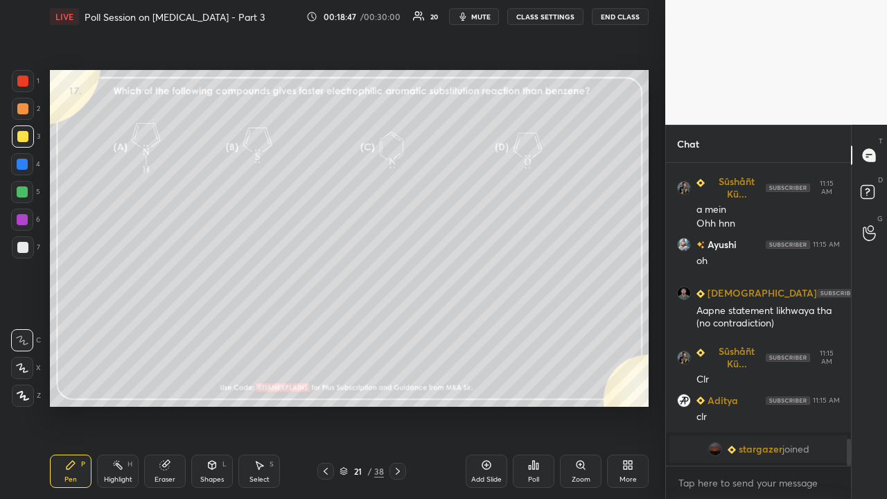
click at [24, 240] on div at bounding box center [23, 247] width 22 height 22
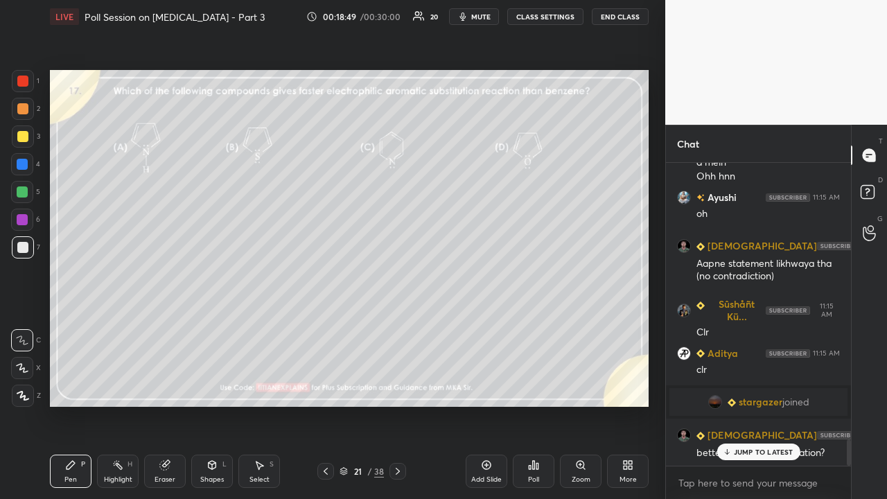
click at [21, 136] on div at bounding box center [22, 136] width 11 height 11
drag, startPoint x: 796, startPoint y: 454, endPoint x: 696, endPoint y: 498, distance: 109.2
click at [794, 405] on div "JUMP TO LATEST" at bounding box center [758, 452] width 83 height 17
click at [765, 401] on span "stargazer" at bounding box center [761, 402] width 44 height 11
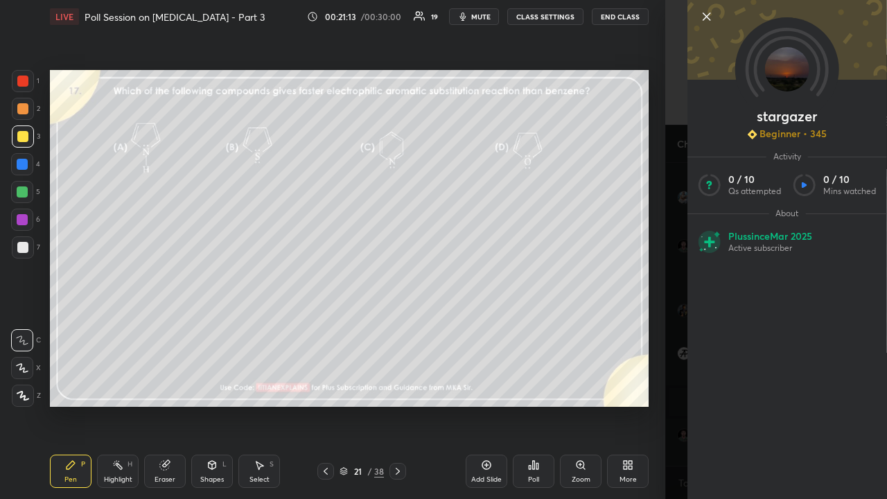
scroll to position [3189, 0]
click at [656, 141] on div "1 2 3 4 5 6 7 C X Z C X Z E E Erase all H H LIVE Poll Session on [MEDICAL_DATA]…" at bounding box center [332, 249] width 665 height 499
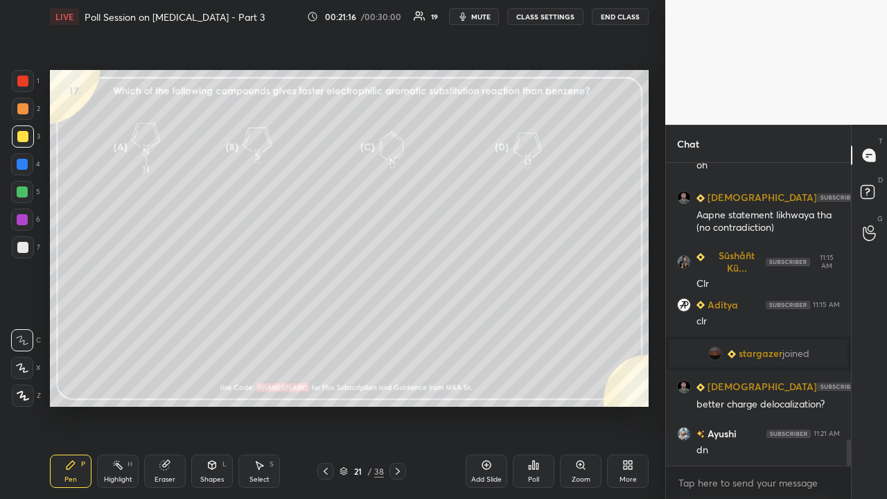
click at [395, 405] on icon at bounding box center [397, 471] width 11 height 11
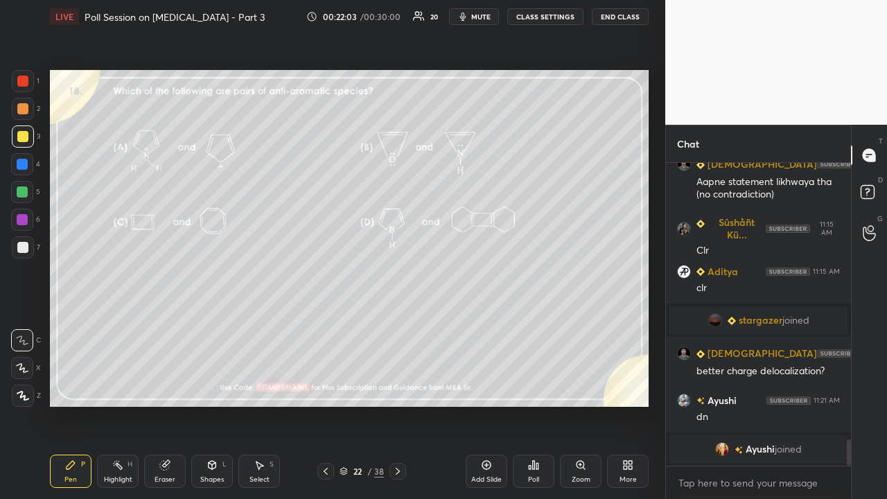
scroll to position [2633, 0]
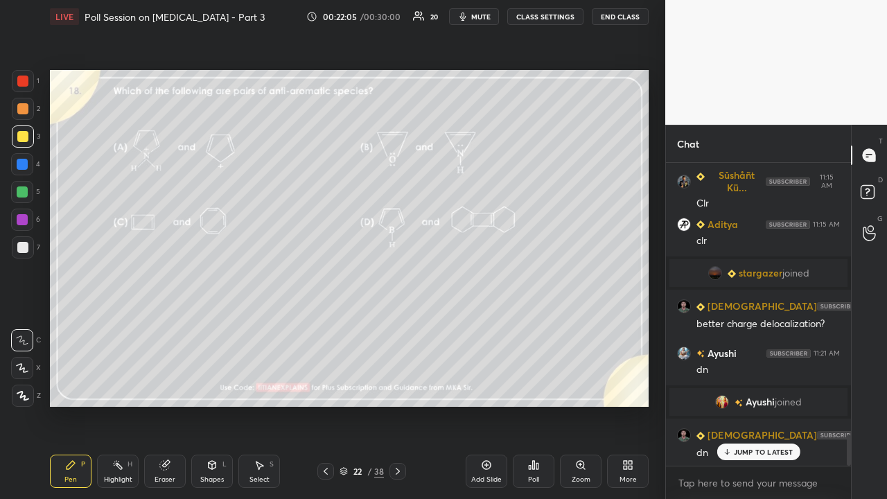
click at [753, 405] on p "JUMP TO LATEST" at bounding box center [764, 452] width 60 height 8
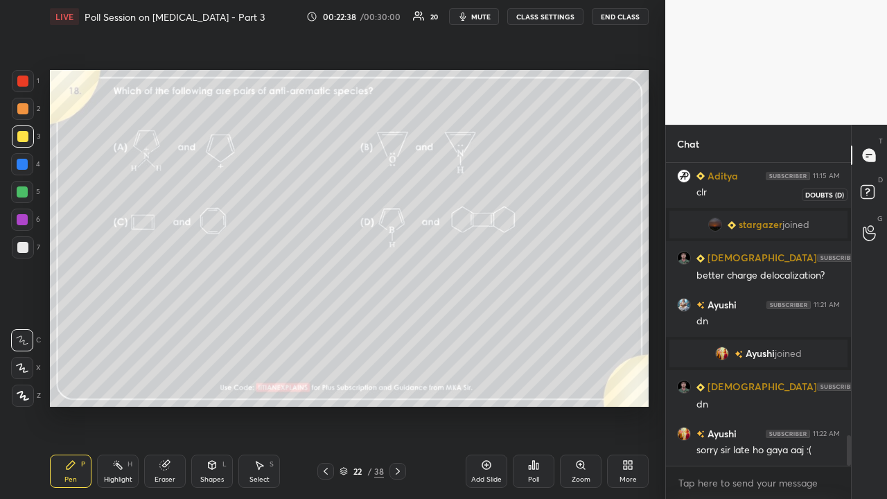
click at [866, 191] on rect at bounding box center [867, 192] width 13 height 13
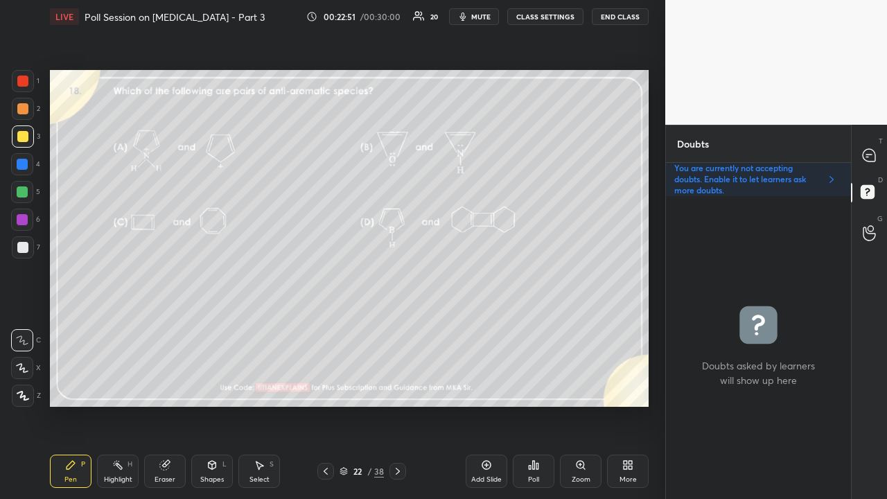
click at [534, 405] on div "Poll" at bounding box center [533, 479] width 11 height 7
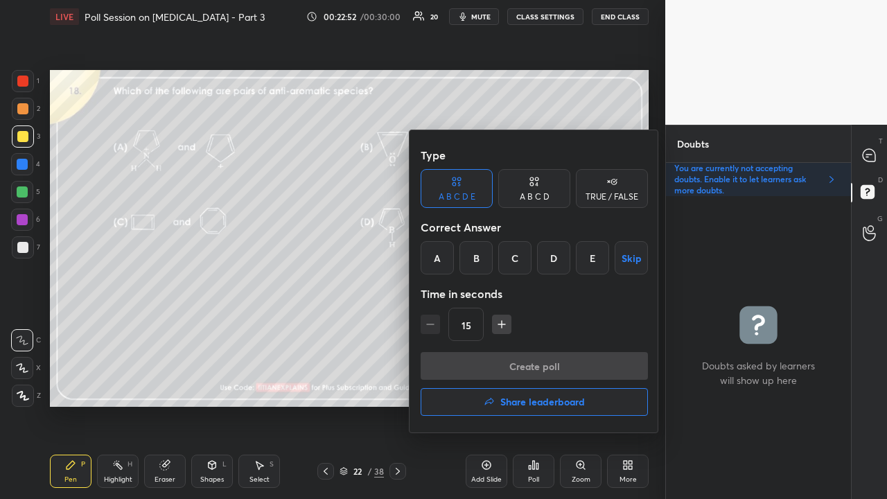
drag, startPoint x: 586, startPoint y: 261, endPoint x: 580, endPoint y: 279, distance: 19.3
click at [586, 262] on div "E" at bounding box center [592, 257] width 33 height 33
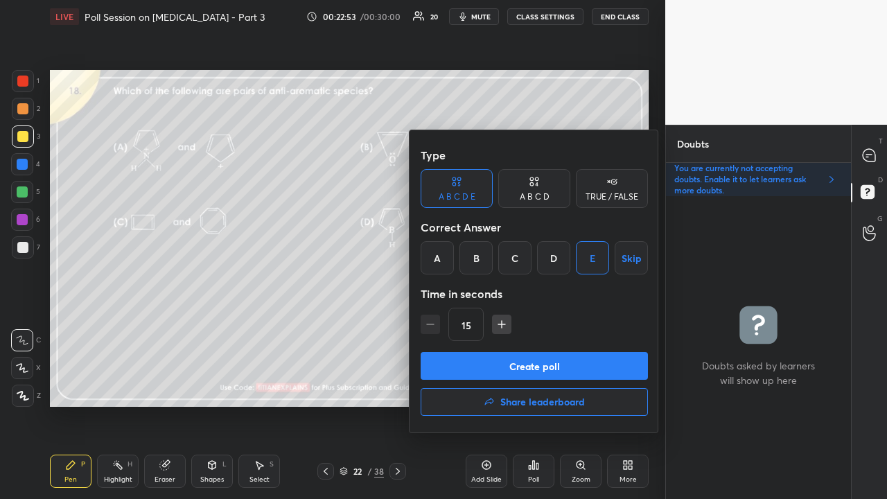
click at [525, 360] on button "Create poll" at bounding box center [534, 366] width 227 height 28
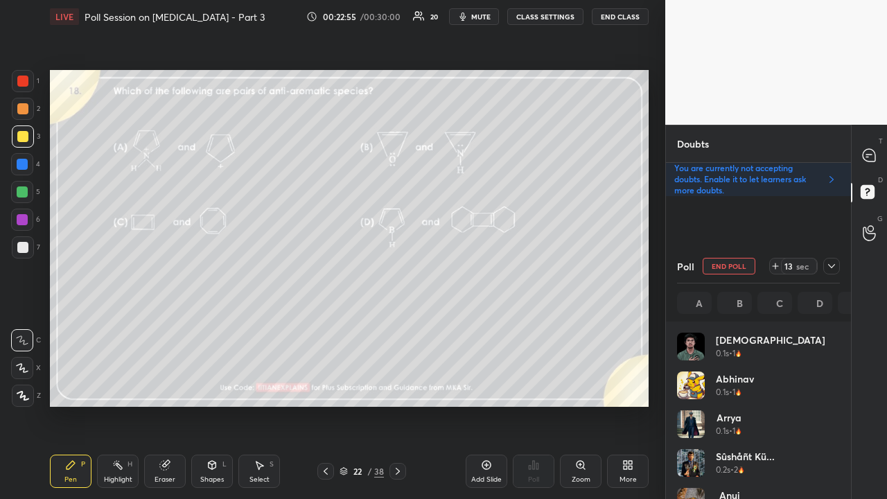
scroll to position [5, 4]
click at [827, 265] on div at bounding box center [832, 266] width 17 height 17
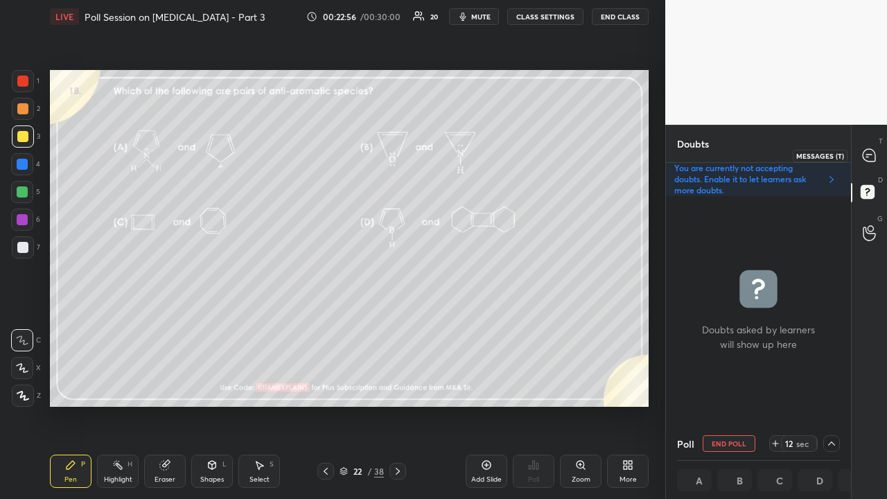
scroll to position [1, 4]
click at [874, 157] on icon at bounding box center [869, 155] width 12 height 12
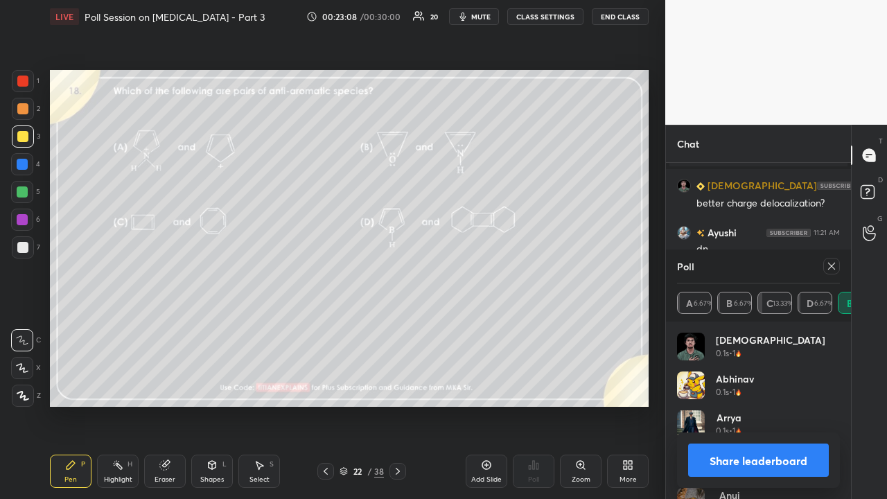
scroll to position [5, 4]
click at [832, 263] on icon at bounding box center [831, 266] width 11 height 11
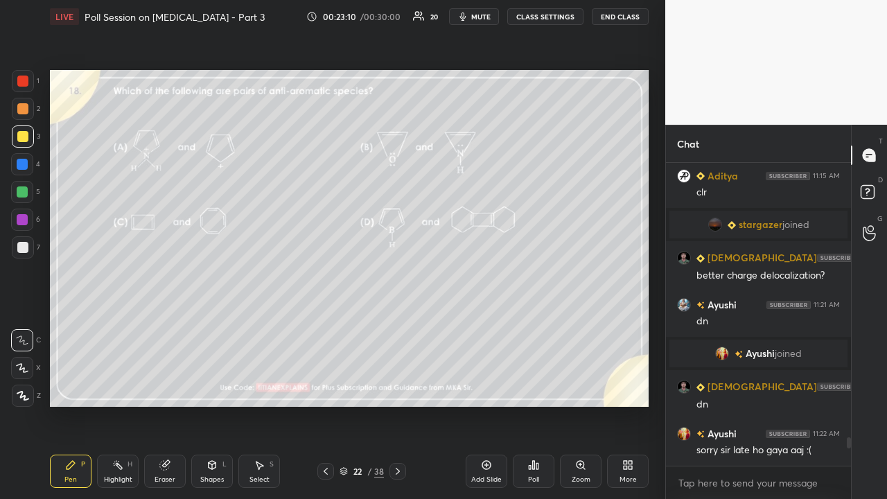
click at [164, 405] on icon at bounding box center [164, 465] width 9 height 9
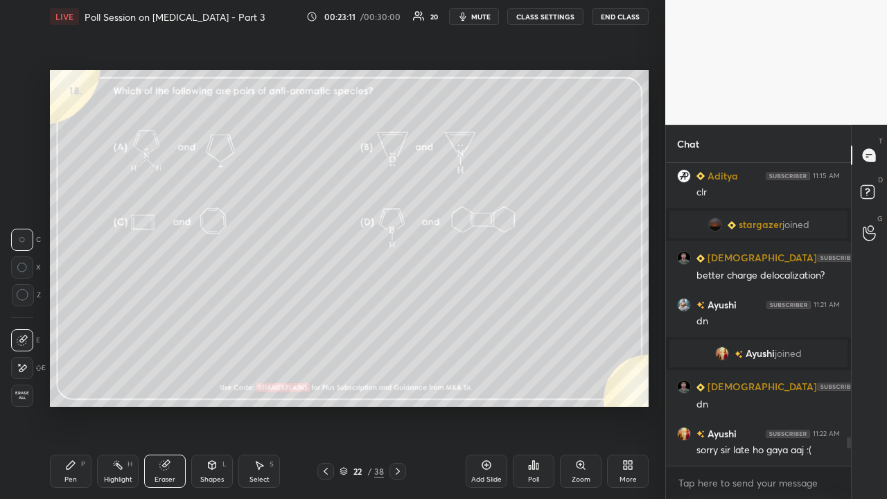
click at [15, 399] on span "Erase all" at bounding box center [22, 396] width 21 height 10
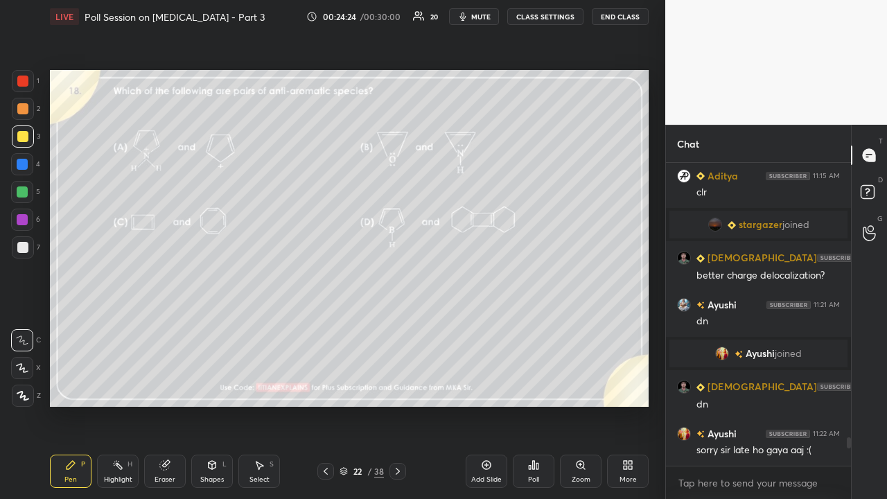
click at [395, 405] on icon at bounding box center [397, 471] width 11 height 11
click at [396, 405] on icon at bounding box center [397, 471] width 11 height 11
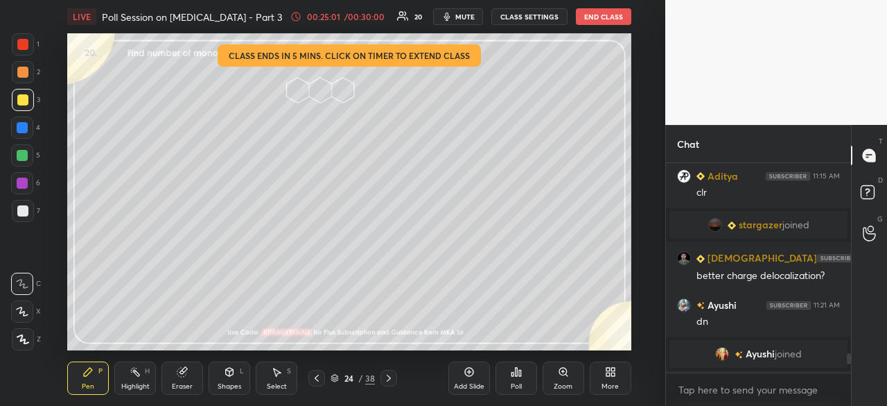
click at [611, 380] on div "More" at bounding box center [611, 377] width 42 height 33
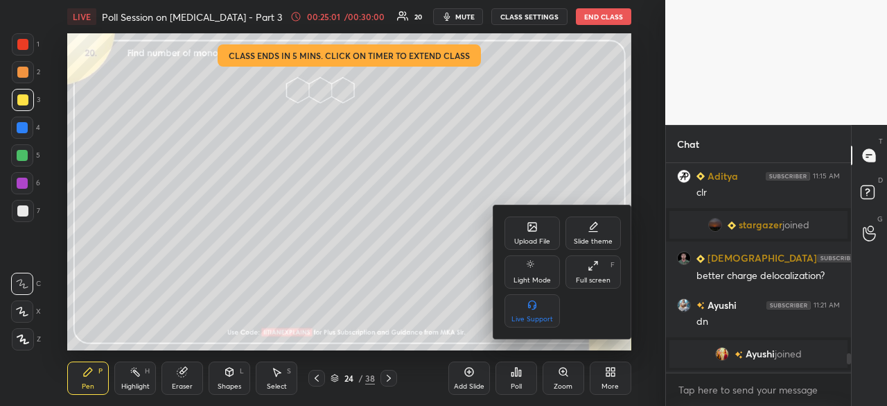
click at [596, 274] on div "Full screen F" at bounding box center [593, 271] width 55 height 33
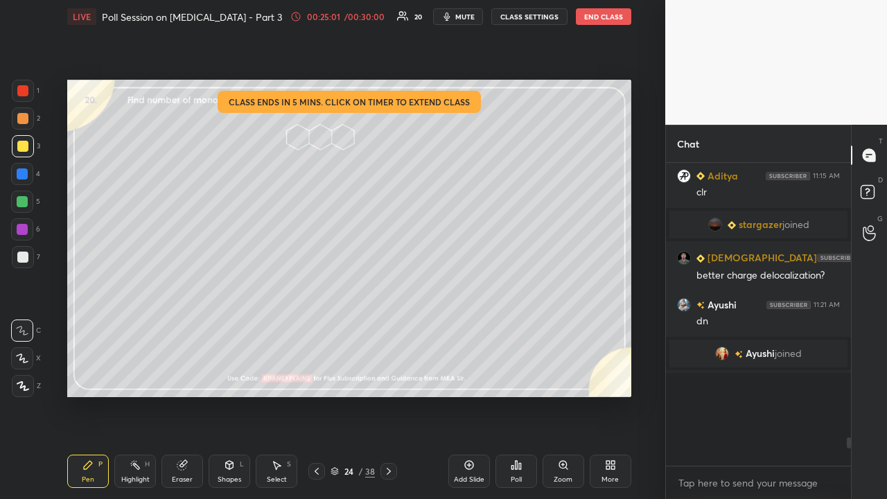
scroll to position [332, 181]
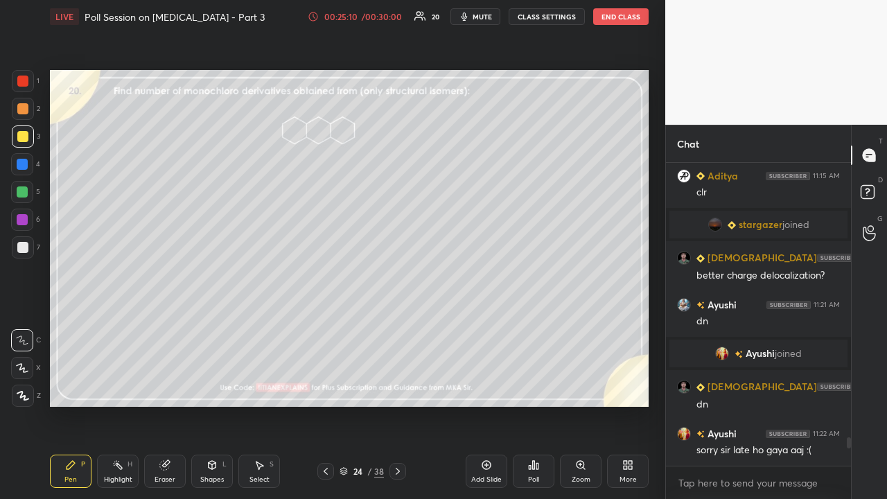
click at [533, 405] on icon at bounding box center [533, 465] width 11 height 11
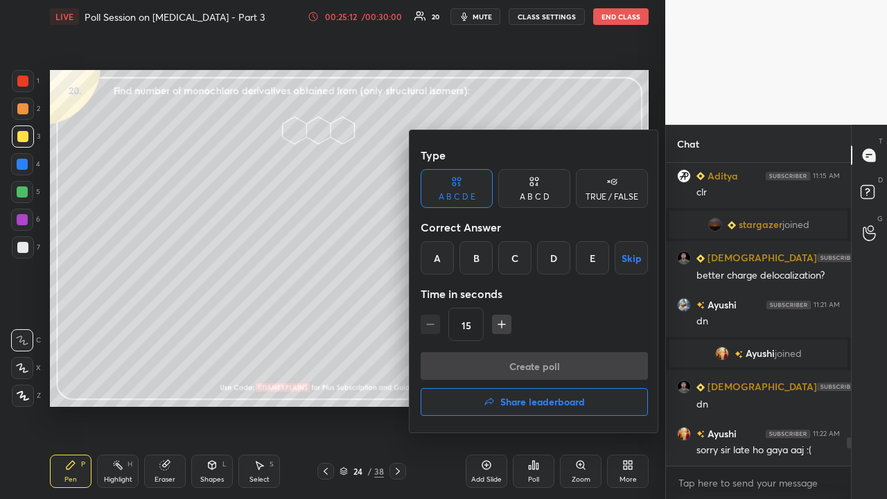
click at [534, 183] on icon at bounding box center [534, 182] width 11 height 14
click at [528, 262] on div "C" at bounding box center [534, 257] width 41 height 33
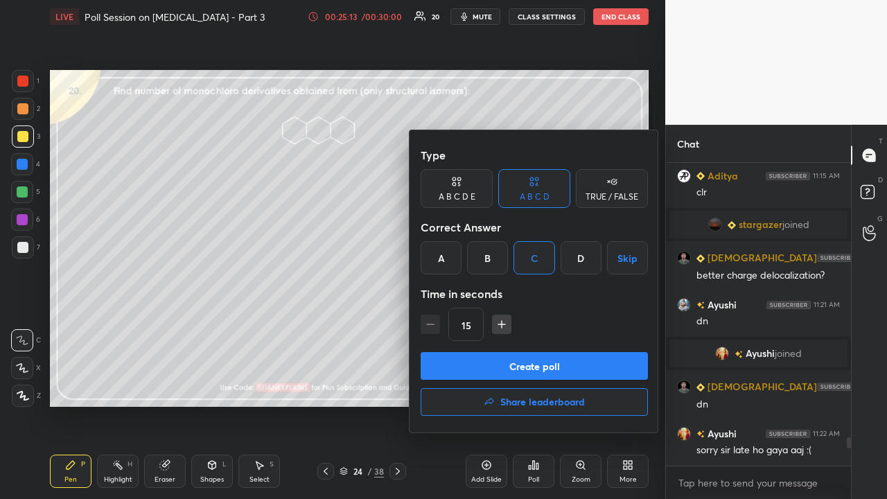
drag, startPoint x: 506, startPoint y: 374, endPoint x: 473, endPoint y: 387, distance: 36.0
click at [507, 372] on button "Create poll" at bounding box center [534, 366] width 227 height 28
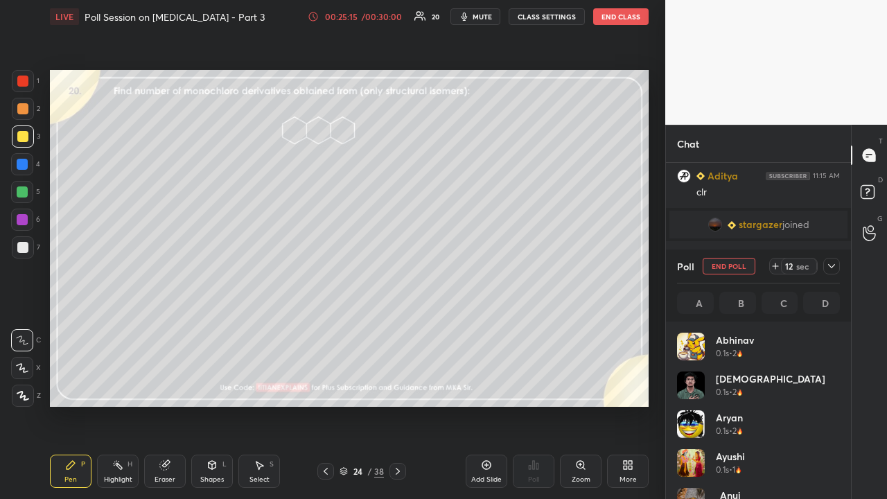
scroll to position [162, 159]
click at [835, 266] on icon at bounding box center [831, 266] width 11 height 11
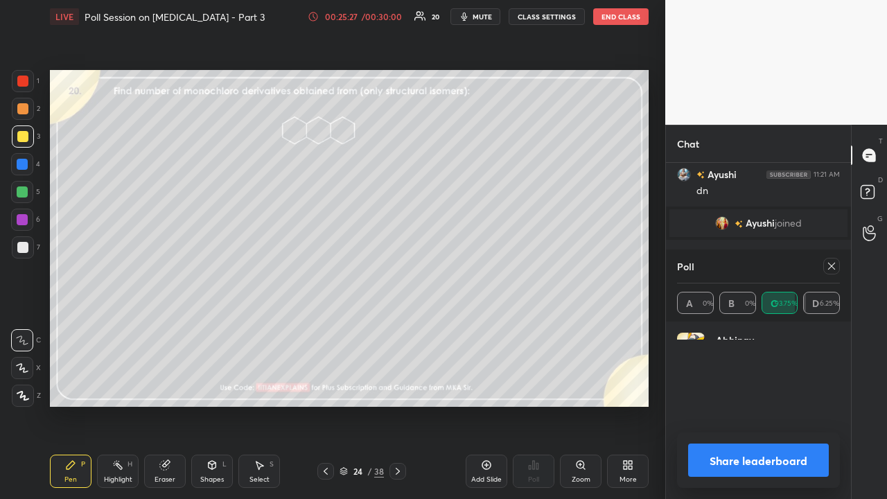
scroll to position [5, 4]
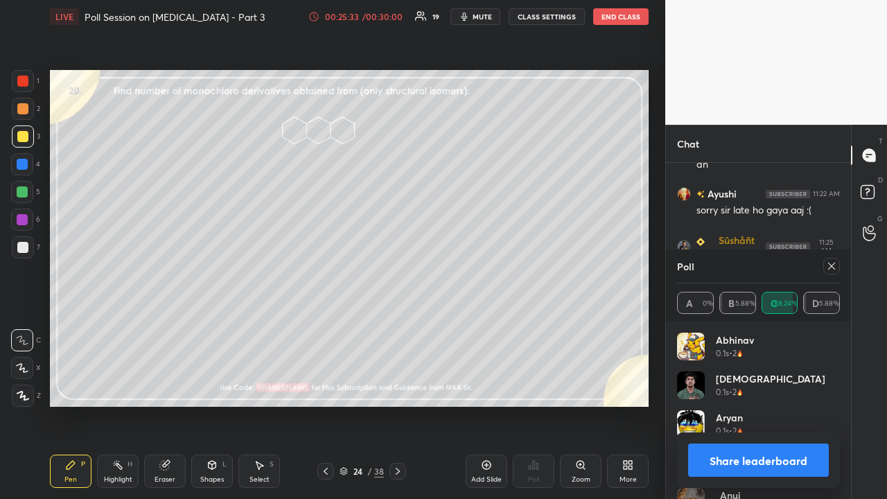
click at [25, 192] on div at bounding box center [22, 191] width 11 height 11
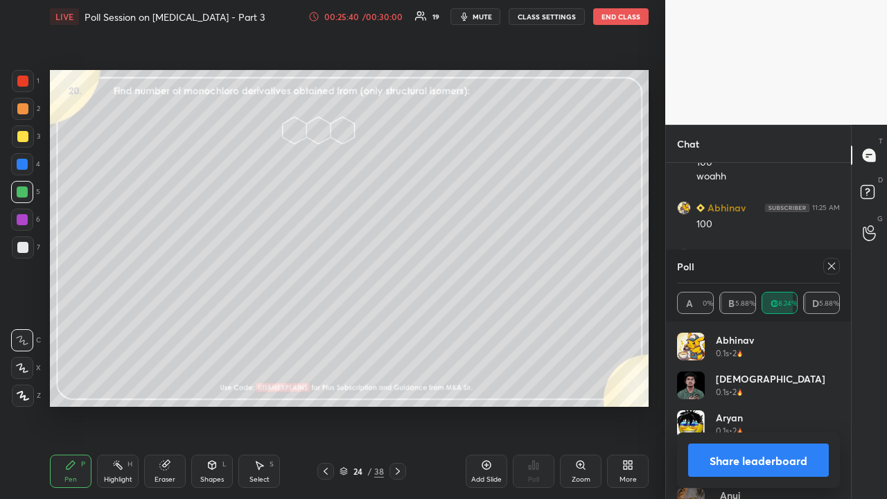
click at [833, 269] on icon at bounding box center [831, 266] width 11 height 11
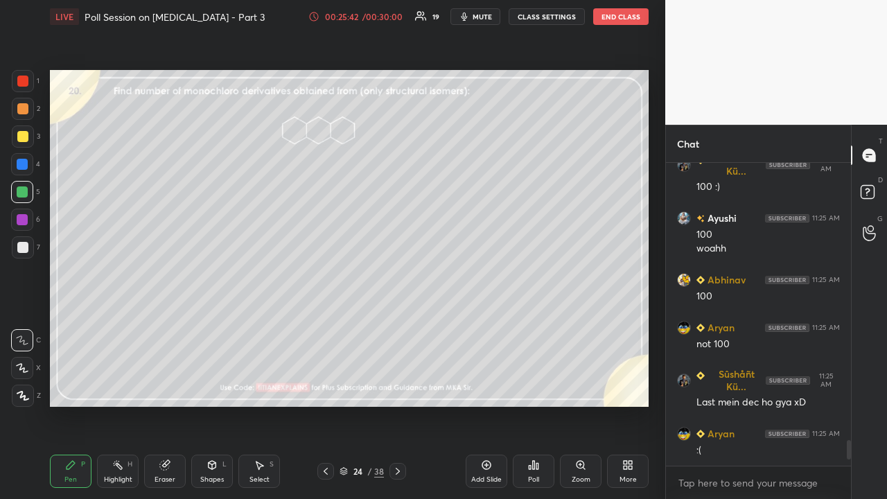
click at [399, 405] on icon at bounding box center [397, 471] width 11 height 11
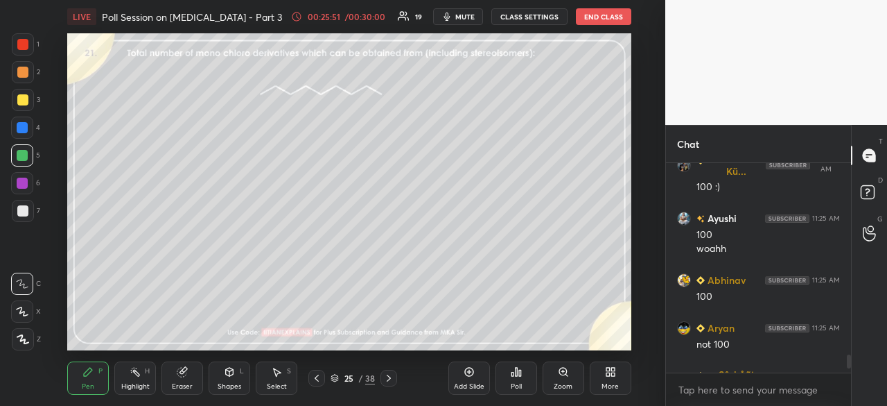
click at [611, 381] on div "More" at bounding box center [611, 377] width 42 height 33
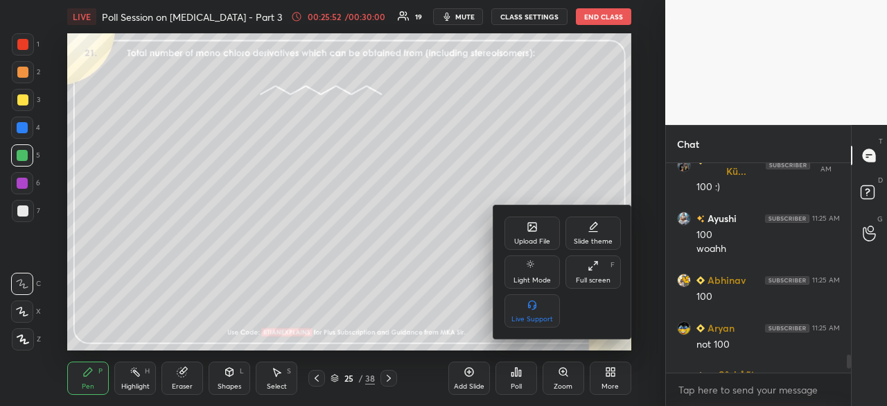
click at [602, 279] on div "Full screen" at bounding box center [593, 280] width 35 height 7
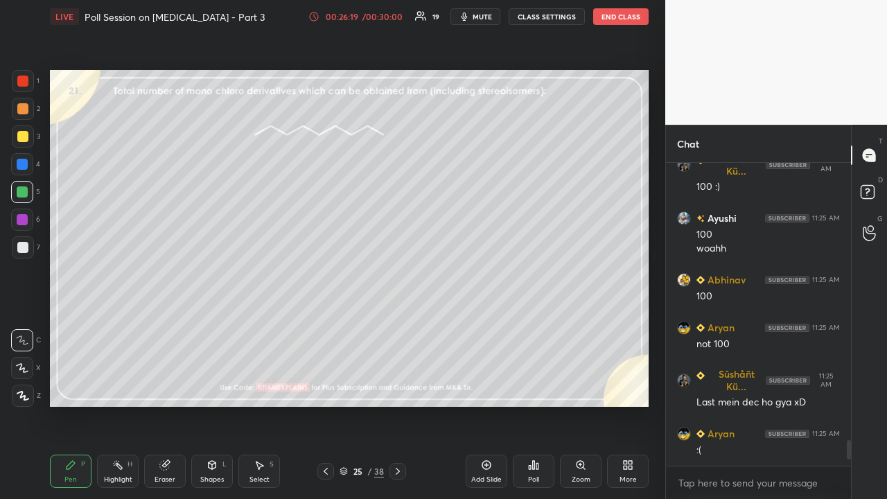
click at [24, 134] on div at bounding box center [22, 136] width 11 height 11
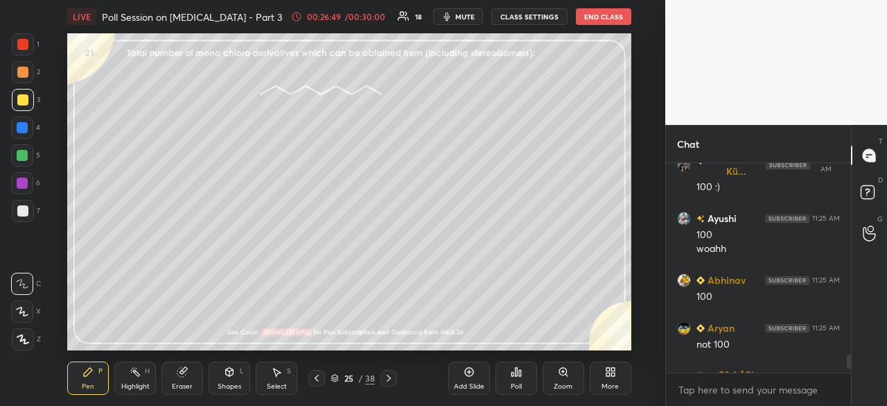
click at [596, 378] on div "More" at bounding box center [611, 377] width 42 height 33
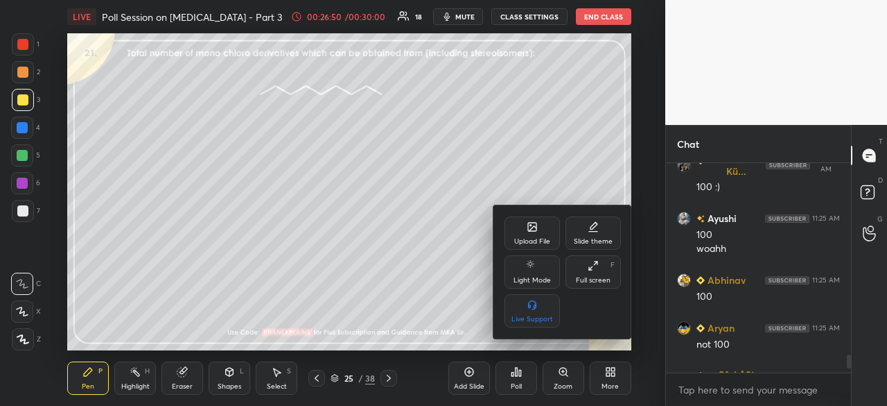
click at [598, 277] on div "Full screen" at bounding box center [593, 280] width 35 height 7
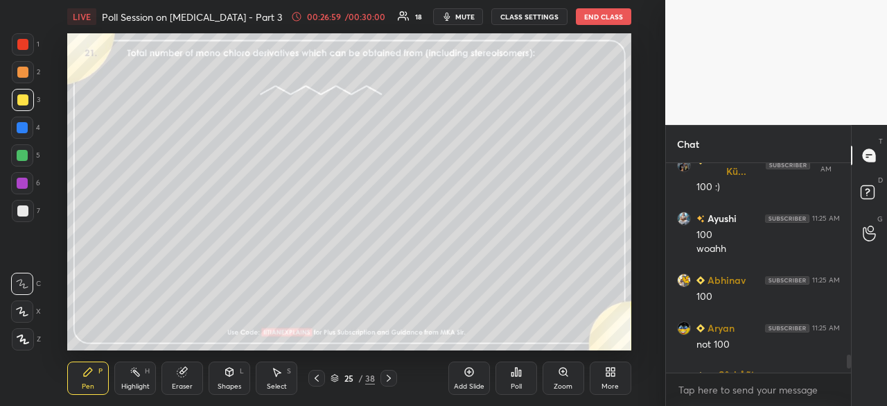
click at [612, 383] on div "More" at bounding box center [610, 386] width 17 height 7
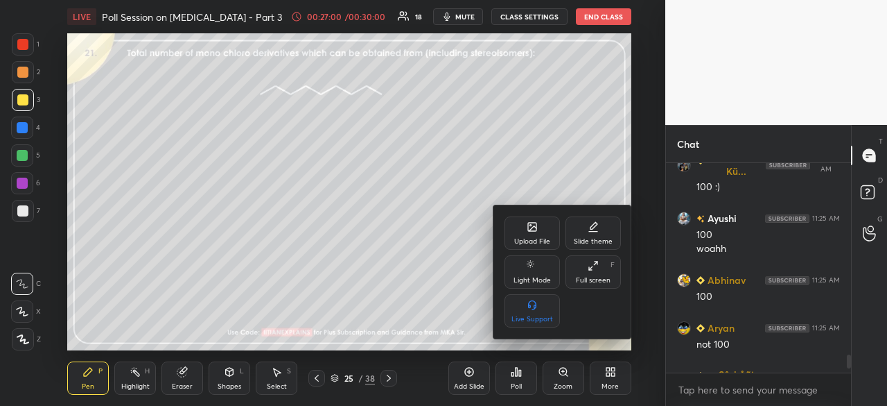
drag, startPoint x: 595, startPoint y: 277, endPoint x: 598, endPoint y: 344, distance: 67.3
click at [596, 278] on div "Full screen" at bounding box center [593, 280] width 35 height 7
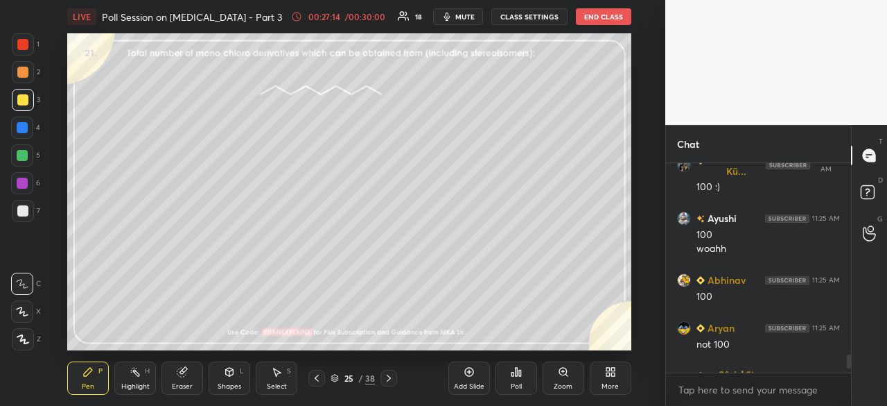
click at [600, 375] on div "More" at bounding box center [611, 377] width 42 height 33
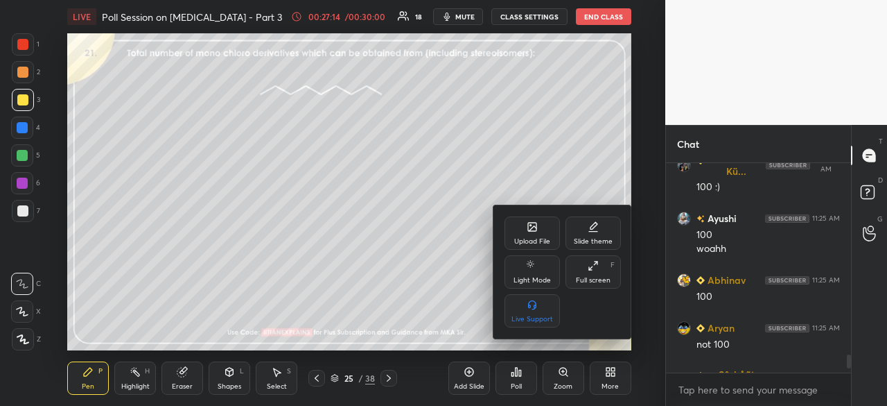
drag, startPoint x: 586, startPoint y: 277, endPoint x: 584, endPoint y: 335, distance: 57.6
click at [587, 278] on div "Full screen" at bounding box center [593, 280] width 35 height 7
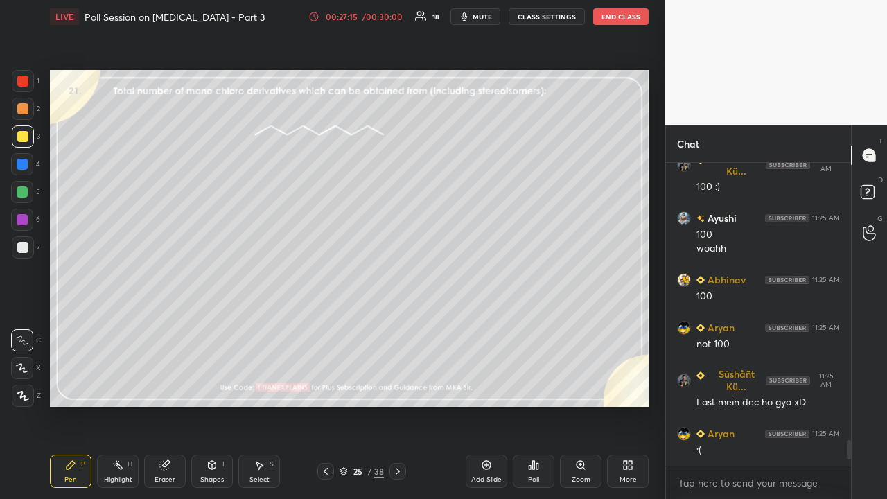
click at [532, 405] on div "Poll" at bounding box center [533, 479] width 11 height 7
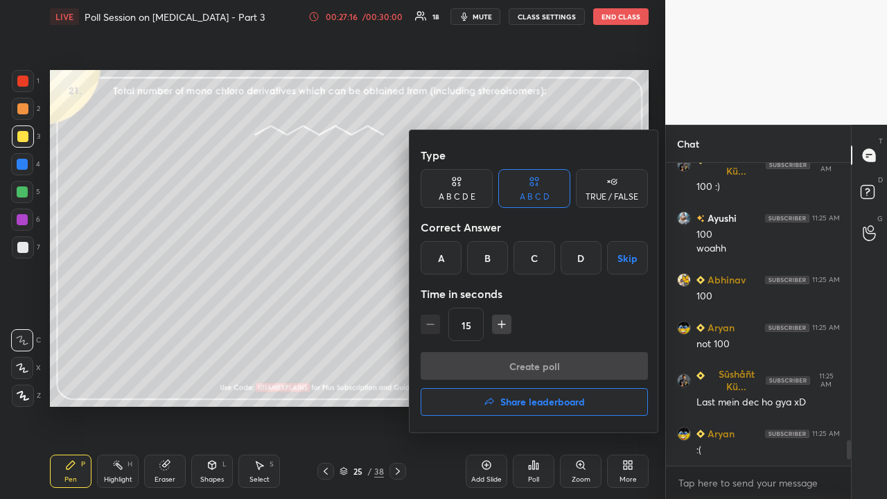
click at [533, 261] on div "C" at bounding box center [534, 257] width 41 height 33
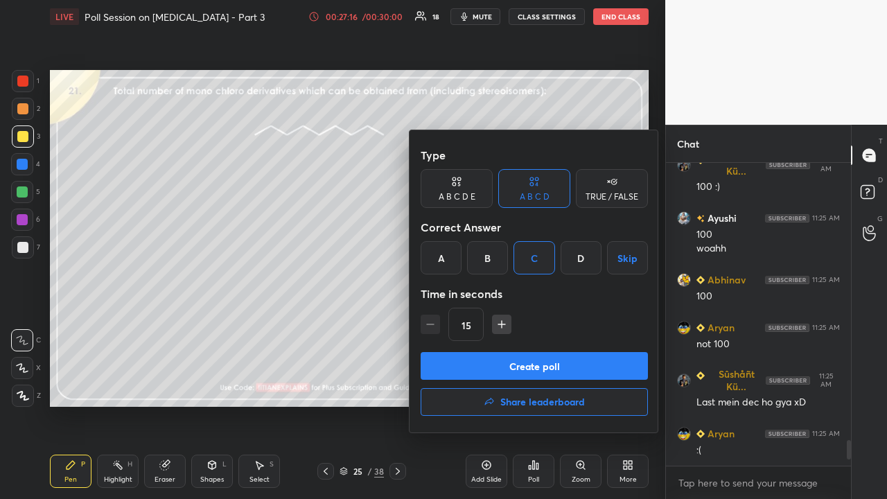
drag, startPoint x: 500, startPoint y: 356, endPoint x: 479, endPoint y: 369, distance: 24.8
click at [501, 356] on button "Create poll" at bounding box center [534, 366] width 227 height 28
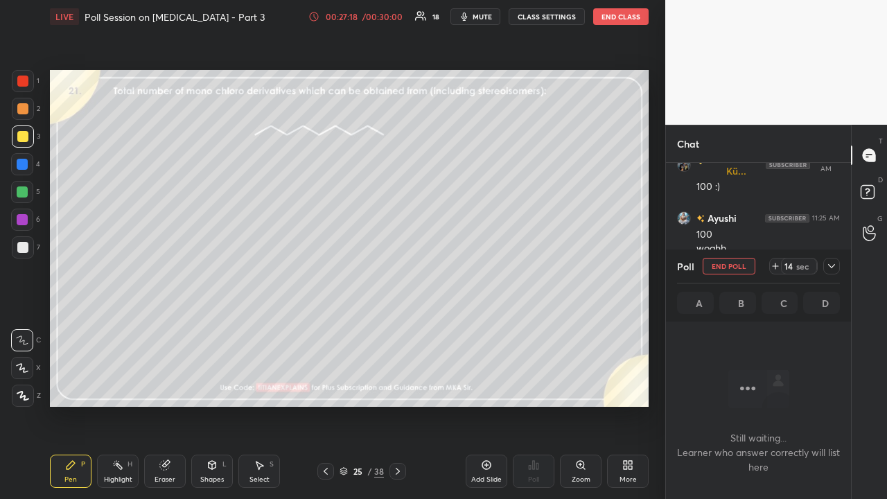
click at [833, 272] on div at bounding box center [832, 266] width 17 height 17
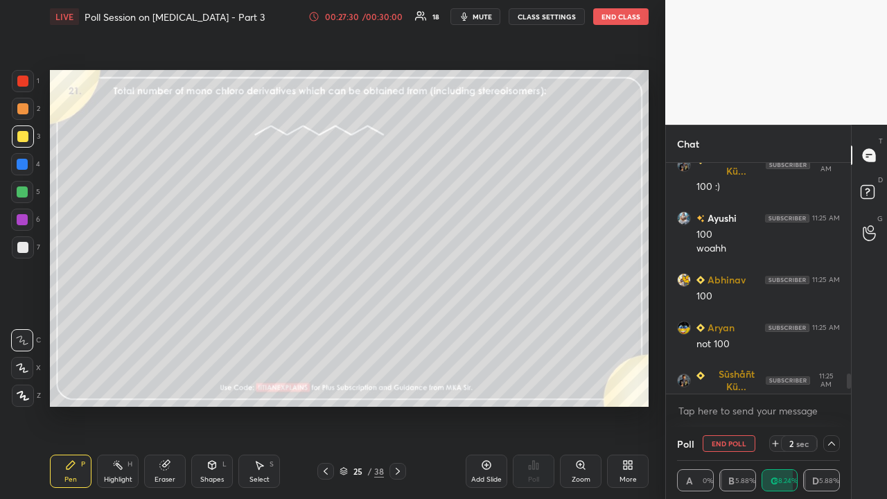
click at [169, 405] on icon at bounding box center [164, 465] width 11 height 11
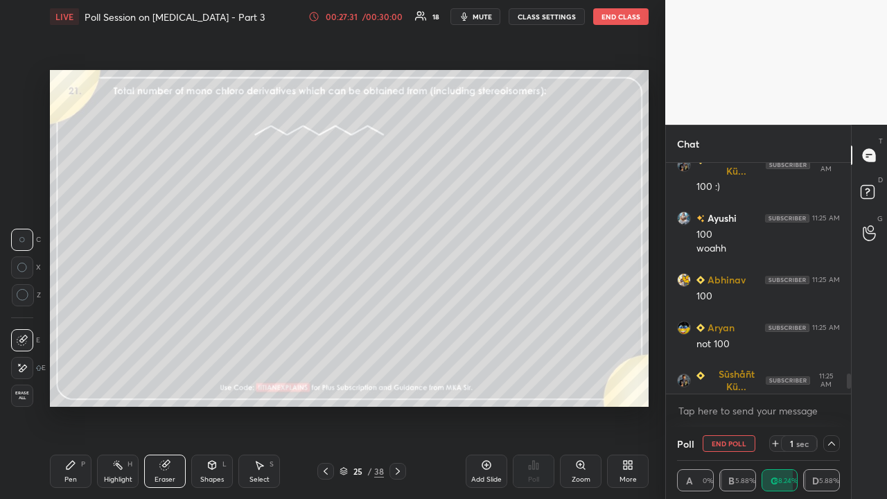
click at [20, 386] on div "Erase all" at bounding box center [22, 396] width 22 height 22
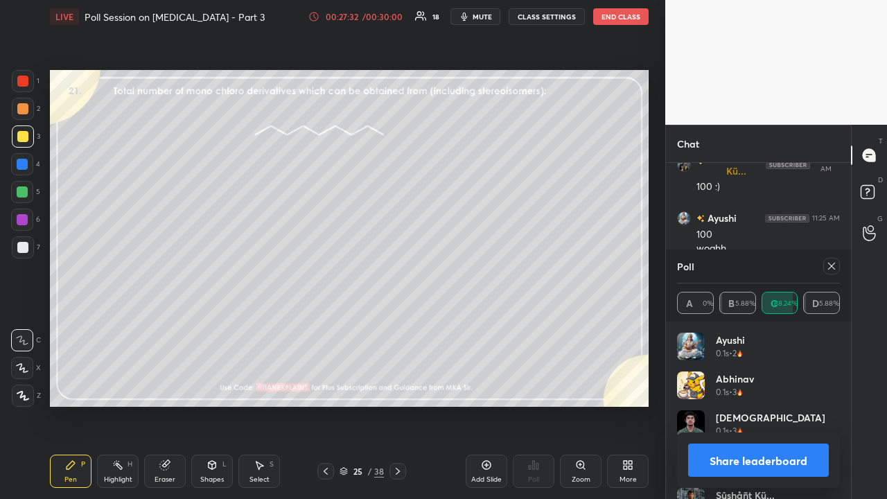
click at [23, 247] on div at bounding box center [22, 247] width 11 height 11
click at [17, 137] on div at bounding box center [22, 136] width 11 height 11
click at [835, 265] on icon at bounding box center [831, 266] width 11 height 11
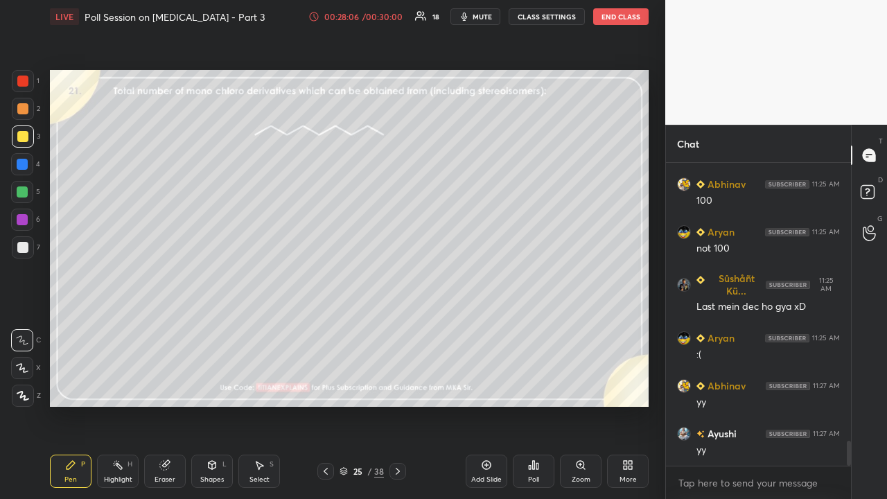
click at [394, 405] on icon at bounding box center [397, 471] width 11 height 11
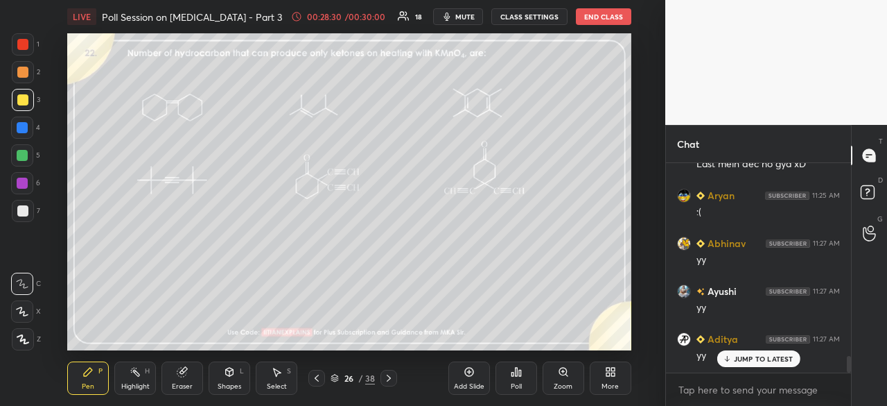
click at [787, 362] on div "JUMP TO LATEST" at bounding box center [758, 358] width 83 height 17
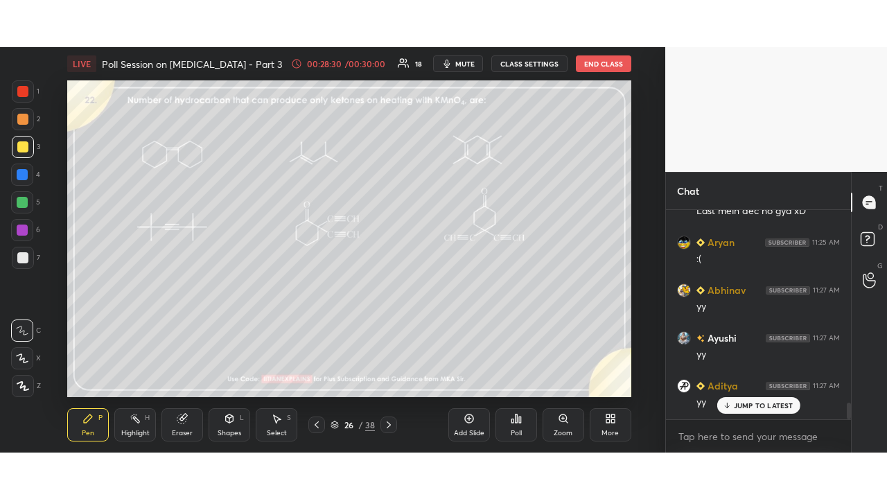
scroll to position [3560, 0]
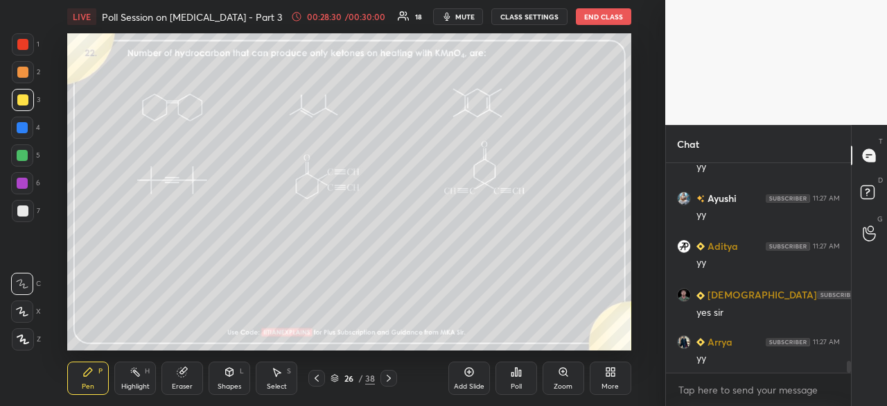
click at [616, 376] on icon at bounding box center [610, 371] width 11 height 11
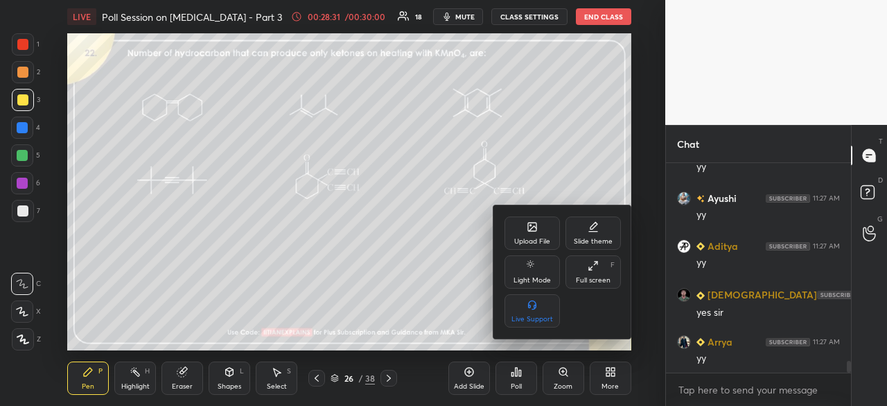
drag, startPoint x: 592, startPoint y: 272, endPoint x: 589, endPoint y: 341, distance: 69.4
click at [593, 272] on div "Full screen F" at bounding box center [593, 271] width 55 height 33
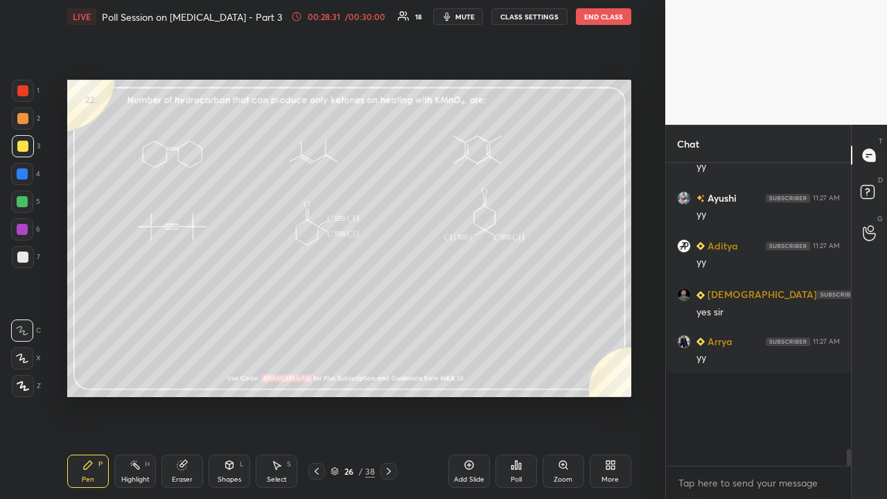
scroll to position [410, 610]
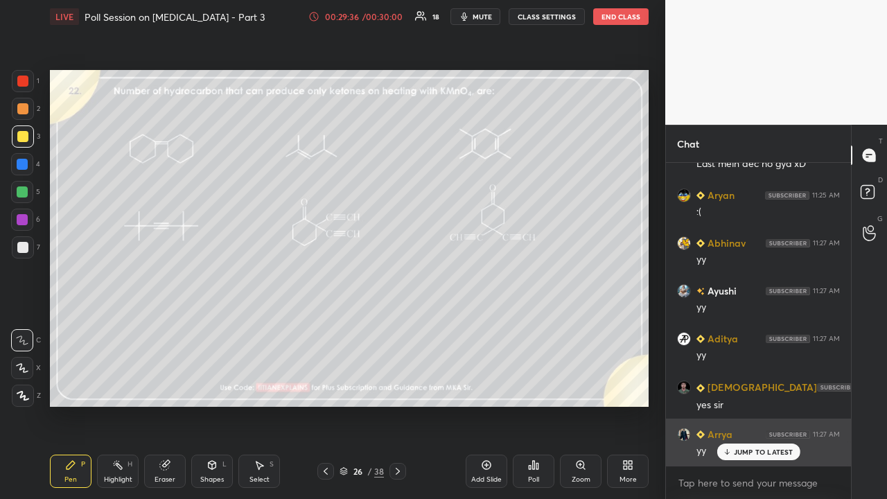
click at [750, 405] on p "JUMP TO LATEST" at bounding box center [764, 452] width 60 height 8
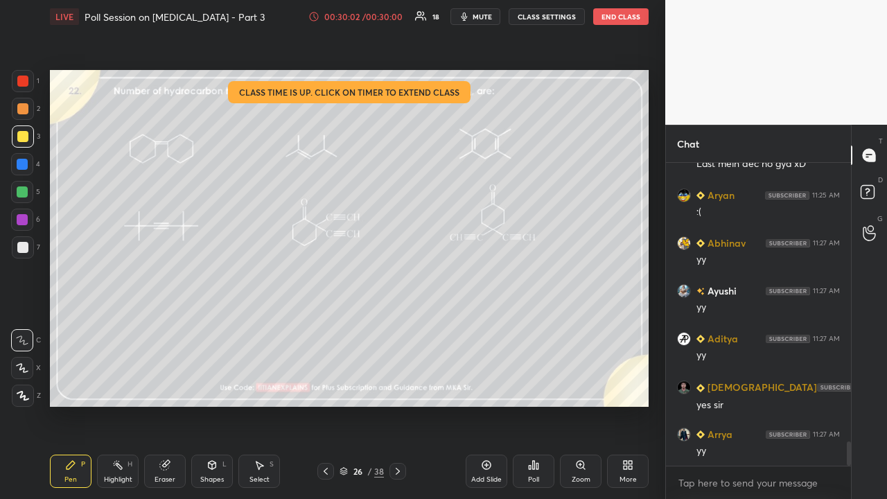
click at [540, 405] on div "Poll" at bounding box center [534, 471] width 42 height 33
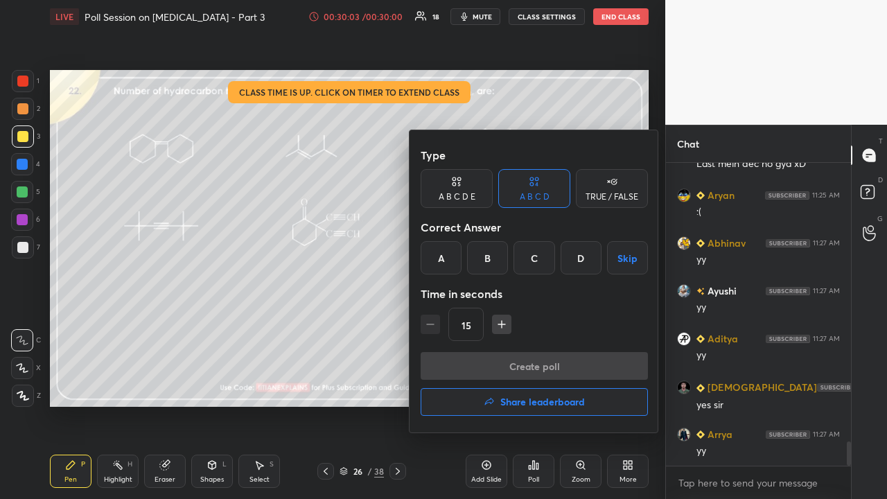
click at [341, 365] on div at bounding box center [443, 249] width 887 height 499
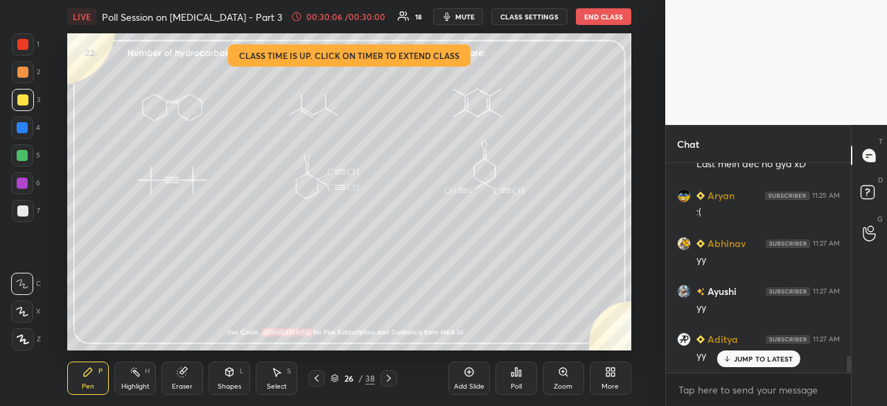
scroll to position [3468, 0]
click at [774, 367] on div "JUMP TO LATEST" at bounding box center [758, 358] width 83 height 17
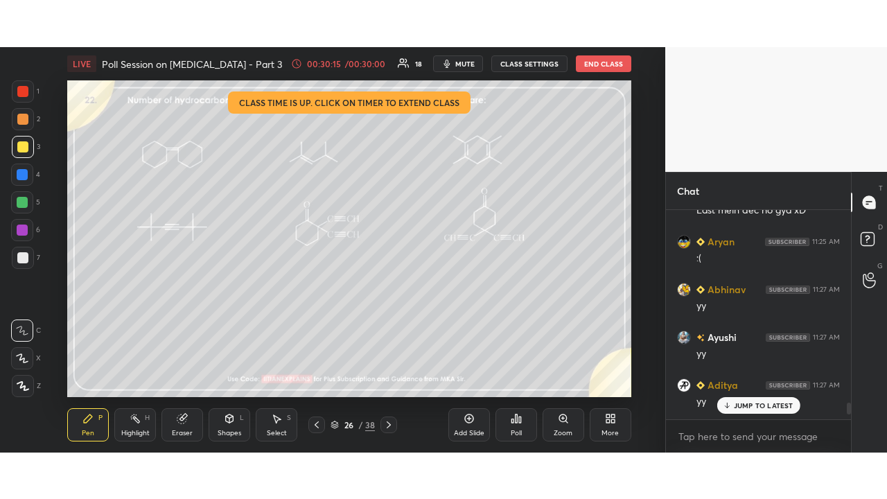
scroll to position [3560, 0]
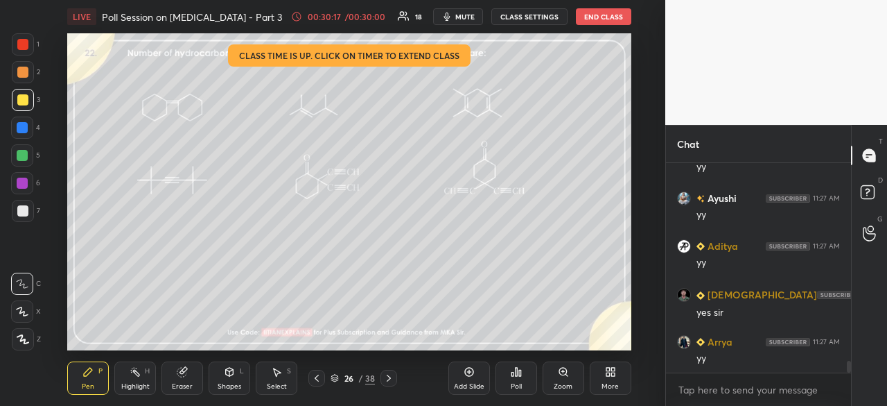
click at [606, 383] on div "More" at bounding box center [610, 386] width 17 height 7
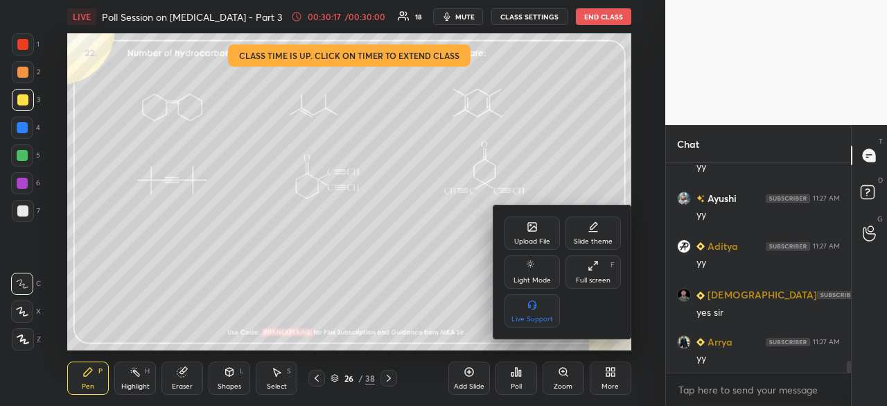
click at [603, 275] on div "Full screen F" at bounding box center [593, 271] width 55 height 33
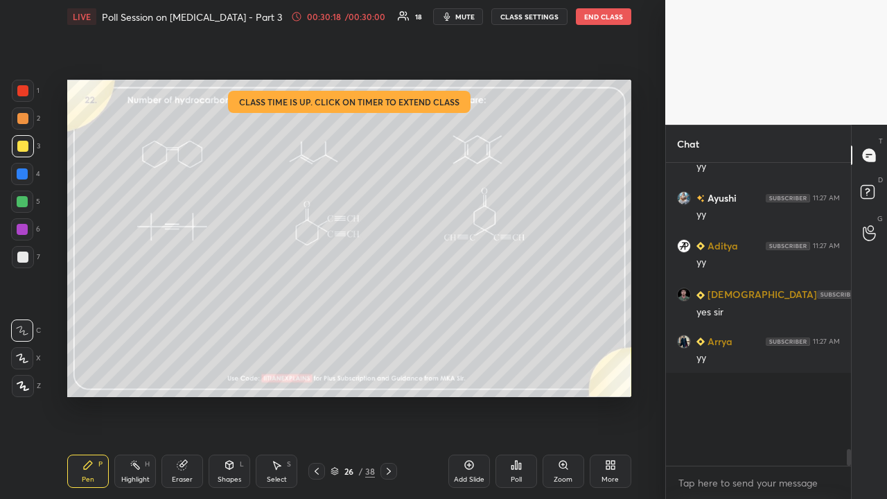
scroll to position [3467, 0]
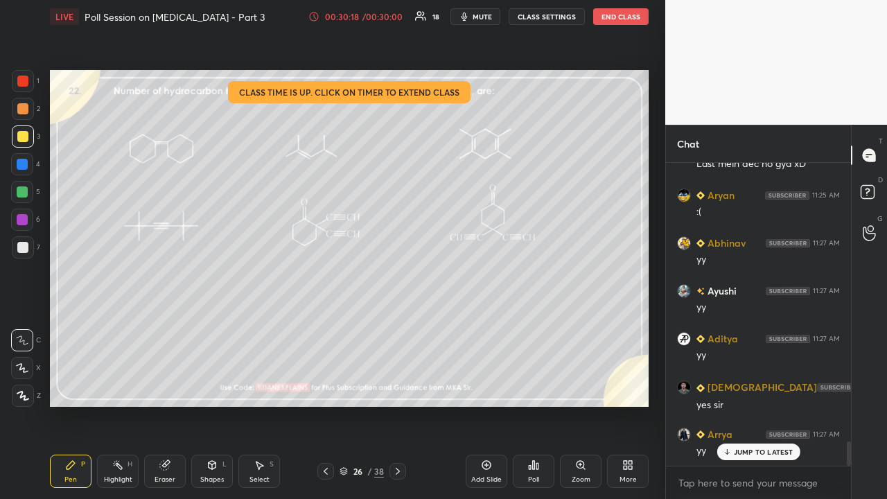
click at [539, 405] on div "Poll" at bounding box center [534, 471] width 42 height 33
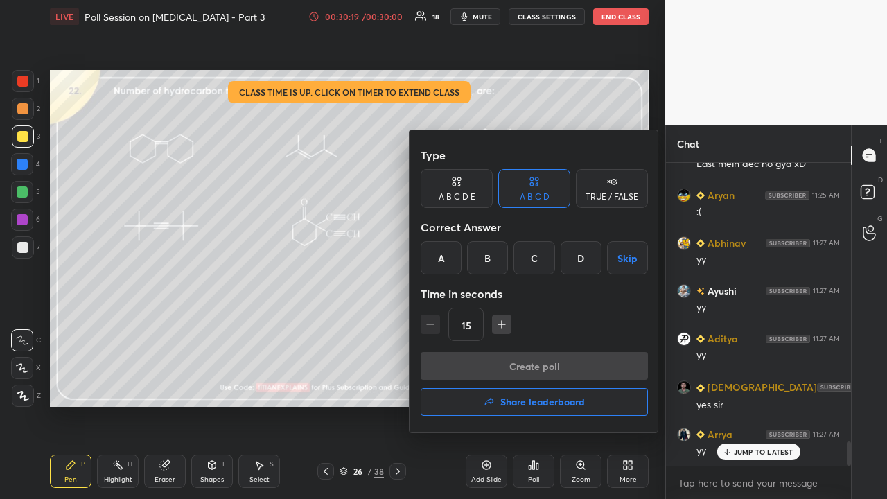
click at [480, 259] on div "B" at bounding box center [487, 257] width 41 height 33
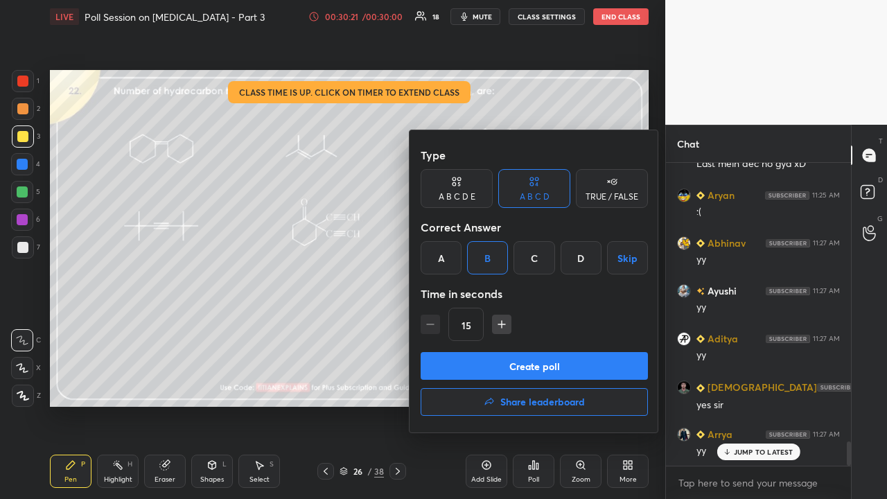
click at [488, 365] on button "Create poll" at bounding box center [534, 366] width 227 height 28
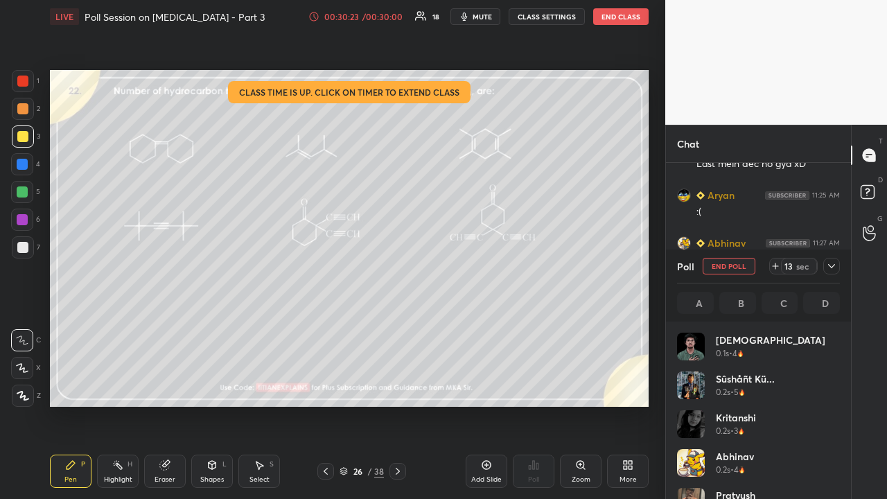
scroll to position [162, 159]
click at [836, 268] on icon at bounding box center [831, 266] width 11 height 11
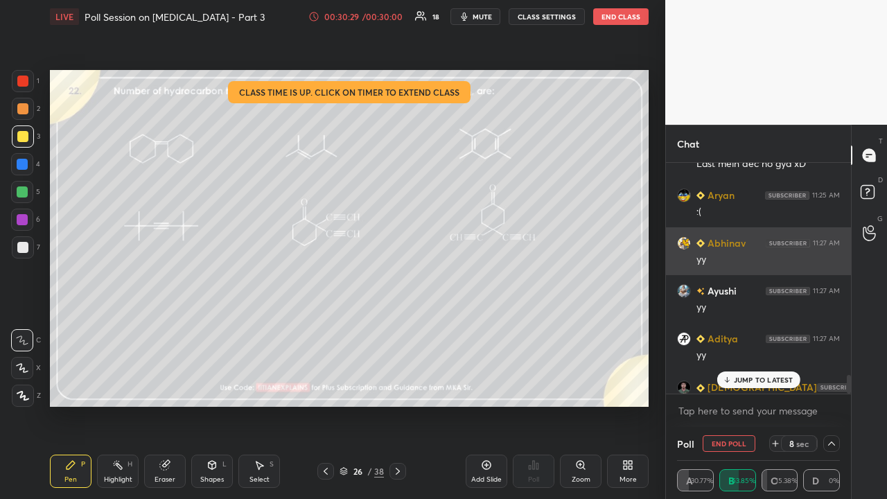
scroll to position [107, 159]
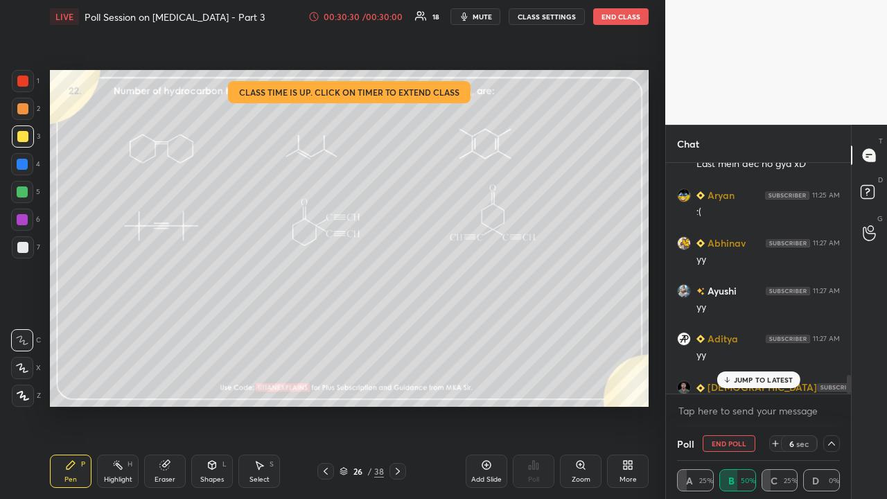
click at [756, 378] on p "JUMP TO LATEST" at bounding box center [764, 380] width 60 height 8
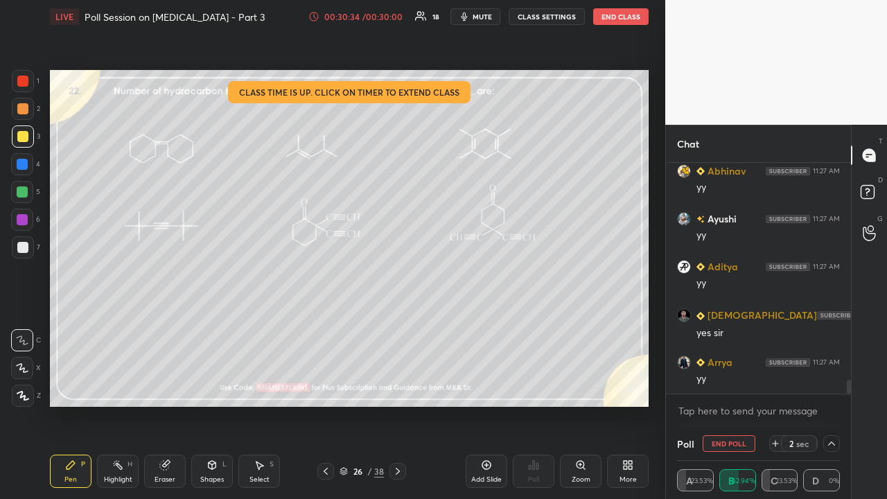
click at [170, 405] on div "Eraser" at bounding box center [165, 471] width 42 height 33
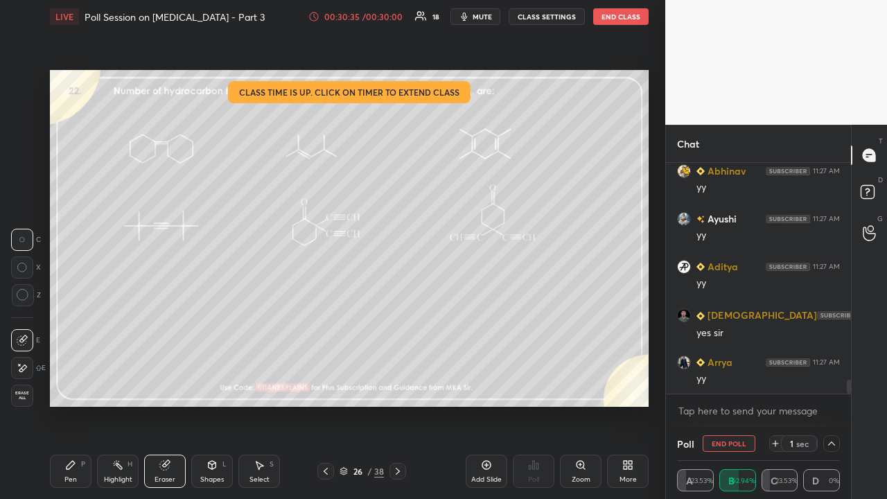
click at [21, 397] on span "Erase all" at bounding box center [22, 396] width 21 height 10
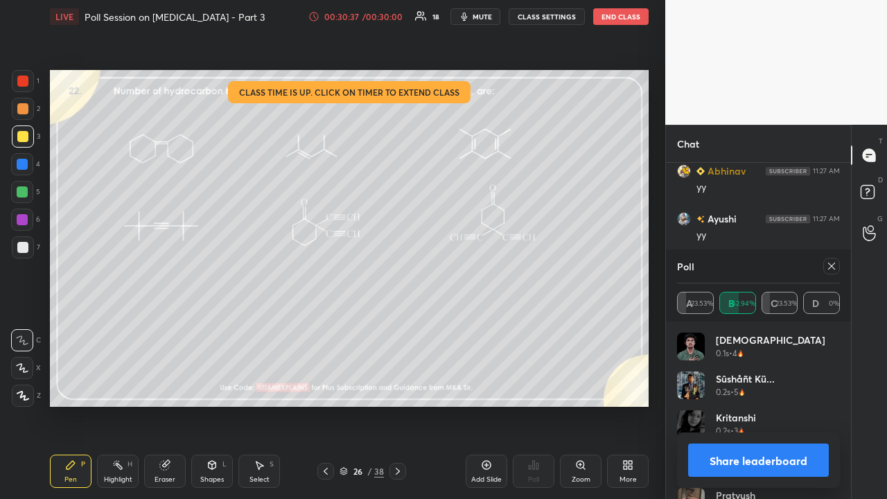
click at [837, 265] on div at bounding box center [832, 266] width 17 height 17
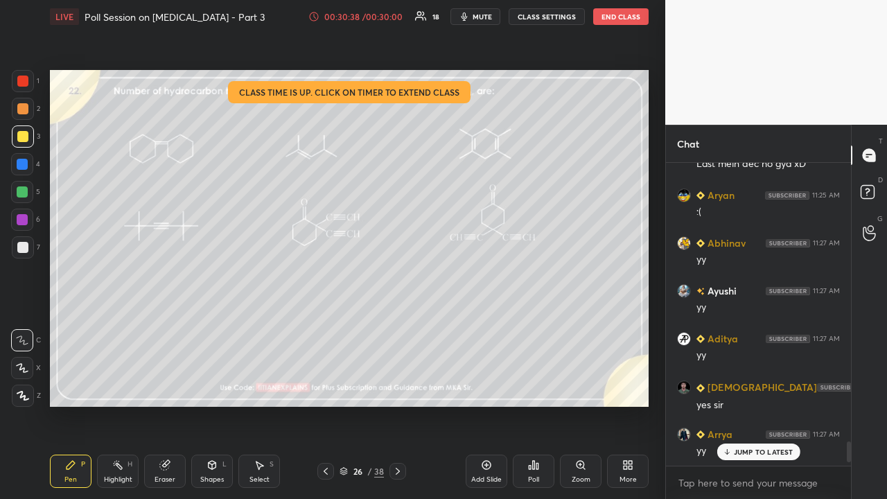
click at [384, 14] on div "00:30:38 / 00:30:00" at bounding box center [356, 16] width 96 height 11
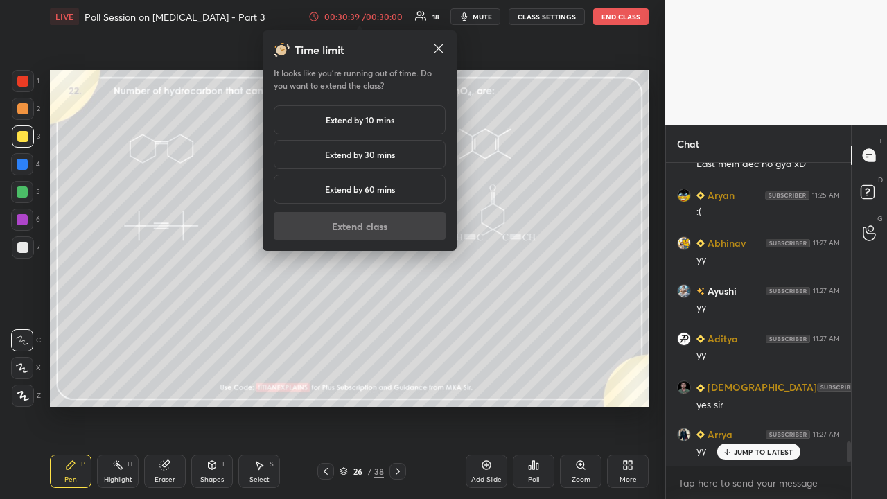
click at [439, 42] on icon at bounding box center [439, 49] width 14 height 14
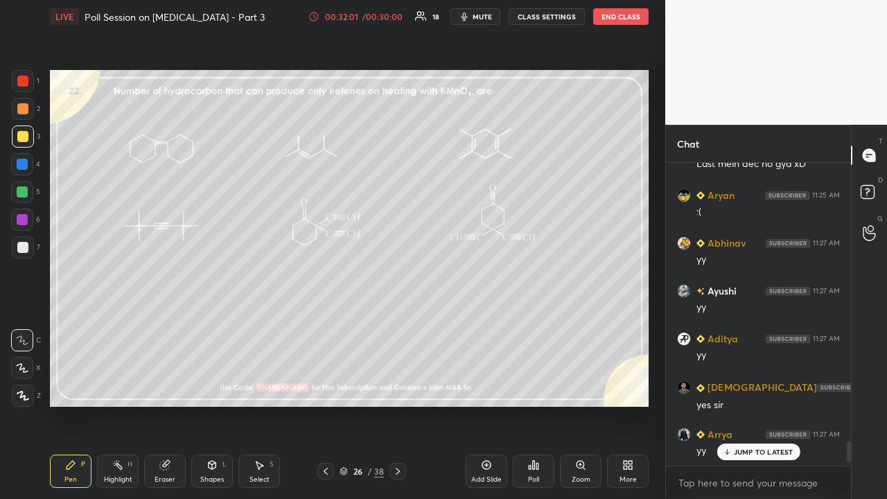
click at [547, 405] on div "Poll" at bounding box center [534, 471] width 42 height 33
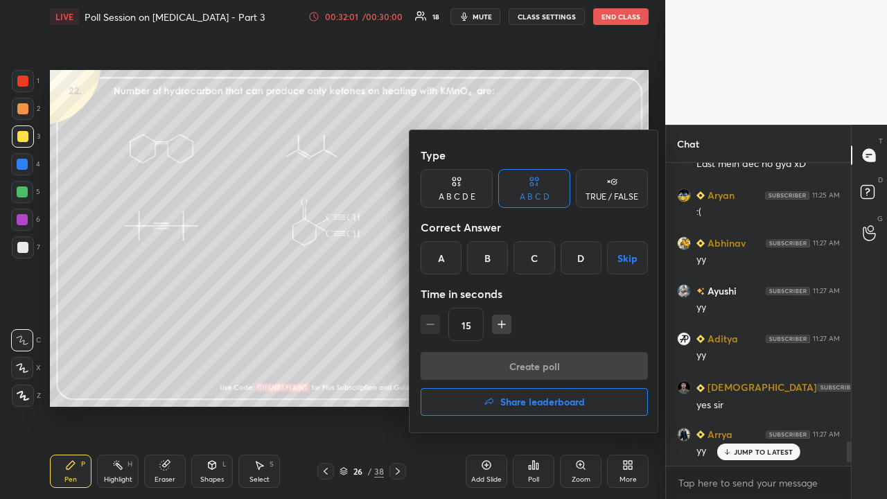
click at [553, 401] on h4 "Share leaderboard" at bounding box center [542, 402] width 85 height 10
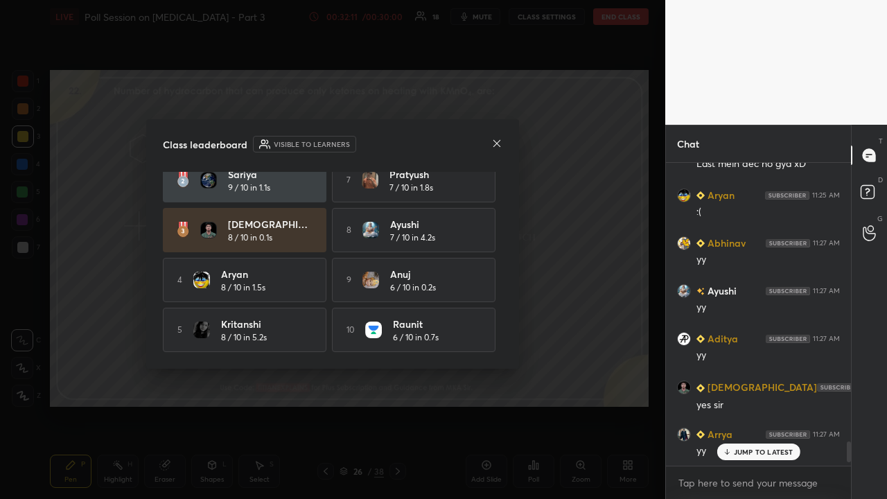
scroll to position [68, 0]
drag, startPoint x: 503, startPoint y: 278, endPoint x: 502, endPoint y: 288, distance: 10.5
click at [503, 302] on div "Class leaderboard Visible to learners Sûshåñt Kü... 9 / 10 in 0.4s 6 [PERSON_NA…" at bounding box center [332, 244] width 373 height 250
click at [500, 140] on icon at bounding box center [496, 143] width 11 height 11
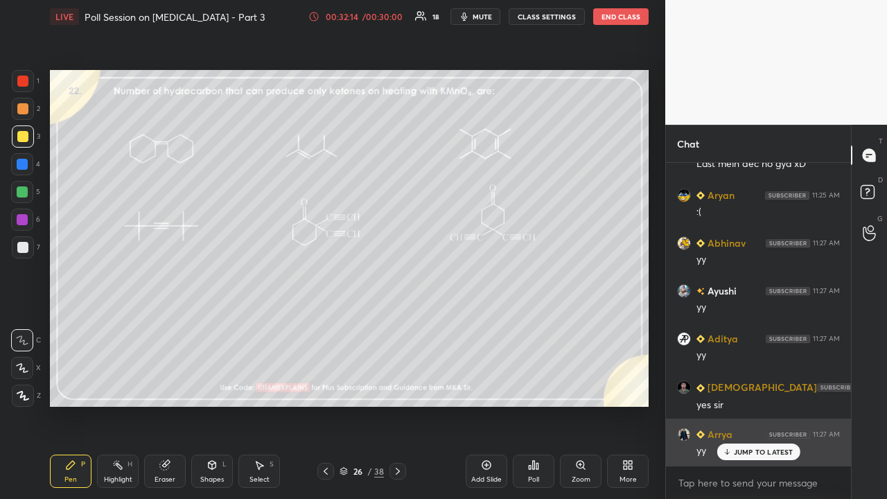
click at [758, 405] on p "JUMP TO LATEST" at bounding box center [764, 452] width 60 height 8
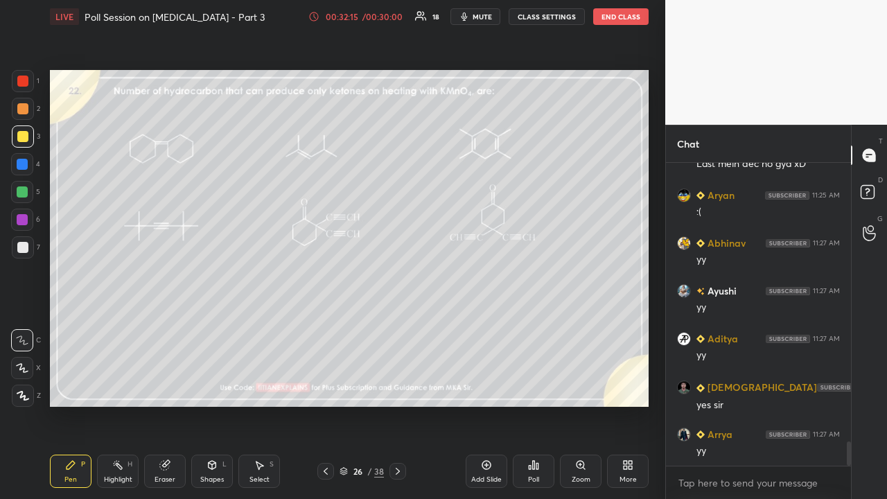
click at [521, 405] on div "Poll" at bounding box center [534, 471] width 42 height 33
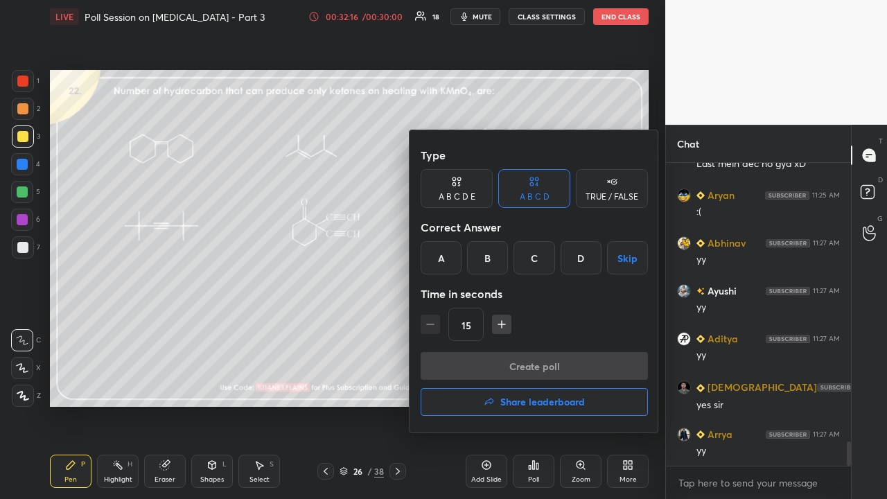
click at [520, 405] on h4 "Share leaderboard" at bounding box center [542, 402] width 85 height 10
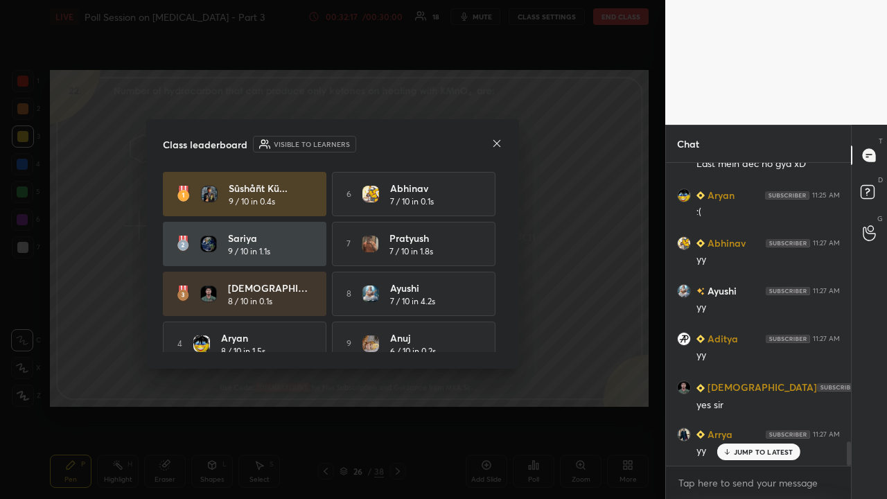
scroll to position [3526, 0]
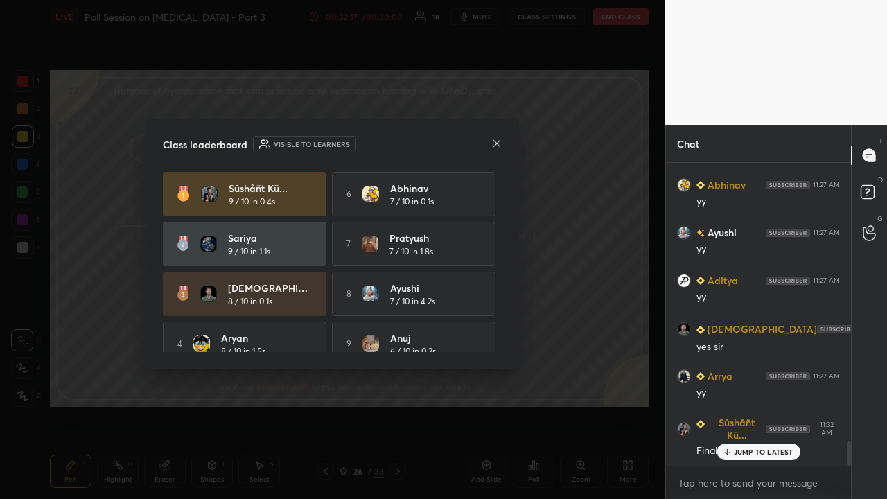
click at [498, 141] on icon at bounding box center [496, 143] width 11 height 11
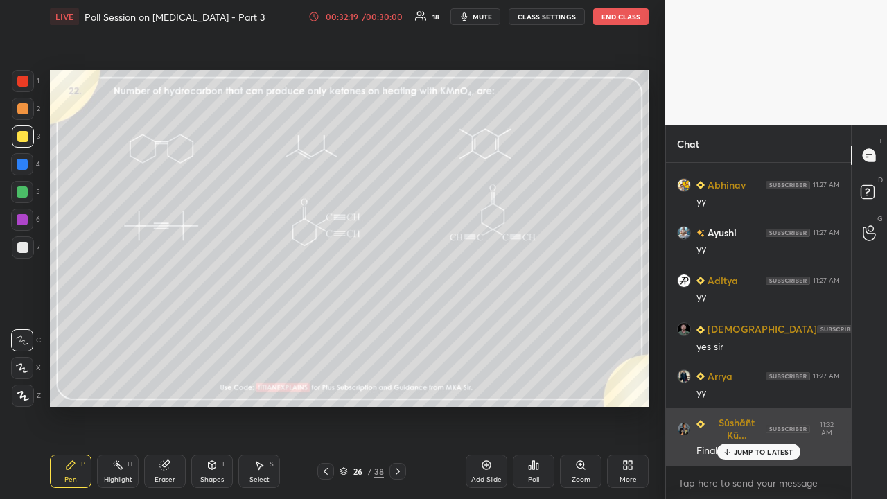
click at [750, 405] on p "JUMP TO LATEST" at bounding box center [764, 452] width 60 height 8
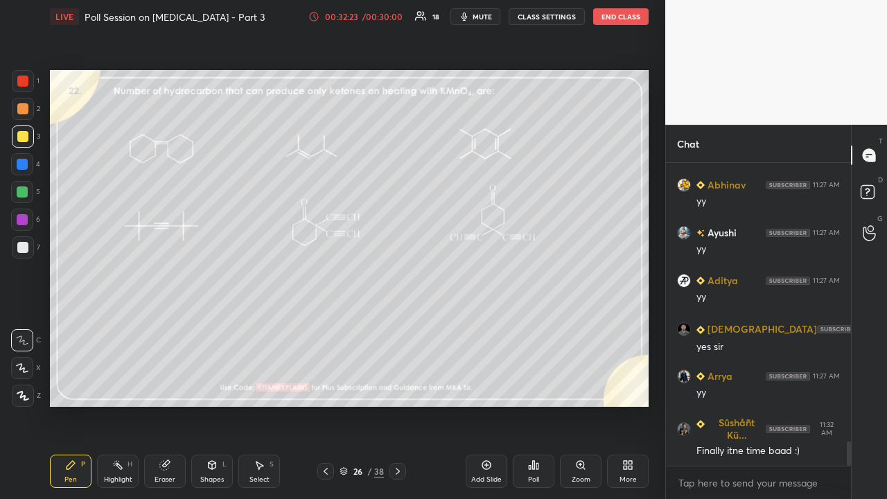
click at [345, 405] on icon at bounding box center [344, 471] width 8 height 8
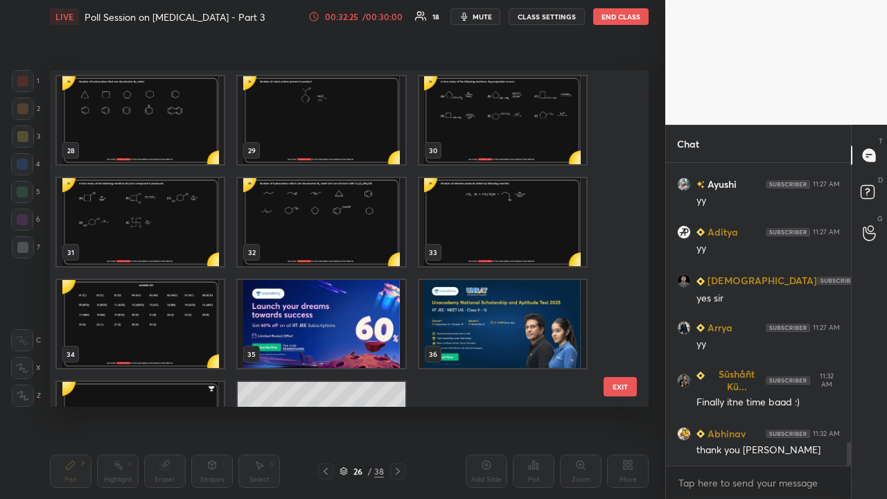
scroll to position [916, 0]
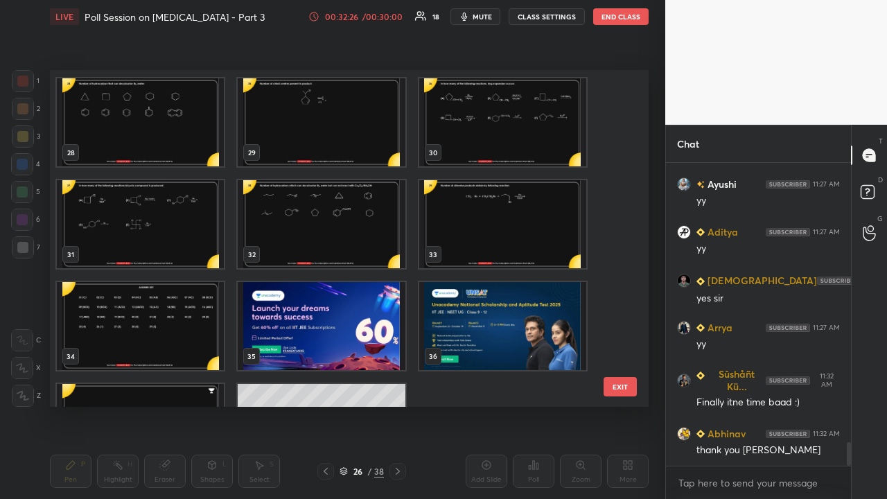
click at [350, 324] on img "grid" at bounding box center [321, 326] width 167 height 88
click at [352, 327] on img "grid" at bounding box center [321, 326] width 167 height 88
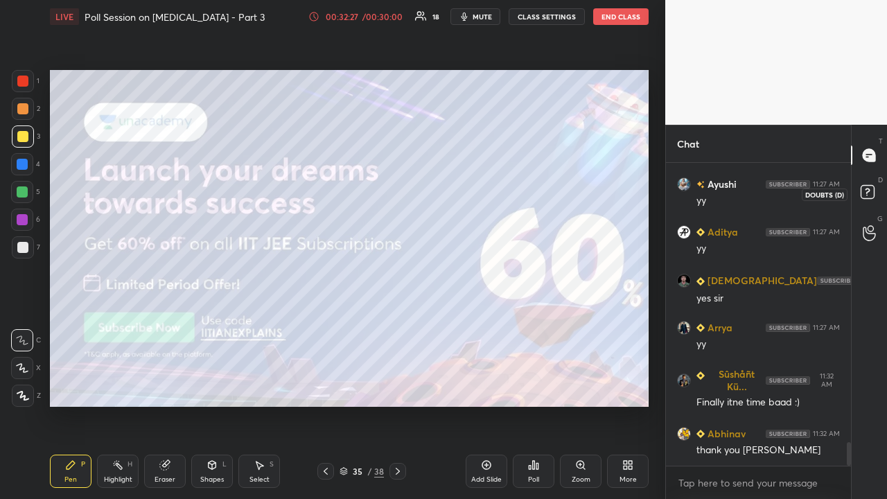
click at [875, 193] on icon at bounding box center [869, 194] width 25 height 25
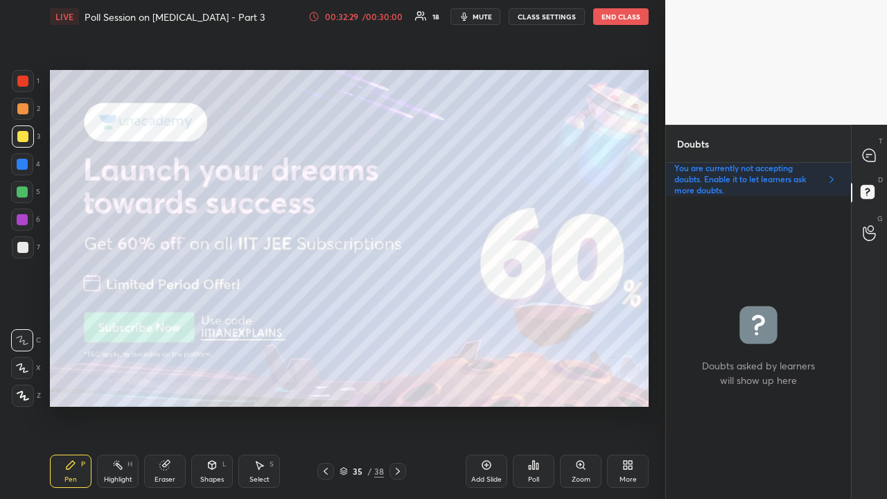
click at [28, 137] on div at bounding box center [22, 136] width 11 height 11
click at [25, 135] on div at bounding box center [22, 136] width 11 height 11
click at [397, 405] on icon at bounding box center [397, 471] width 11 height 11
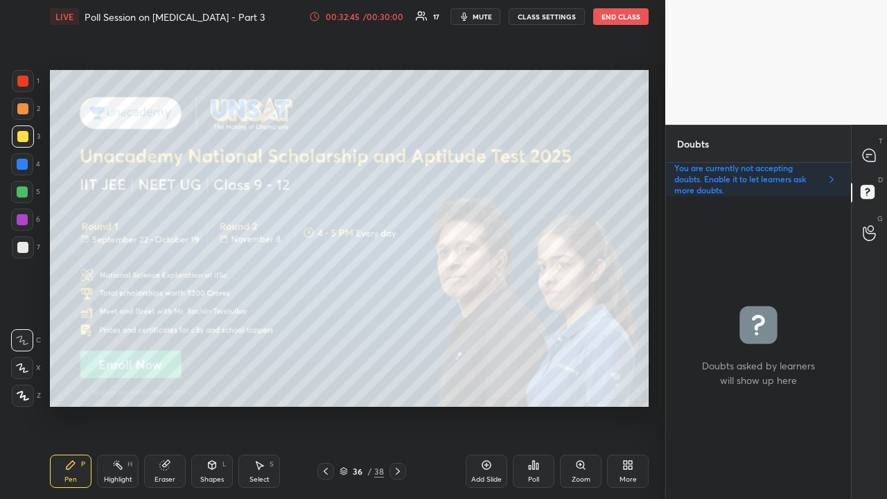
click at [323, 405] on icon at bounding box center [325, 471] width 11 height 11
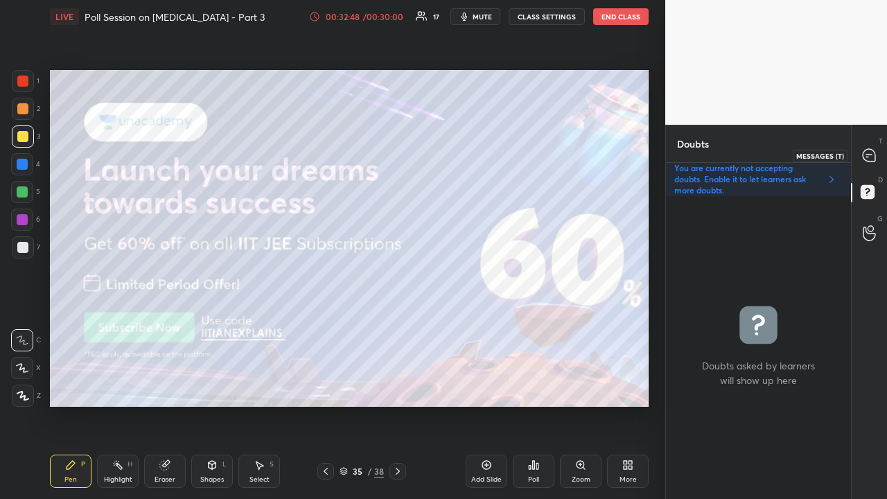
click at [873, 146] on div at bounding box center [870, 155] width 28 height 25
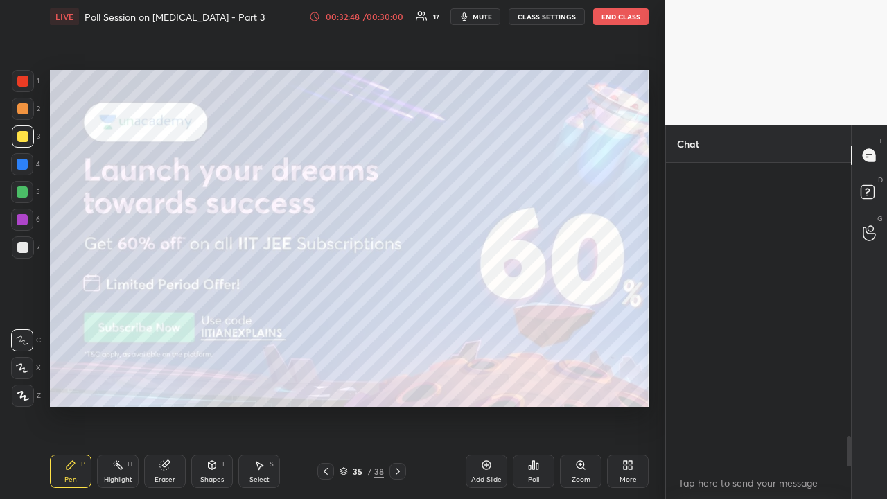
scroll to position [299, 181]
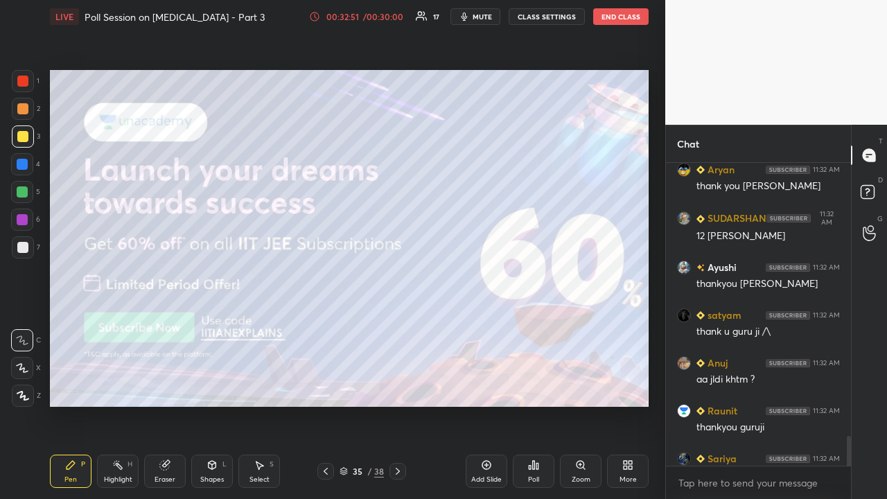
click at [878, 179] on div "D Doubts (D)" at bounding box center [869, 194] width 35 height 39
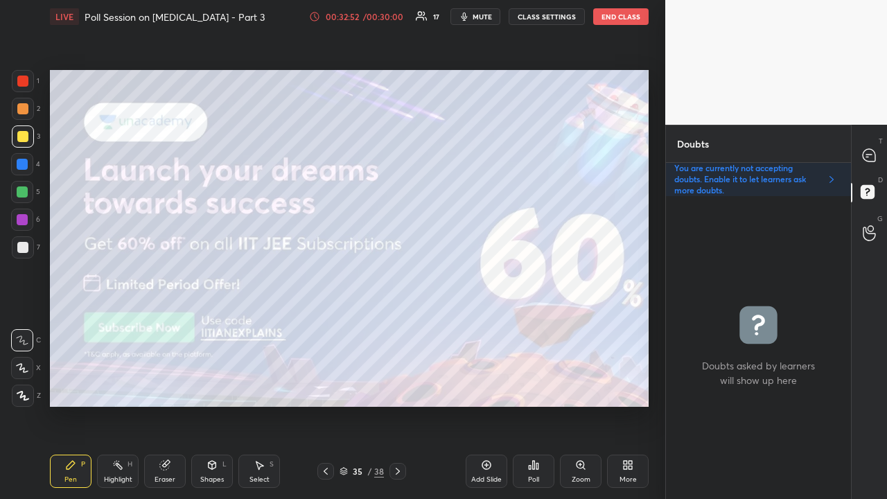
click at [320, 405] on icon at bounding box center [325, 471] width 11 height 11
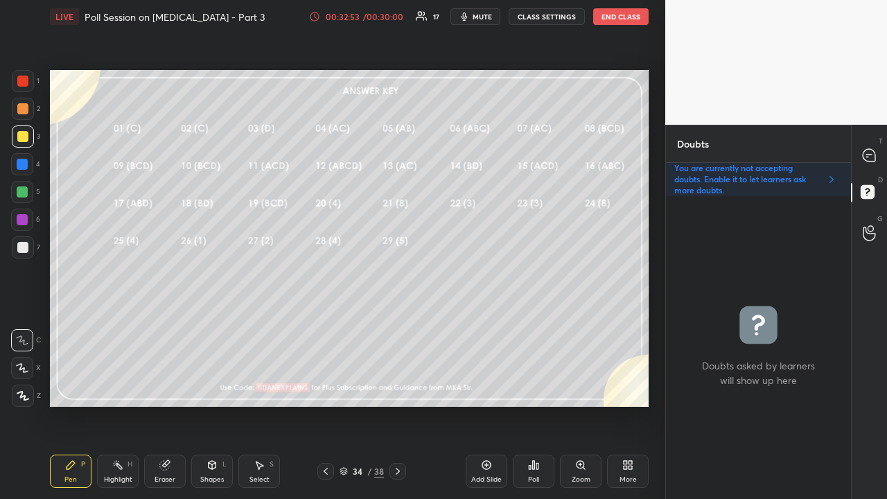
click at [318, 405] on div "Pen P Highlight H Eraser Shapes L Select S 34 / 38 Add Slide Poll Zoom More" at bounding box center [349, 471] width 599 height 55
click at [321, 405] on icon at bounding box center [325, 471] width 11 height 11
click at [322, 405] on icon at bounding box center [325, 471] width 11 height 11
click at [323, 405] on icon at bounding box center [325, 471] width 11 height 11
click at [324, 405] on icon at bounding box center [325, 471] width 11 height 11
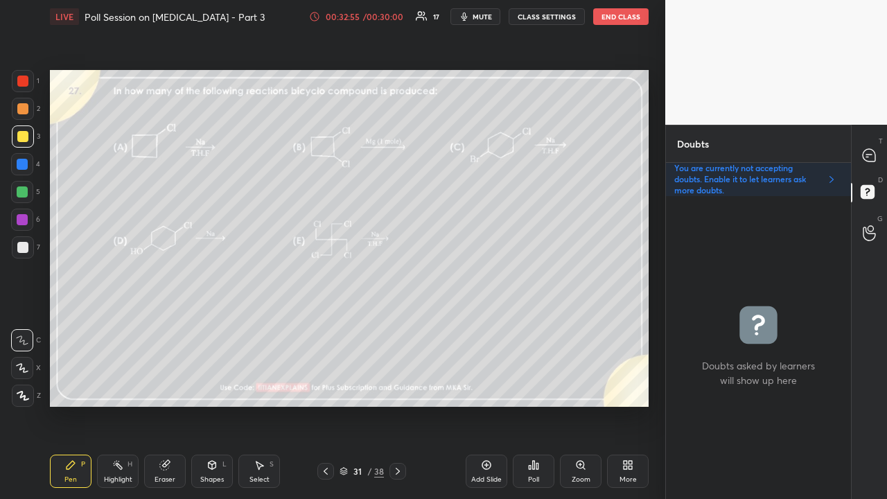
click at [324, 405] on icon at bounding box center [325, 471] width 11 height 11
click at [324, 405] on div at bounding box center [325, 471] width 17 height 17
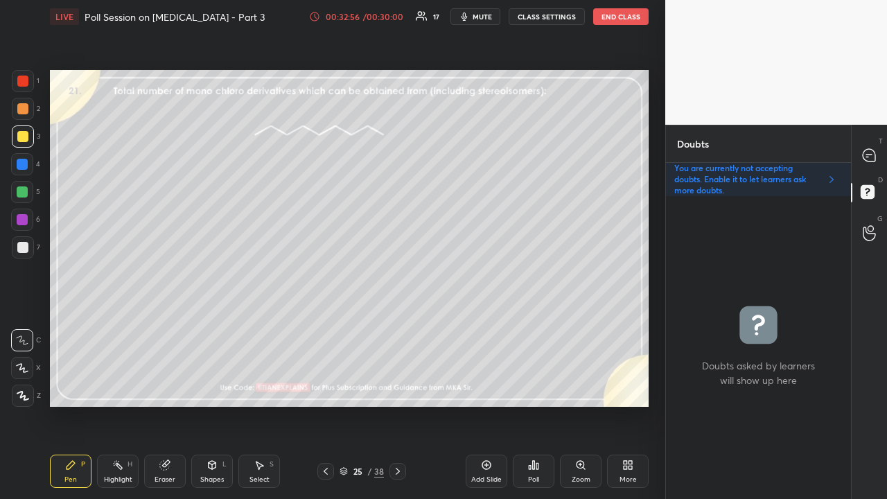
click at [324, 405] on div at bounding box center [325, 471] width 17 height 17
click at [325, 405] on div at bounding box center [325, 471] width 17 height 17
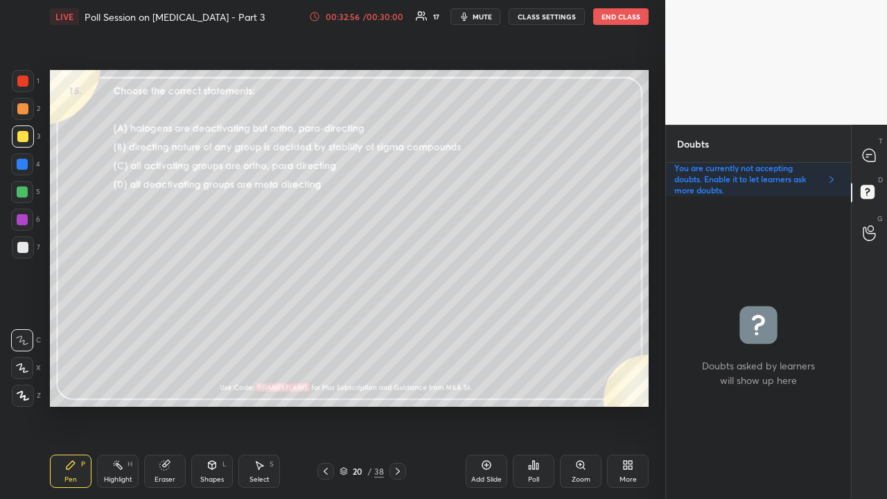
click at [325, 405] on div at bounding box center [325, 471] width 17 height 17
click at [326, 405] on div at bounding box center [325, 471] width 17 height 17
click at [883, 150] on div at bounding box center [870, 155] width 28 height 25
type textarea "x"
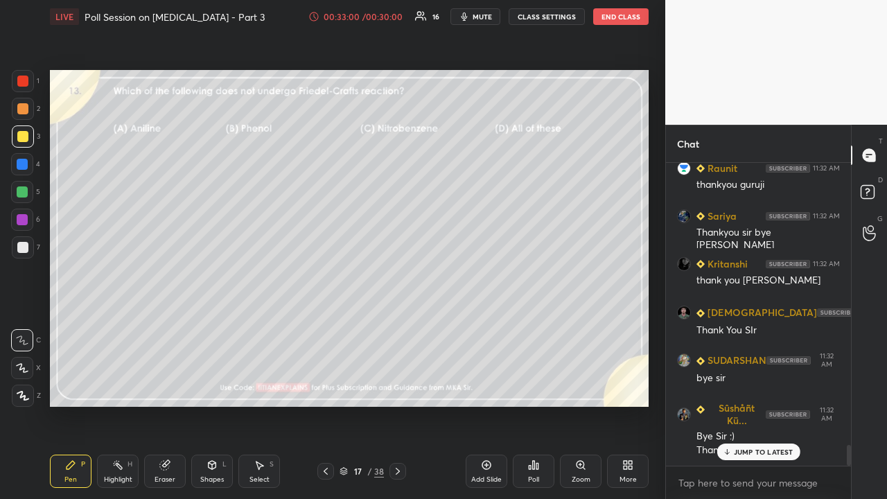
scroll to position [4176, 0]
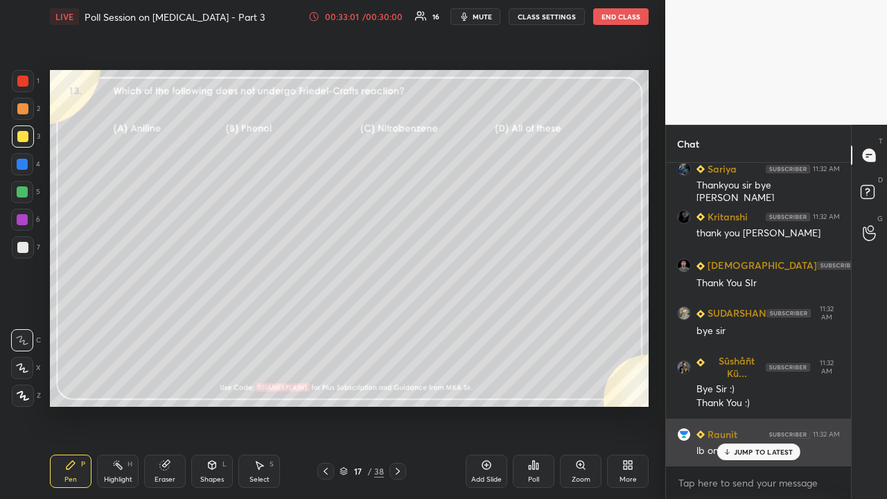
click at [763, 405] on p "JUMP TO LATEST" at bounding box center [764, 452] width 60 height 8
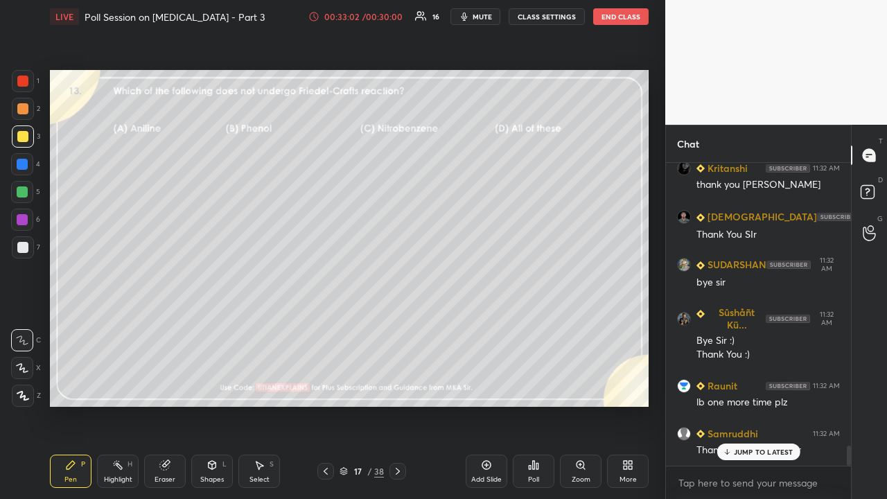
scroll to position [4271, 0]
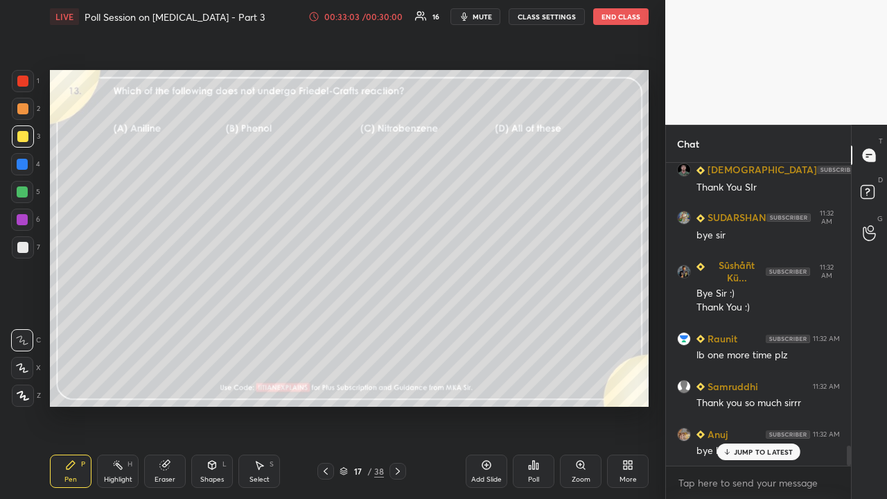
click at [537, 405] on div "Poll" at bounding box center [534, 471] width 42 height 33
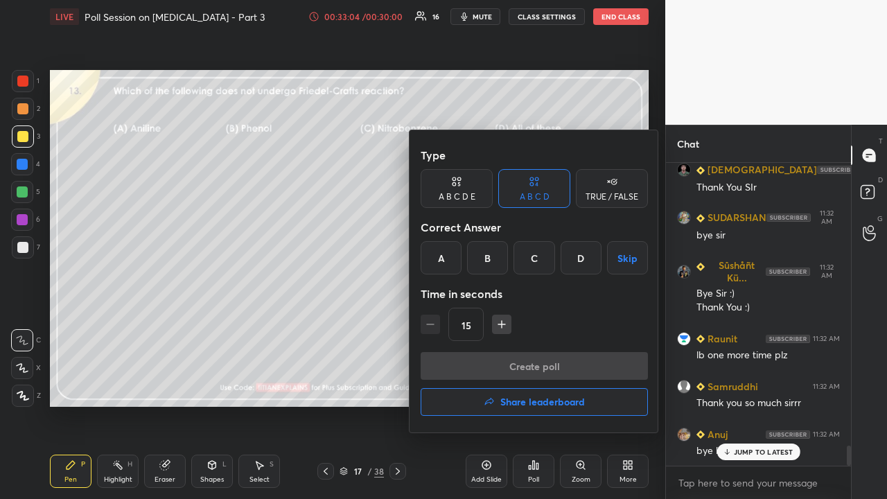
click at [528, 401] on h4 "Share leaderboard" at bounding box center [542, 402] width 85 height 10
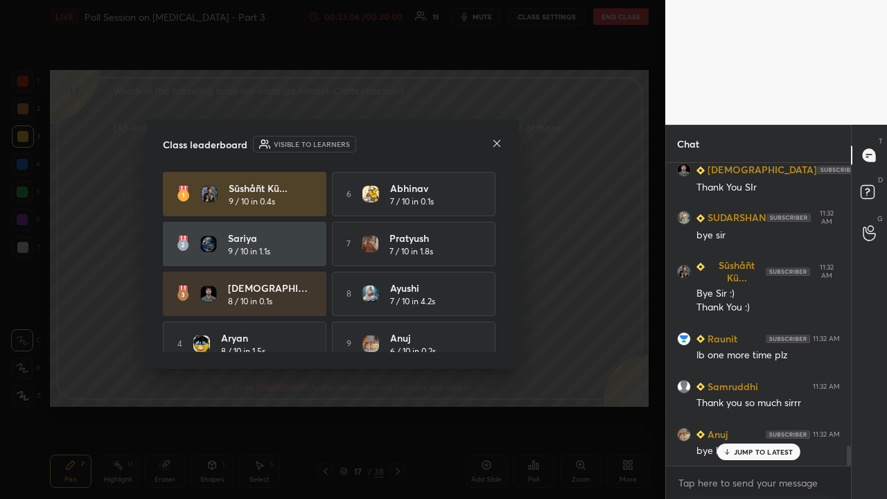
click at [503, 240] on div "Class leaderboard Visible to learners Sûshåñt Kü... 9 / 10 in 0.4s 6 [PERSON_NA…" at bounding box center [332, 244] width 373 height 250
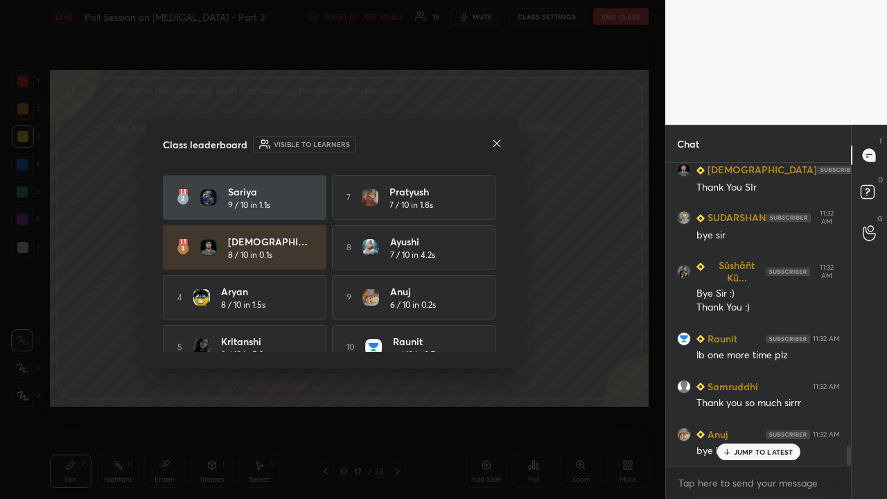
scroll to position [68, 0]
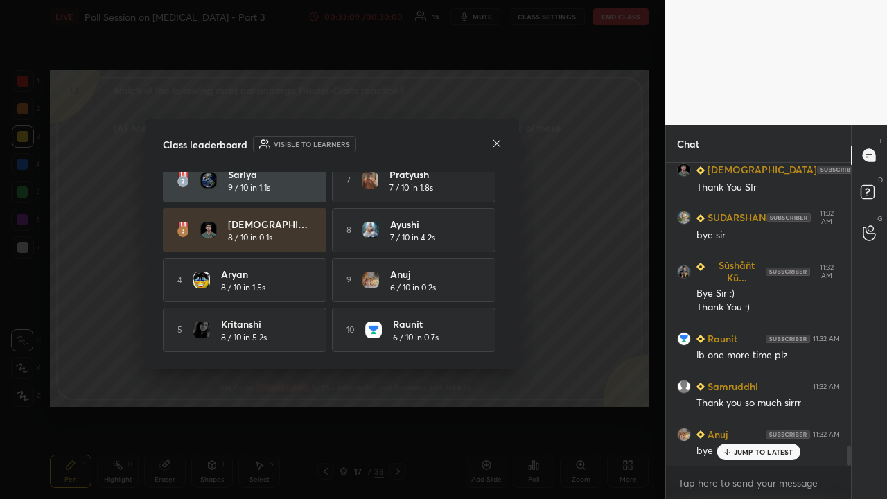
click at [501, 139] on icon at bounding box center [496, 143] width 11 height 11
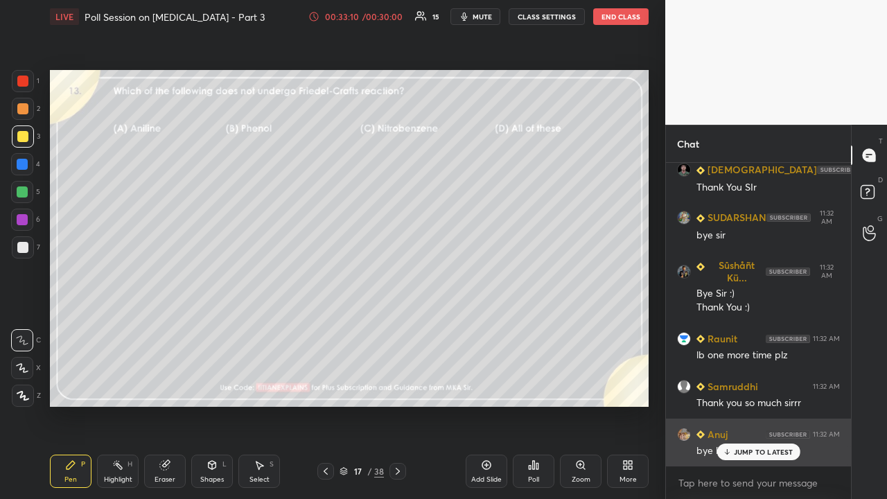
click at [740, 405] on p "JUMP TO LATEST" at bounding box center [764, 452] width 60 height 8
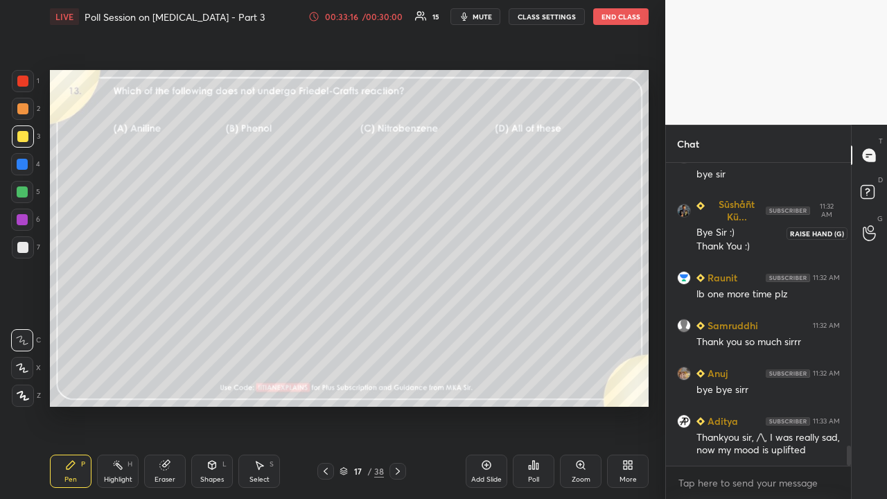
scroll to position [4380, 0]
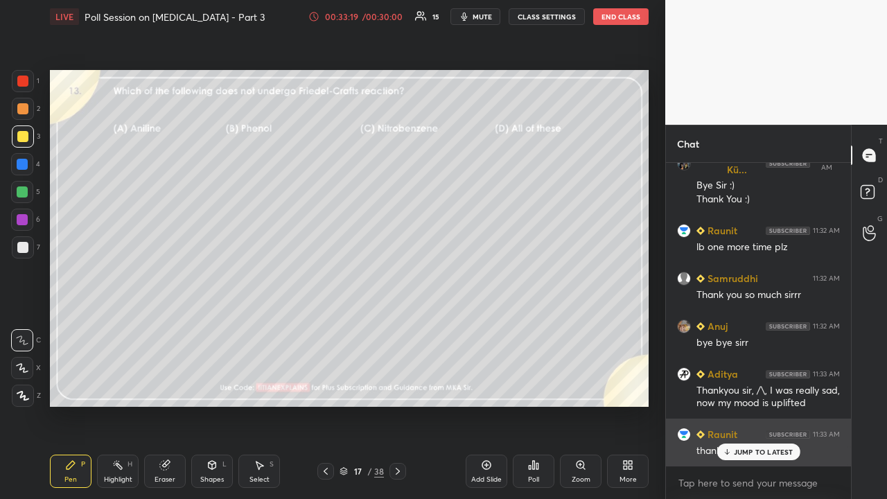
click at [744, 405] on p "JUMP TO LATEST" at bounding box center [764, 452] width 60 height 8
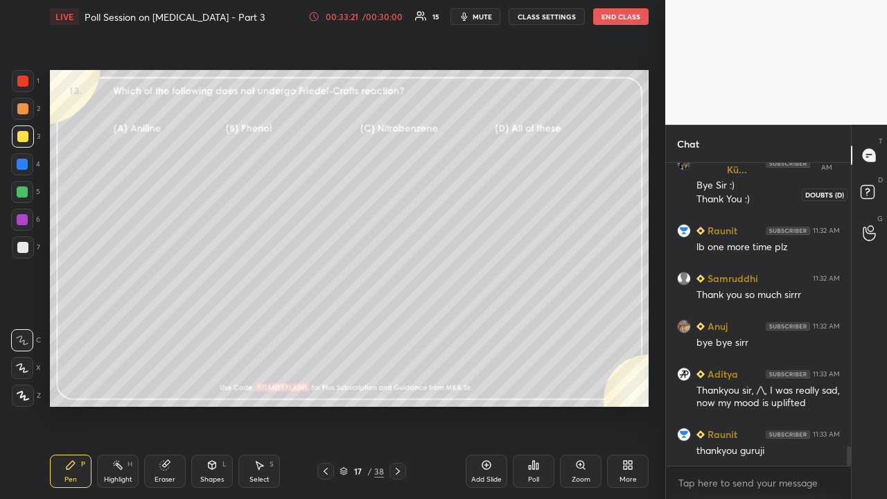
click at [873, 192] on rect at bounding box center [867, 192] width 13 height 13
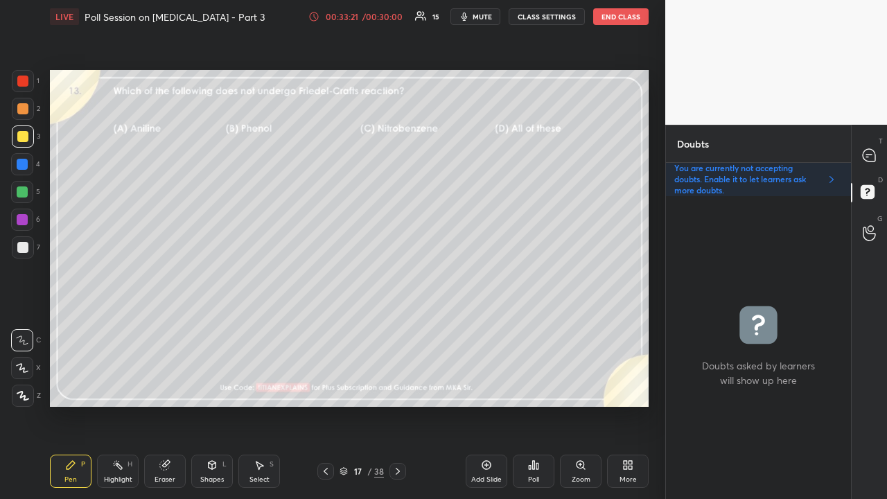
scroll to position [299, 181]
click at [616, 19] on button "End Class" at bounding box center [620, 16] width 55 height 17
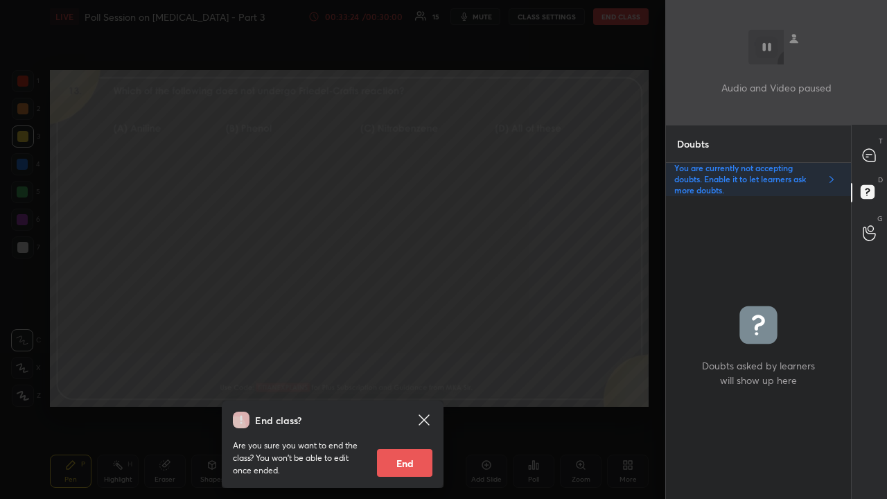
click at [403, 405] on button "End" at bounding box center [404, 463] width 55 height 28
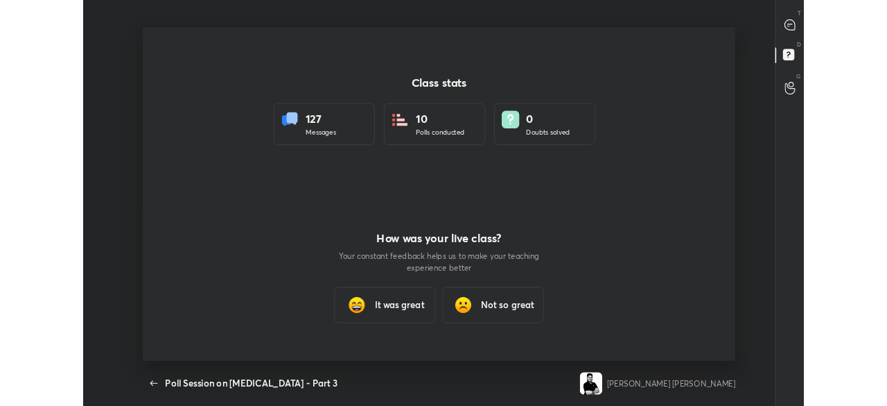
scroll to position [317, 876]
